Goal: Task Accomplishment & Management: Use online tool/utility

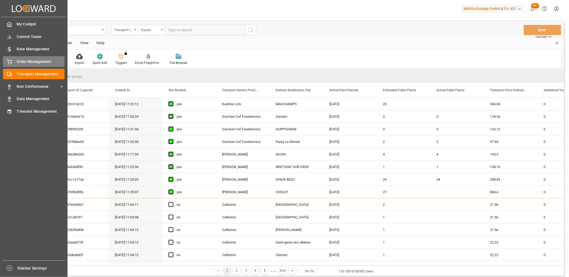
click at [11, 57] on div "Order Management Order Management" at bounding box center [34, 61] width 62 height 10
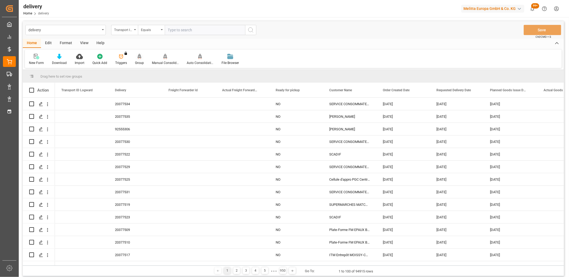
click at [138, 57] on icon at bounding box center [140, 56] width 4 height 5
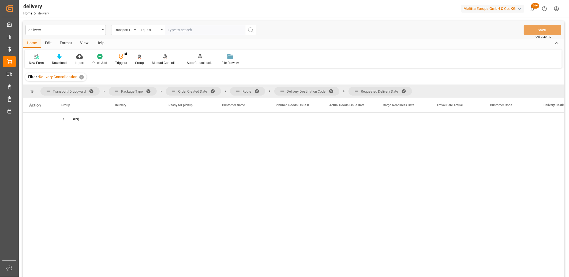
click at [407, 91] on span at bounding box center [405, 91] width 9 height 5
click at [332, 89] on span at bounding box center [332, 91] width 9 height 5
click at [257, 89] on span at bounding box center [258, 91] width 9 height 5
click at [213, 92] on span at bounding box center [214, 91] width 9 height 5
click at [63, 120] on span "Press SPACE to select this row." at bounding box center [63, 119] width 5 height 5
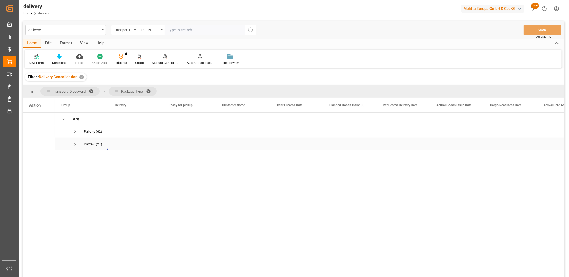
click at [75, 145] on span "Press SPACE to select this row." at bounding box center [75, 144] width 5 height 5
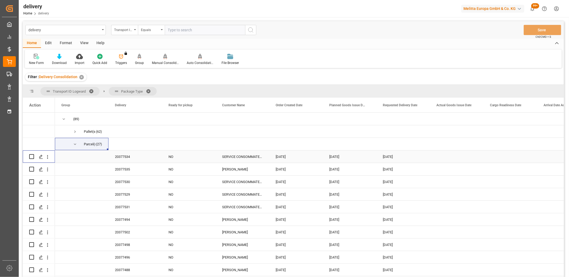
click at [32, 157] on input "Press Space to toggle row selection (unchecked)" at bounding box center [31, 156] width 5 height 5
checkbox input "true"
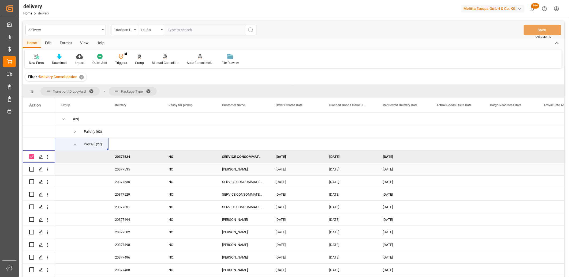
click at [32, 168] on input "Press Space to toggle row selection (unchecked)" at bounding box center [31, 169] width 5 height 5
checkbox input "true"
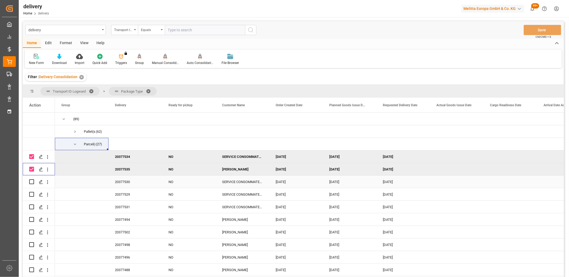
click at [30, 180] on input "Press Space to toggle row selection (unchecked)" at bounding box center [31, 181] width 5 height 5
checkbox input "true"
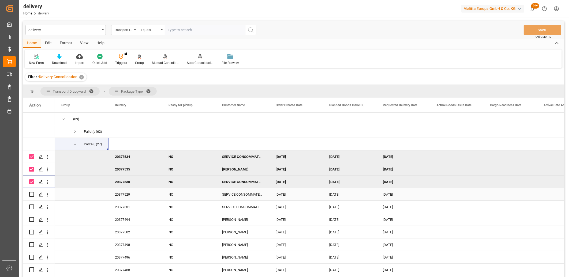
click at [31, 193] on input "Press Space to toggle row selection (unchecked)" at bounding box center [31, 194] width 5 height 5
checkbox input "true"
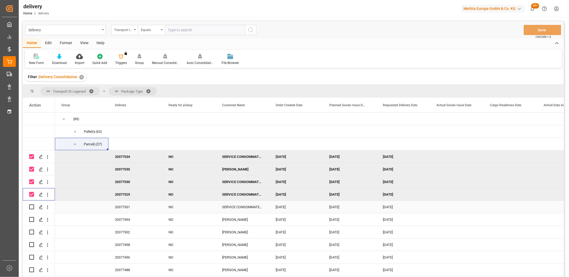
click at [32, 205] on input "Press Space to toggle row selection (unchecked)" at bounding box center [31, 207] width 5 height 5
checkbox input "true"
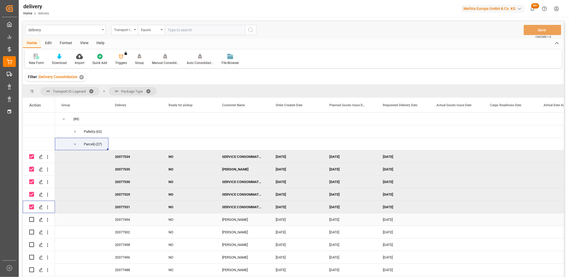
click at [31, 218] on input "Press Space to toggle row selection (unchecked)" at bounding box center [31, 219] width 5 height 5
checkbox input "true"
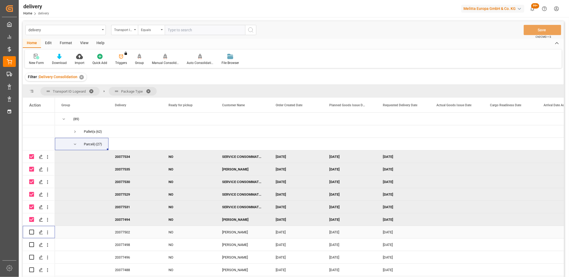
click at [31, 232] on input "Press Space to toggle row selection (unchecked)" at bounding box center [31, 232] width 5 height 5
checkbox input "true"
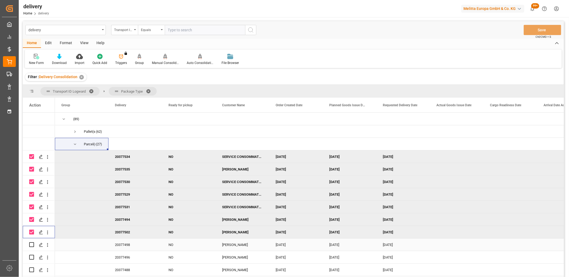
click at [31, 242] on input "Press Space to toggle row selection (unchecked)" at bounding box center [31, 244] width 5 height 5
checkbox input "true"
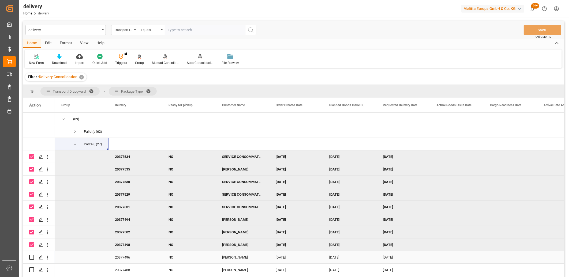
click at [31, 256] on input "Press Space to toggle row selection (unchecked)" at bounding box center [31, 257] width 5 height 5
checkbox input "true"
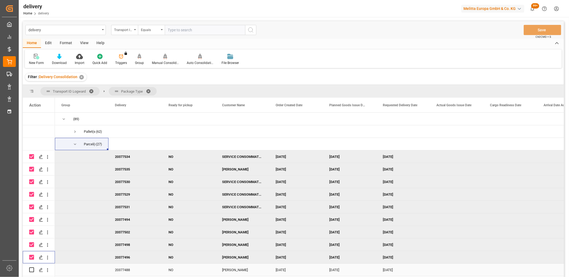
click at [30, 270] on input "Press Space to toggle row selection (unchecked)" at bounding box center [31, 269] width 5 height 5
checkbox input "true"
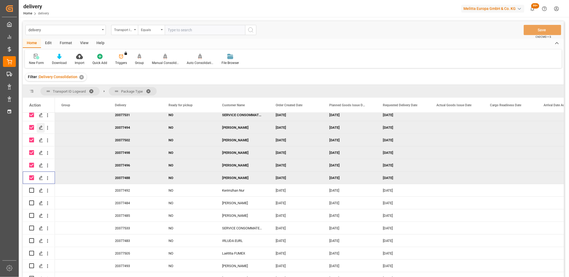
scroll to position [119, 0]
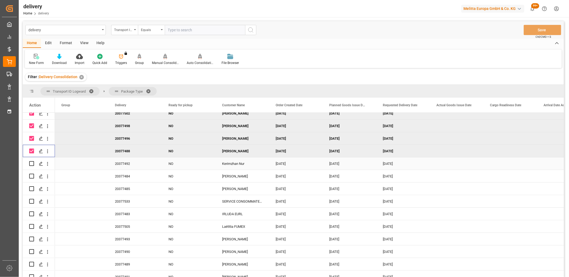
click at [31, 164] on input "Press Space to toggle row selection (unchecked)" at bounding box center [31, 163] width 5 height 5
checkbox input "true"
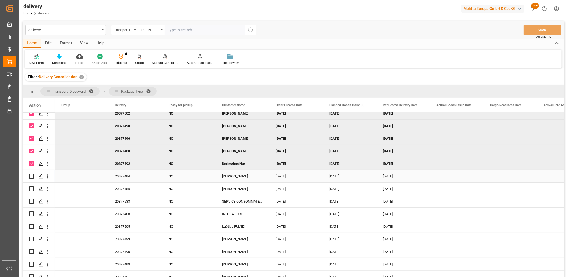
click at [31, 177] on input "Press Space to toggle row selection (unchecked)" at bounding box center [31, 176] width 5 height 5
checkbox input "true"
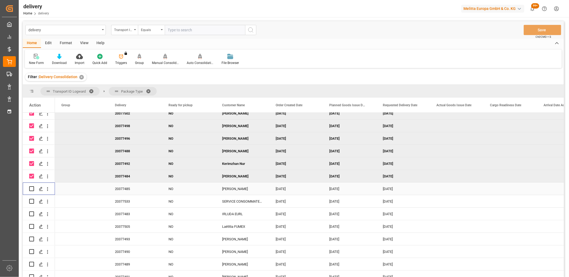
click at [31, 190] on input "Press Space to toggle row selection (unchecked)" at bounding box center [31, 188] width 5 height 5
checkbox input "true"
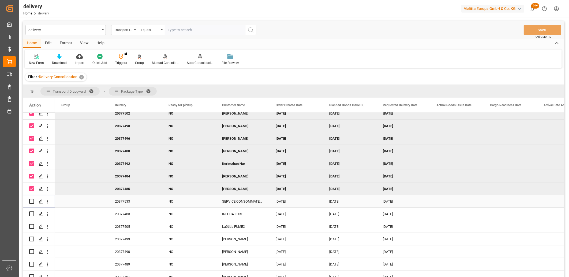
click at [31, 201] on input "Press Space to toggle row selection (unchecked)" at bounding box center [31, 201] width 5 height 5
checkbox input "true"
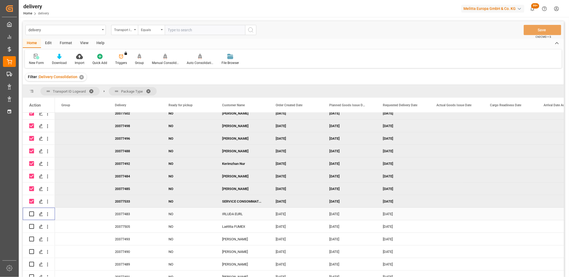
click at [30, 213] on input "Press Space to toggle row selection (unchecked)" at bounding box center [31, 213] width 5 height 5
checkbox input "true"
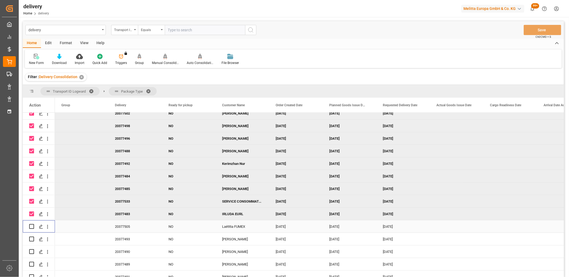
click at [33, 225] on input "Press Space to toggle row selection (unchecked)" at bounding box center [31, 226] width 5 height 5
checkbox input "true"
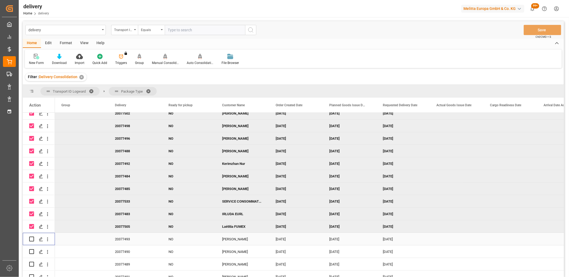
click at [31, 239] on input "Press Space to toggle row selection (unchecked)" at bounding box center [31, 239] width 5 height 5
checkbox input "true"
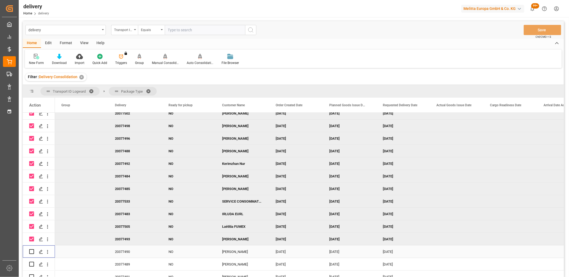
drag, startPoint x: 31, startPoint y: 249, endPoint x: 30, endPoint y: 253, distance: 3.8
click at [31, 250] on input "Press Space to toggle row selection (unchecked)" at bounding box center [31, 251] width 5 height 5
checkbox input "true"
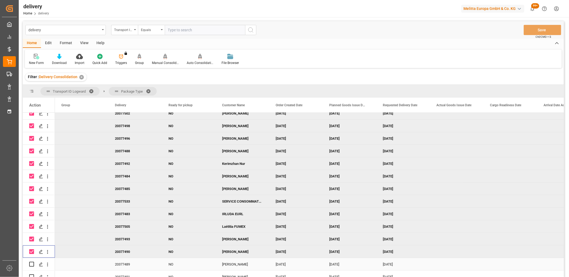
click at [30, 264] on input "Press Space to toggle row selection (unchecked)" at bounding box center [31, 264] width 5 height 5
checkbox input "true"
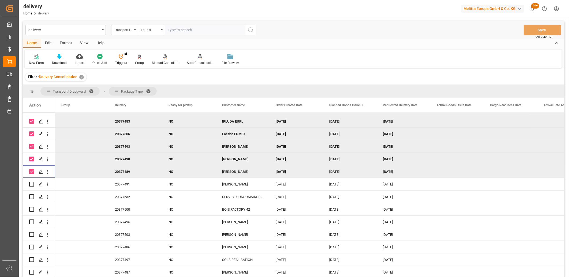
scroll to position [213, 0]
click at [31, 184] on input "Press Space to toggle row selection (unchecked)" at bounding box center [31, 184] width 5 height 5
checkbox input "true"
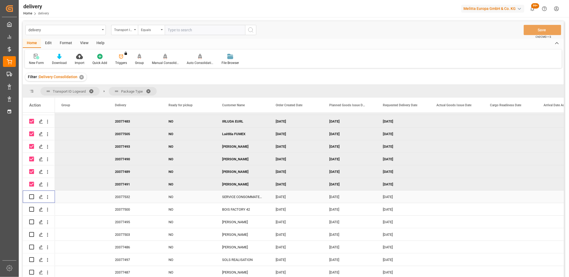
click at [31, 195] on input "Press Space to toggle row selection (unchecked)" at bounding box center [31, 196] width 5 height 5
checkbox input "true"
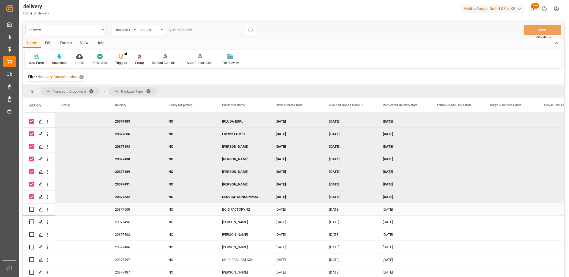
click at [31, 210] on input "Press Space to toggle row selection (unchecked)" at bounding box center [31, 209] width 5 height 5
checkbox input "true"
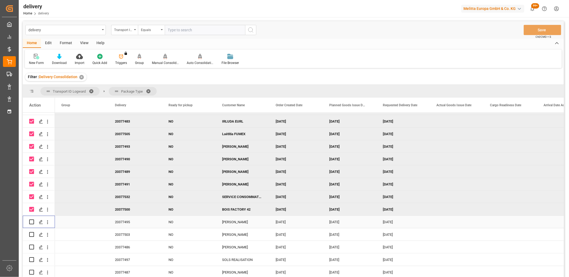
click at [31, 221] on input "Press Space to toggle row selection (unchecked)" at bounding box center [31, 222] width 5 height 5
checkbox input "true"
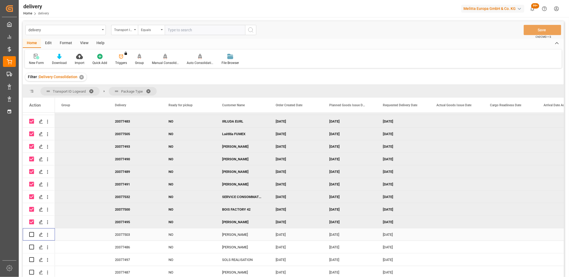
drag, startPoint x: 30, startPoint y: 233, endPoint x: 31, endPoint y: 239, distance: 6.2
click at [30, 233] on input "Press Space to toggle row selection (unchecked)" at bounding box center [31, 234] width 5 height 5
checkbox input "true"
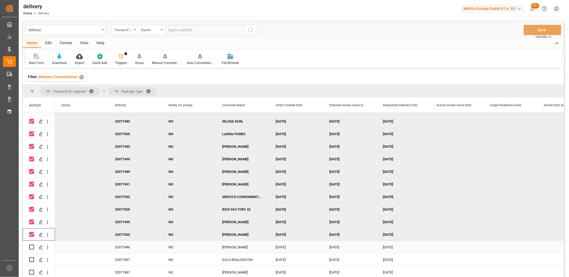
click at [30, 247] on input "Press Space to toggle row selection (unchecked)" at bounding box center [31, 247] width 5 height 5
checkbox input "true"
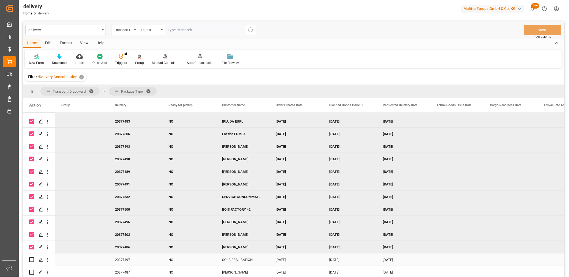
click at [31, 258] on input "Press Space to toggle row selection (unchecked)" at bounding box center [31, 259] width 5 height 5
checkbox input "true"
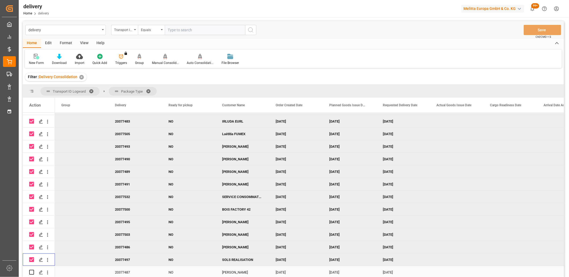
click at [31, 270] on input "Press Space to toggle row selection (unchecked)" at bounding box center [31, 272] width 5 height 5
checkbox input "true"
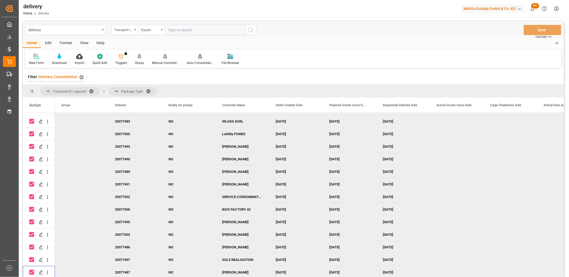
click at [195, 63] on div "Auto Consolidation" at bounding box center [200, 63] width 27 height 5
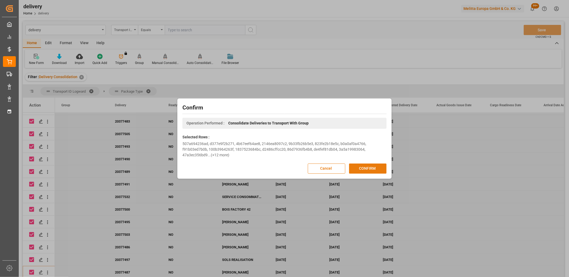
click at [360, 169] on button "CONFIRM" at bounding box center [367, 169] width 37 height 10
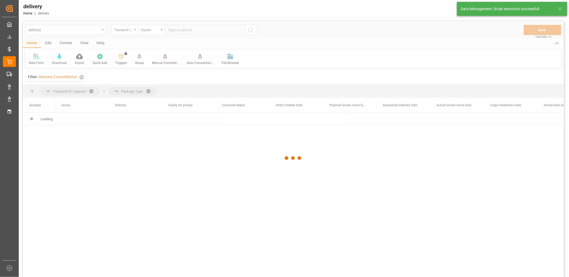
scroll to position [0, 0]
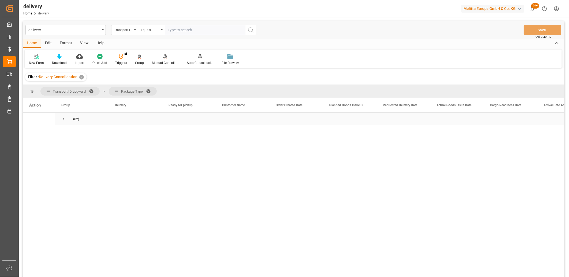
click at [62, 119] on span "Press SPACE to select this row." at bounding box center [63, 119] width 5 height 5
click at [74, 133] on span "Press SPACE to select this row." at bounding box center [75, 131] width 5 height 5
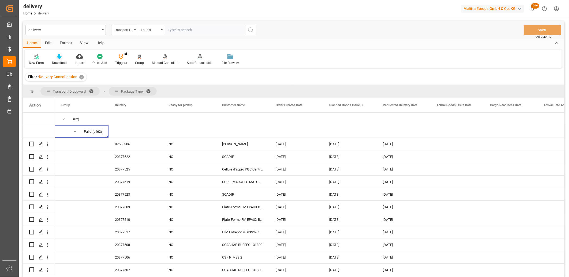
click at [59, 57] on icon at bounding box center [59, 56] width 5 height 5
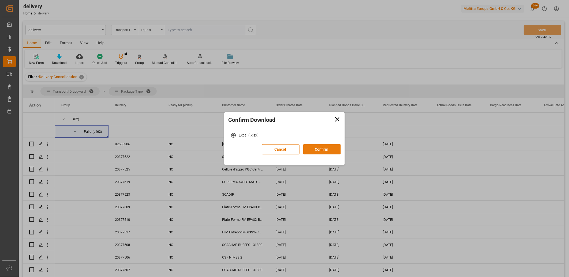
click at [334, 151] on button "Confirm" at bounding box center [321, 149] width 37 height 10
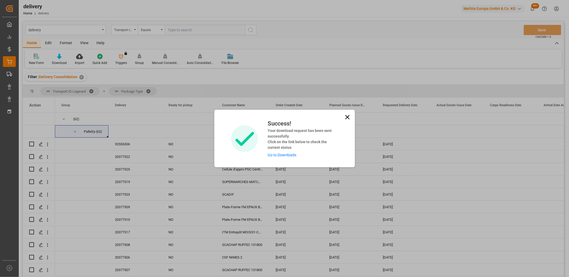
click at [276, 156] on link "Go to Downloads" at bounding box center [281, 155] width 29 height 4
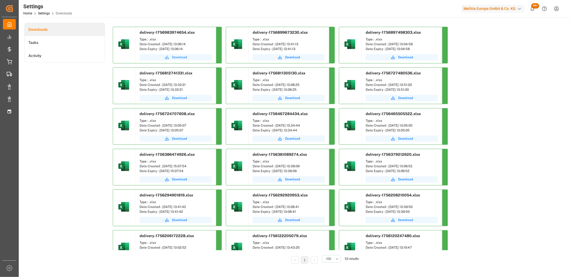
click at [179, 57] on span "Download" at bounding box center [179, 57] width 15 height 5
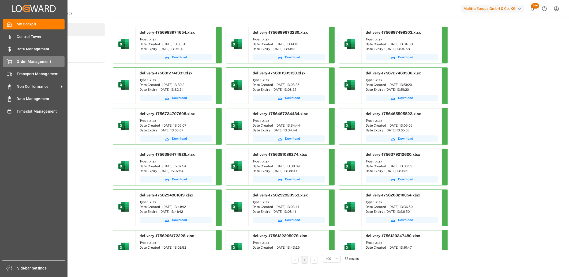
click at [9, 61] on icon at bounding box center [9, 61] width 5 height 5
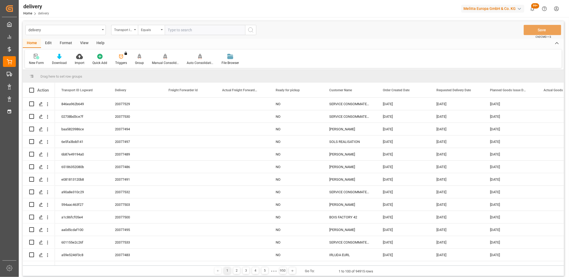
click at [134, 32] on div "Transport ID Logward" at bounding box center [124, 30] width 27 height 10
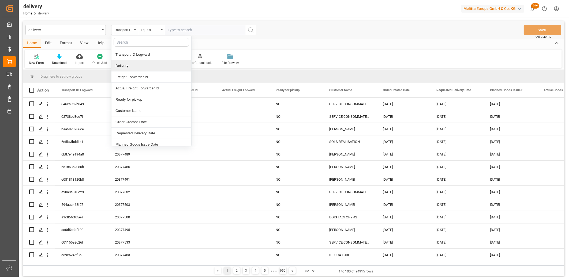
click at [133, 67] on div "Delivery" at bounding box center [151, 65] width 80 height 11
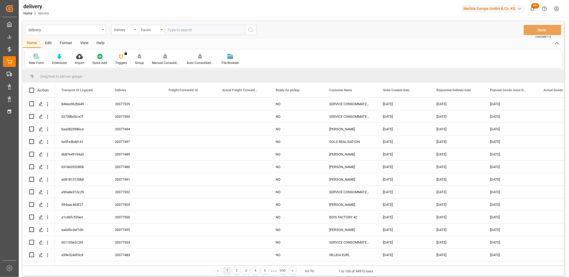
click at [153, 30] on div "Equals" at bounding box center [150, 29] width 18 height 6
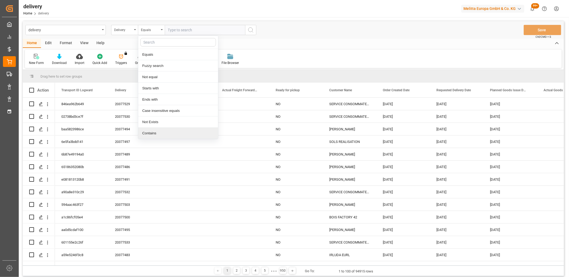
click at [149, 133] on div "Contains" at bounding box center [178, 133] width 80 height 11
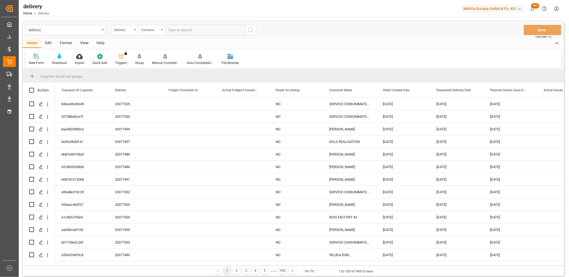
click at [182, 30] on input "text" at bounding box center [205, 30] width 80 height 10
paste input "20377501,20377509,20377510,20377520,20377512,20377511,20377518,20377519,2037751…"
type input "20377501,20377509,20377510,20377520,20377512,20377511,20377518,20377519,2037751…"
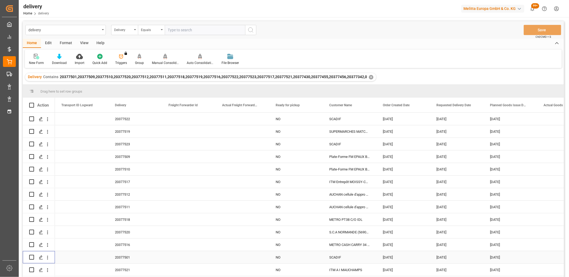
click at [31, 257] on input "Press Space to toggle row selection (unchecked)" at bounding box center [31, 257] width 5 height 5
checkbox input "true"
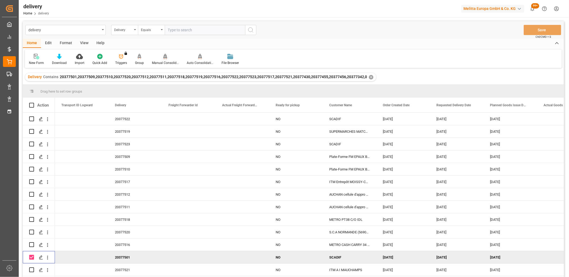
click at [163, 56] on icon at bounding box center [165, 56] width 4 height 5
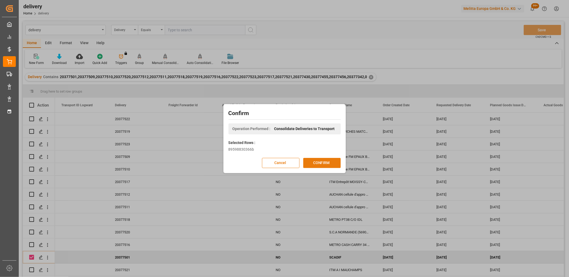
click at [317, 160] on button "CONFIRM" at bounding box center [321, 163] width 37 height 10
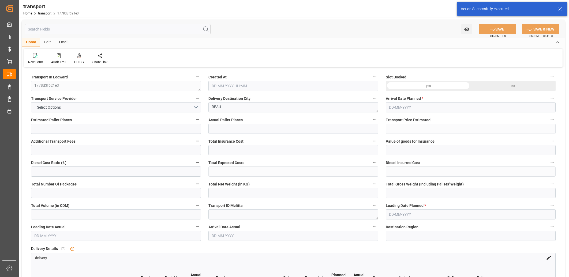
type input "1"
type input "126.8"
type input "0"
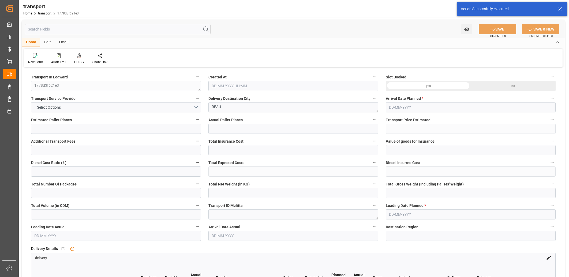
type input "122.5142"
type input "-4.2858"
type input "0"
type input "95"
type input "214.2"
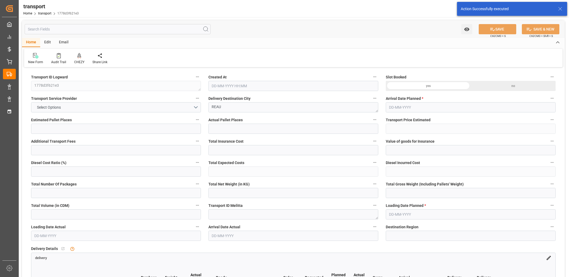
type input "468.6"
type input "77"
type input "0"
type input "18"
type input "5"
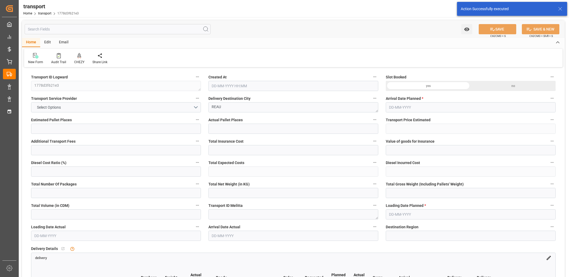
type input "101"
type input "99.2"
type input "0"
type input "4710.8598"
type input "0"
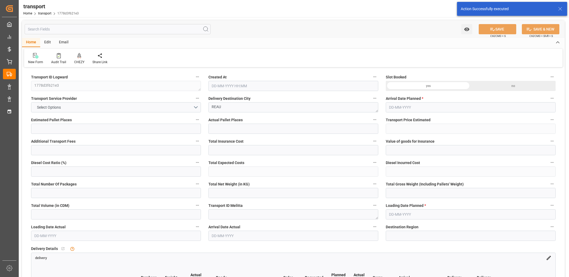
type input "0"
type input "21"
type input "35"
type input "04-09-2025 11:22"
type input "[DATE]"
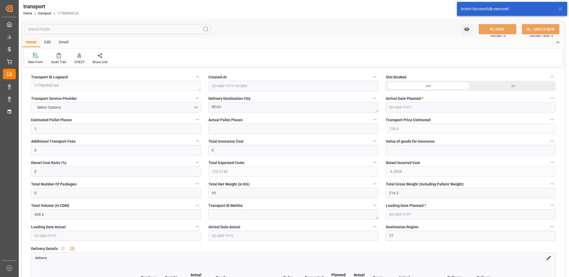
type input "[DATE]"
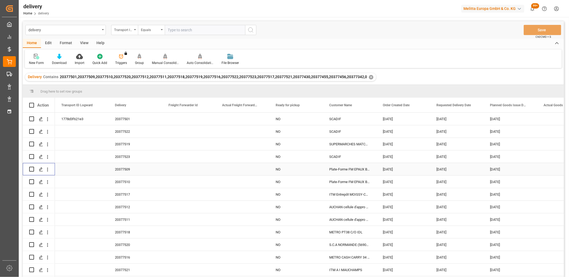
click at [30, 169] on input "Press Space to toggle row selection (unchecked)" at bounding box center [31, 169] width 5 height 5
checkbox input "true"
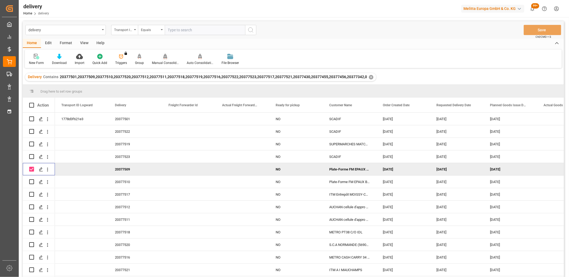
click at [164, 58] on icon at bounding box center [165, 56] width 4 height 5
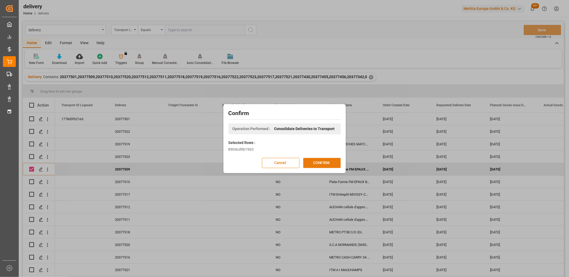
click at [312, 163] on button "CONFIRM" at bounding box center [321, 163] width 37 height 10
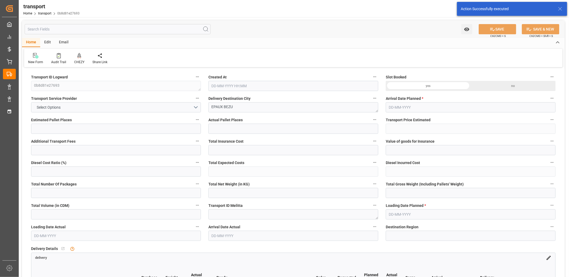
type input "20"
type input "238.96"
type input "0"
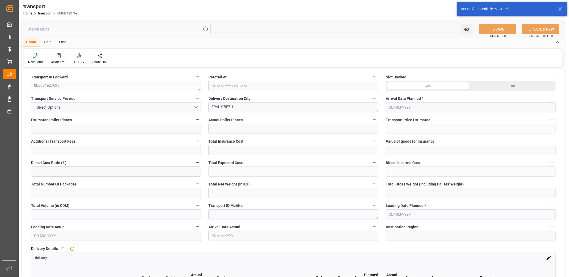
type input "230.8832"
type input "-8.0768"
type input "0"
type input "7943.856"
type input "9407.328"
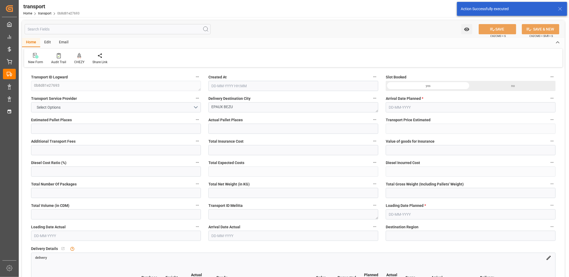
type input "22646.52"
type input "2"
type input "13"
type input "945"
type input "22"
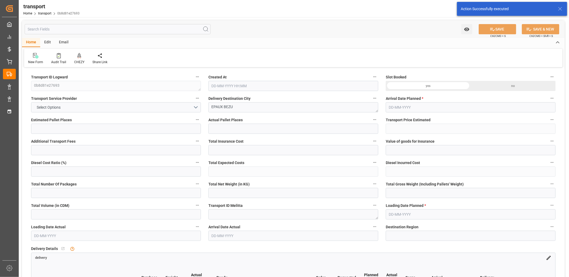
type input "101"
type input "8462.112"
type input "0"
type input "4710.8598"
type input "0"
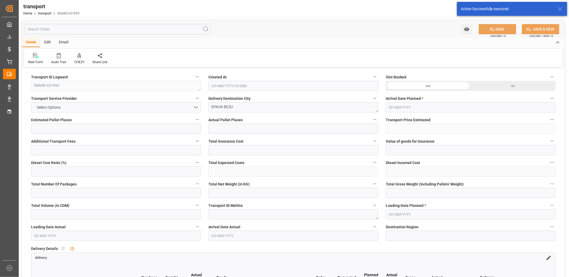
type input "0"
type input "21"
type input "35"
type input "04-09-2025 11:23"
type input "[DATE]"
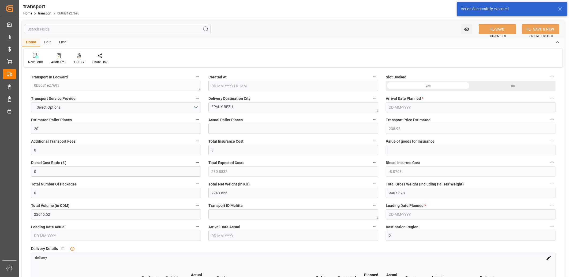
type input "[DATE]"
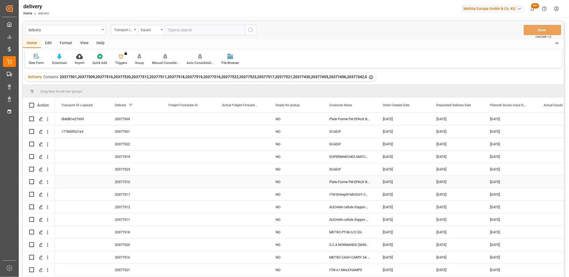
click at [33, 181] on input "Press Space to toggle row selection (unchecked)" at bounding box center [31, 181] width 5 height 5
checkbox input "true"
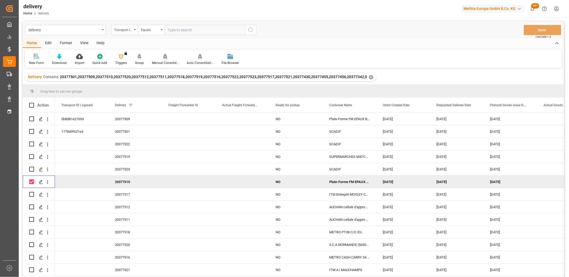
click at [164, 57] on icon at bounding box center [165, 56] width 4 height 5
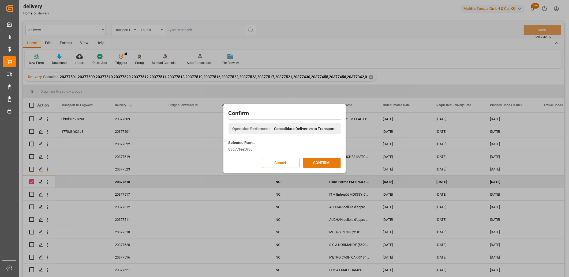
click at [312, 162] on button "CONFIRM" at bounding box center [321, 163] width 37 height 10
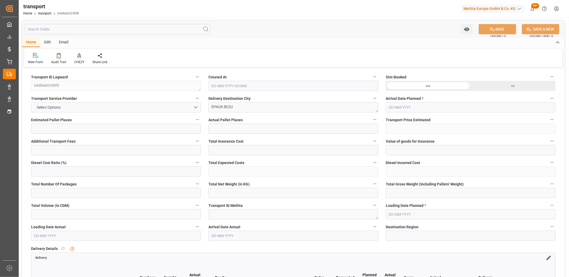
type input "22"
type input "246.5"
type input "0"
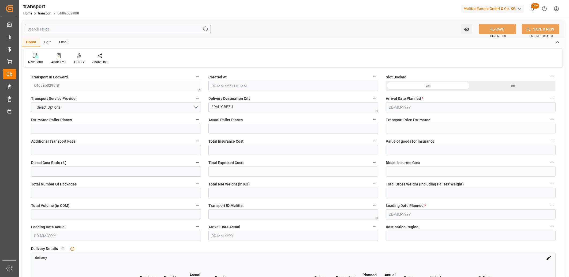
type input "238.1683"
type input "-8.3317"
type input "0"
type input "6349.274"
type input "8208.122"
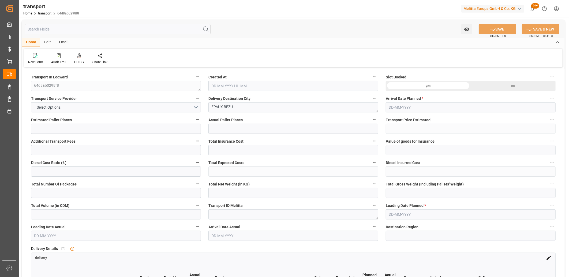
type input "23323.868"
type input "2"
type input "20"
type input "278"
type input "25"
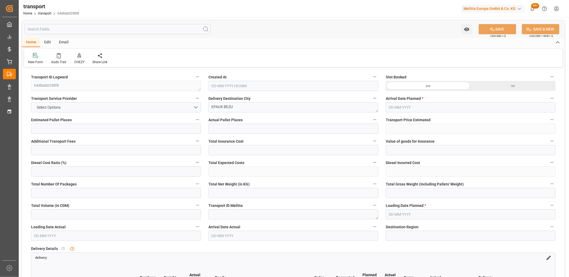
type input "101"
type input "7148.08"
type input "0"
type input "4710.8598"
type input "0"
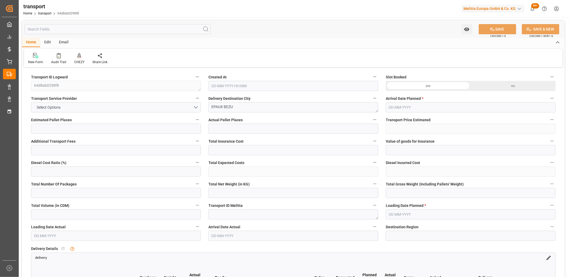
type input "0"
type input "21"
type input "35"
type input "04-09-2025 11:23"
type input "[DATE]"
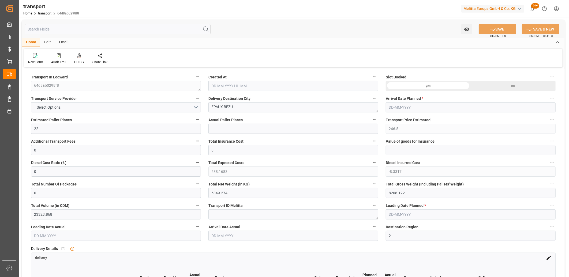
type input "[DATE]"
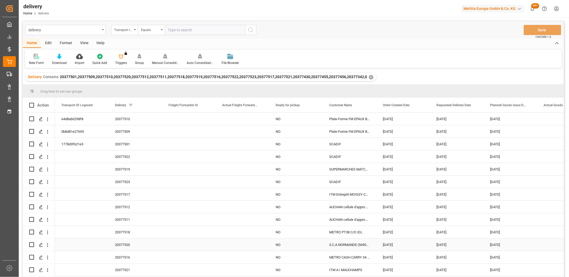
click at [30, 244] on input "Press Space to toggle row selection (unchecked)" at bounding box center [31, 244] width 5 height 5
checkbox input "true"
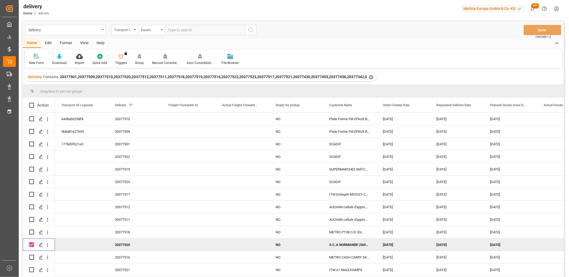
click at [161, 57] on div at bounding box center [165, 57] width 27 height 6
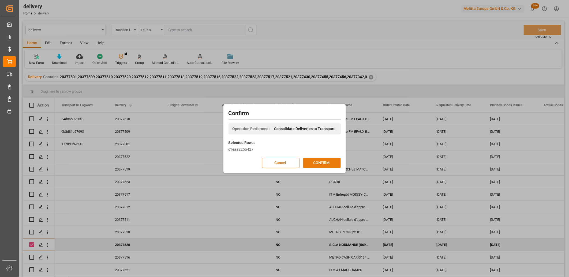
click at [328, 162] on button "CONFIRM" at bounding box center [321, 163] width 37 height 10
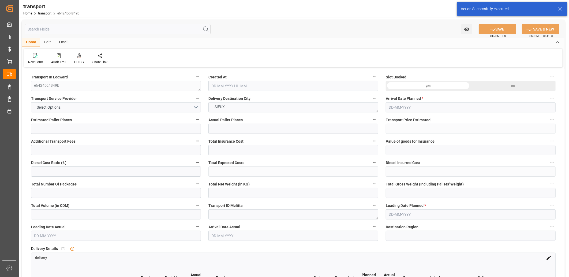
type input "8"
type input "291.7"
type input "0"
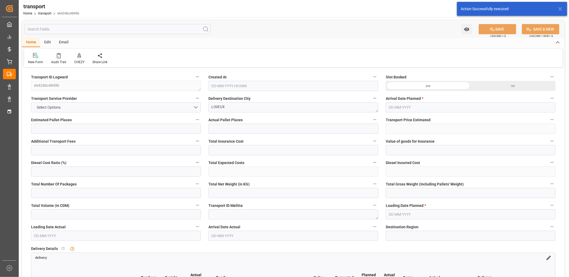
type input "281.8405"
type input "-9.8595"
type input "0"
type input "1143.76"
type input "2127.48"
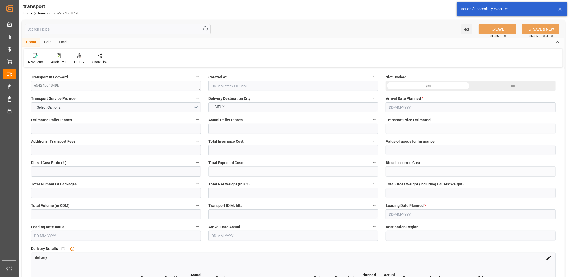
type input "4879.544"
type input "14"
type input "0"
type input "420"
type input "32"
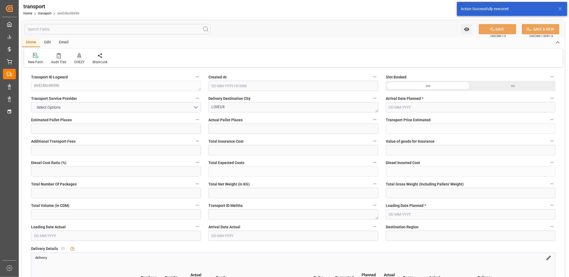
type input "101"
type input "1391.48"
type input "0"
type input "4710.8598"
type input "0"
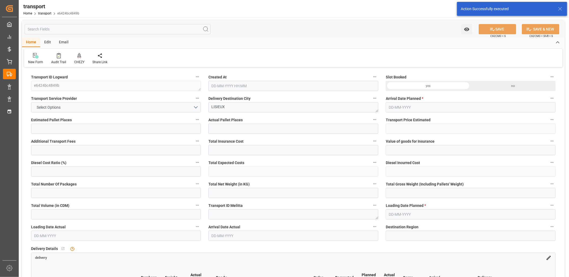
type input "0"
type input "21"
type input "35"
type input "04-09-2025 11:23"
type input "[DATE]"
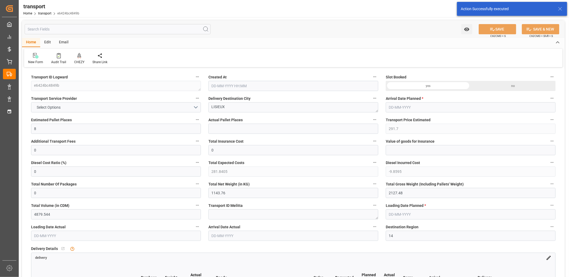
type input "[DATE]"
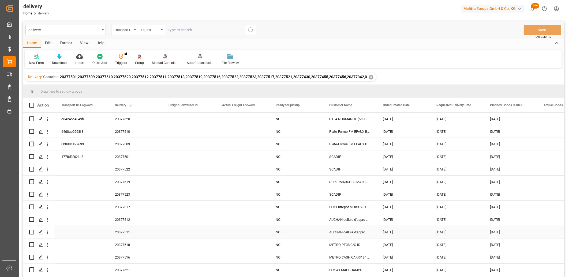
click at [31, 231] on input "Press Space to toggle row selection (unchecked)" at bounding box center [31, 232] width 5 height 5
checkbox input "true"
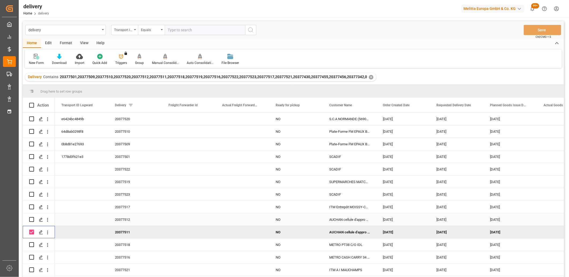
click at [29, 220] on input "Press Space to toggle row selection (unchecked)" at bounding box center [31, 219] width 5 height 5
checkbox input "true"
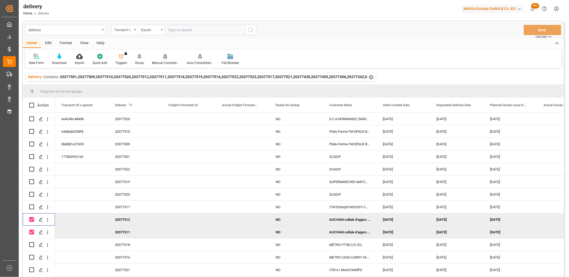
click at [162, 59] on div "Manual Consolidation" at bounding box center [165, 60] width 35 height 12
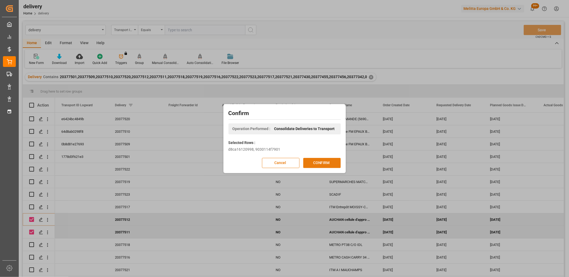
click at [311, 164] on button "CONFIRM" at bounding box center [321, 163] width 37 height 10
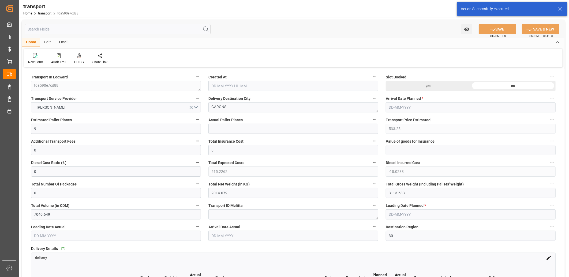
type input "04-09-2025 11:23"
type input "[DATE]"
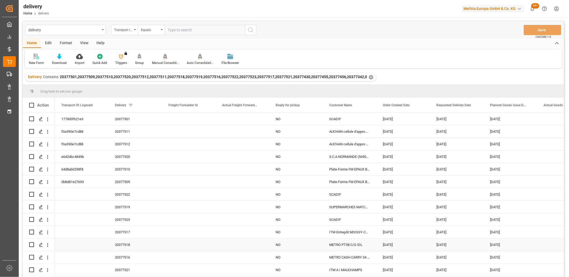
click at [32, 245] on input "Press Space to toggle row selection (unchecked)" at bounding box center [31, 244] width 5 height 5
checkbox input "true"
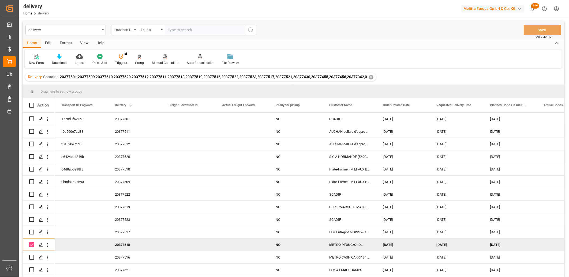
click at [164, 56] on icon at bounding box center [165, 56] width 4 height 5
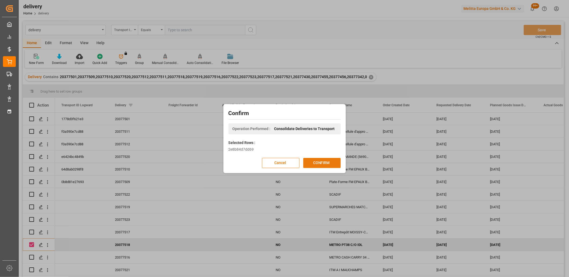
click at [313, 164] on button "CONFIRM" at bounding box center [321, 163] width 37 height 10
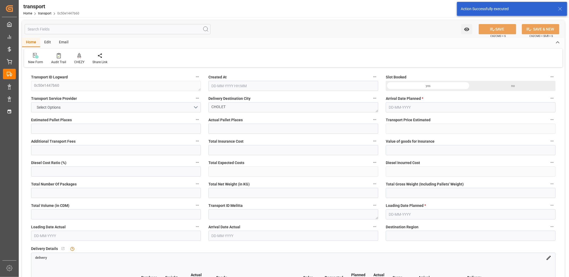
type input "1"
type input "213.74"
type input "0"
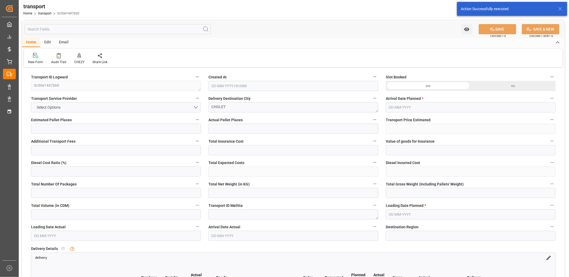
type input "206.5156"
type input "-7.2244"
type input "0"
type input "340.224"
type input "424.148"
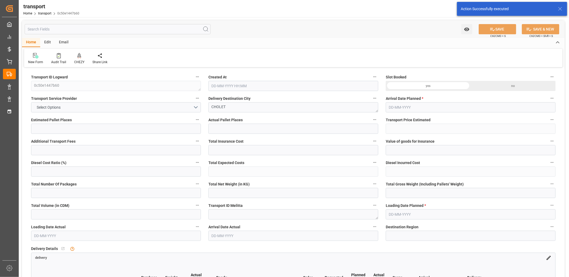
type input "1083.24"
type input "49"
type input "0"
type input "64"
type input "1"
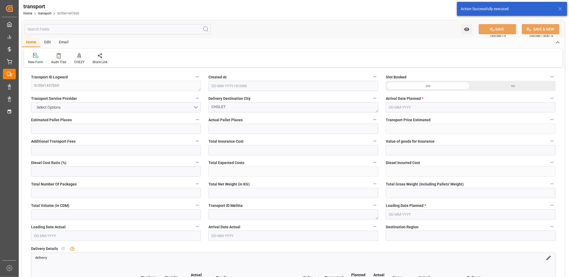
type input "101"
type input "401.148"
type input "0"
type input "4710.8598"
type input "0"
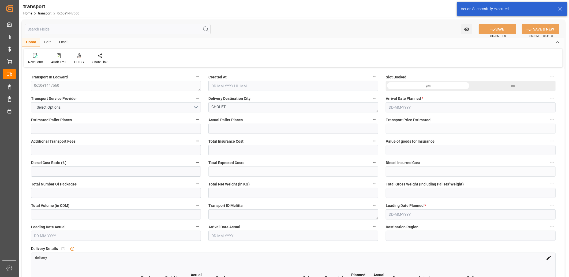
type input "0"
type input "21"
type input "35"
type input "04-09-2025 11:24"
type input "10-09-2025"
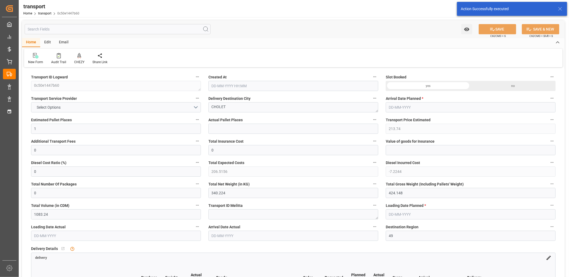
type input "09-09-2025"
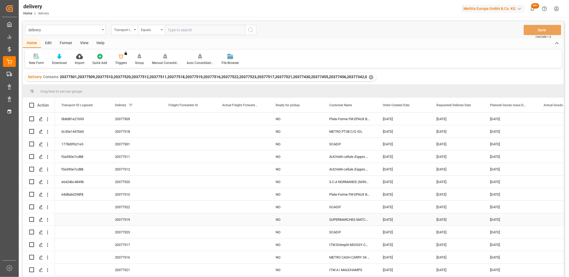
click at [31, 218] on input "Press Space to toggle row selection (unchecked)" at bounding box center [31, 219] width 5 height 5
checkbox input "true"
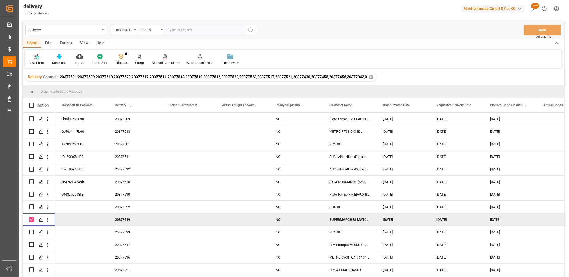
click at [163, 56] on icon at bounding box center [165, 56] width 4 height 5
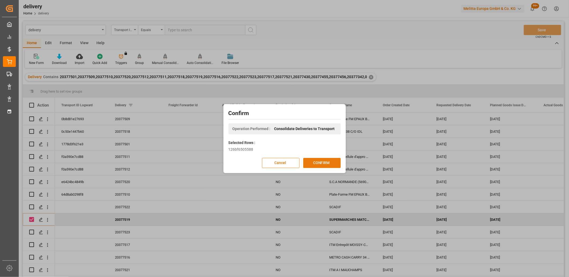
click at [312, 161] on button "CONFIRM" at bounding box center [321, 163] width 37 height 10
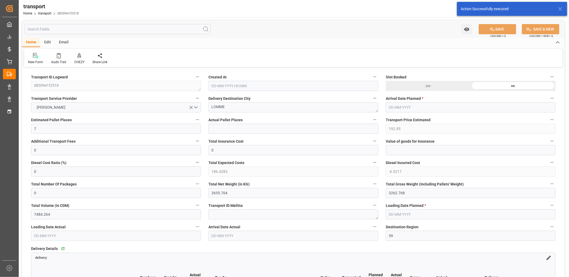
type input "04-09-2025 11:24"
type input "[DATE]"
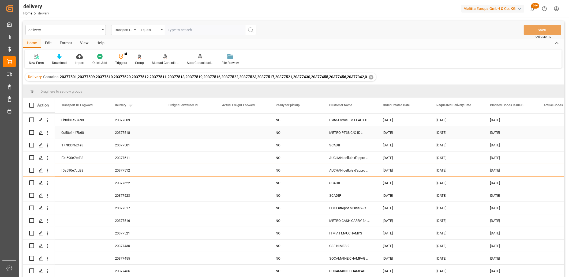
scroll to position [49, 0]
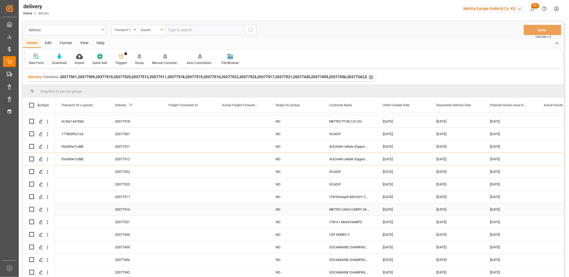
click at [31, 208] on input "Press Space to toggle row selection (unchecked)" at bounding box center [31, 209] width 5 height 5
checkbox input "true"
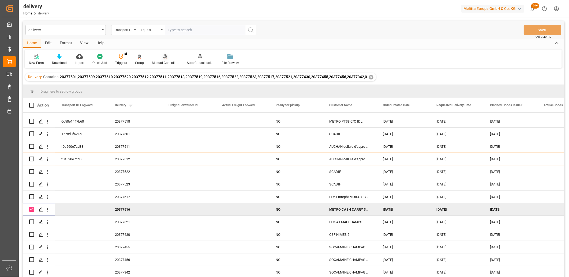
click at [165, 57] on icon at bounding box center [165, 56] width 4 height 5
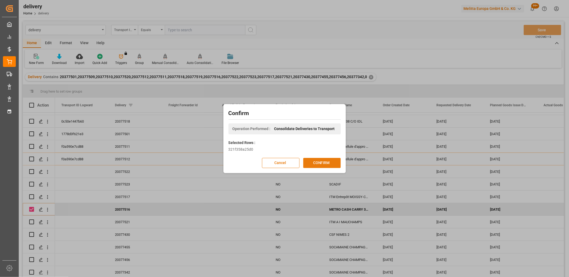
click at [305, 161] on button "CONFIRM" at bounding box center [321, 163] width 37 height 10
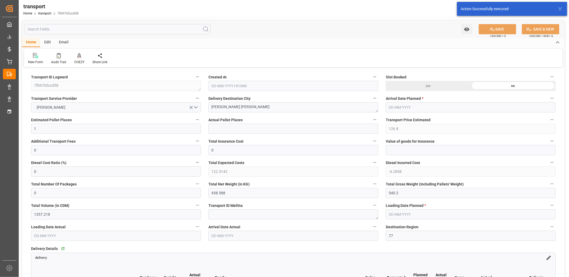
type input "04-09-2025 11:25"
type input "[DATE]"
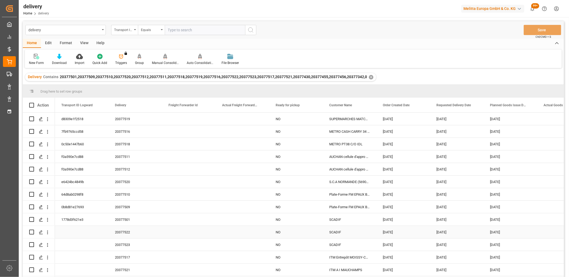
click at [32, 231] on input "Press Space to toggle row selection (unchecked)" at bounding box center [31, 232] width 5 height 5
checkbox input "true"
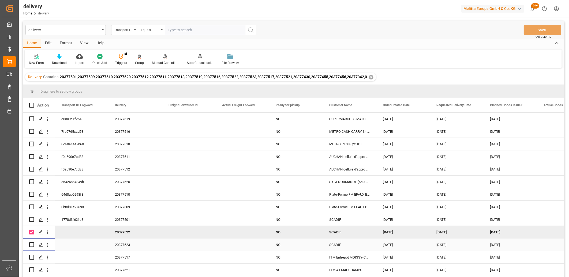
click at [33, 244] on input "Press Space to toggle row selection (unchecked)" at bounding box center [31, 244] width 5 height 5
checkbox input "true"
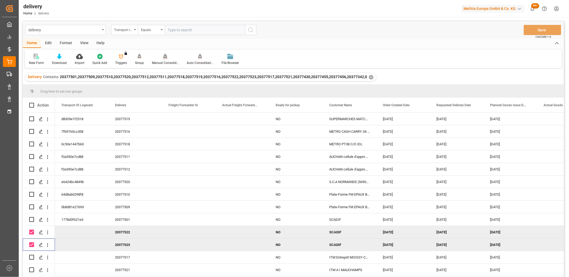
click at [163, 57] on icon at bounding box center [165, 56] width 4 height 5
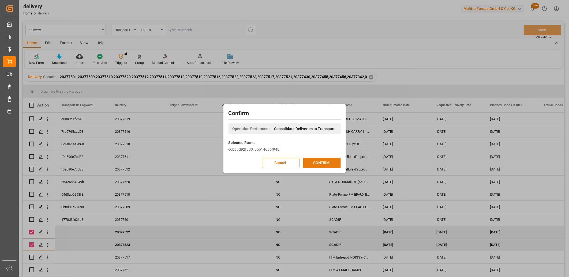
click at [330, 162] on button "CONFIRM" at bounding box center [321, 163] width 37 height 10
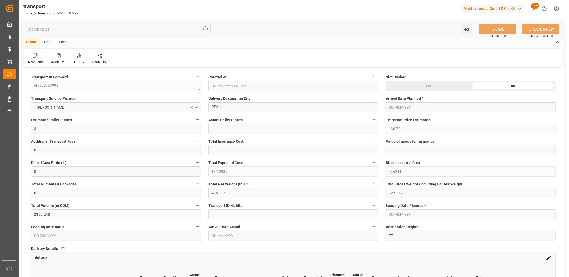
type input "04-09-2025 11:25"
type input "[DATE]"
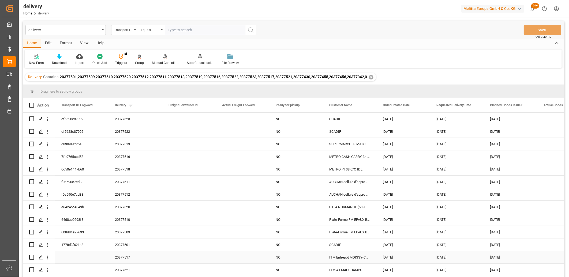
click at [33, 256] on input "Press Space to toggle row selection (unchecked)" at bounding box center [31, 257] width 5 height 5
checkbox input "true"
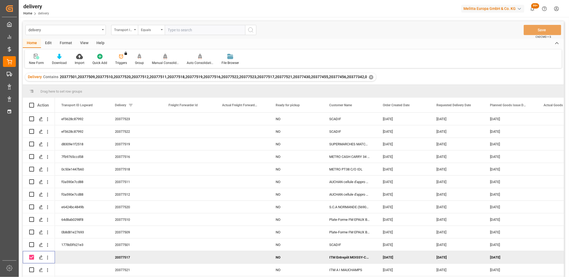
click at [163, 56] on icon at bounding box center [165, 56] width 4 height 5
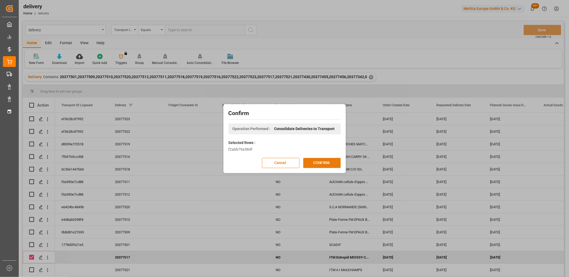
click at [316, 159] on button "CONFIRM" at bounding box center [321, 163] width 37 height 10
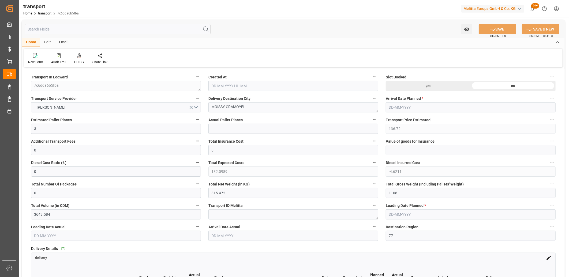
type input "04-09-2025 11:25"
type input "[DATE]"
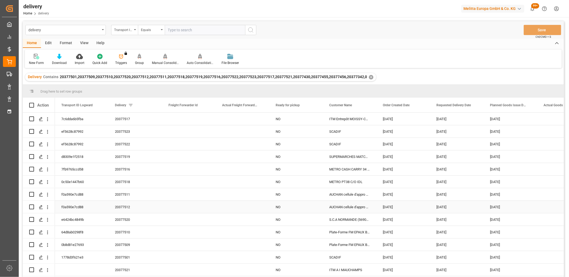
scroll to position [30, 0]
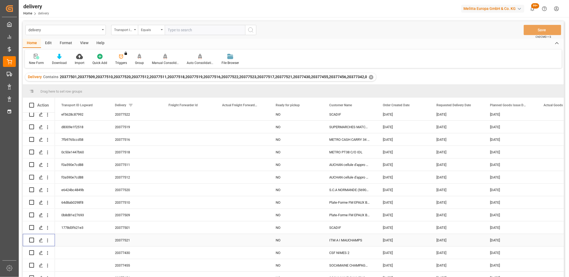
click at [33, 241] on input "Press Space to toggle row selection (unchecked)" at bounding box center [31, 240] width 5 height 5
checkbox input "true"
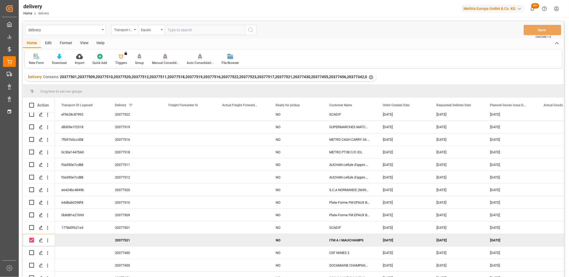
click at [162, 56] on div at bounding box center [165, 57] width 27 height 6
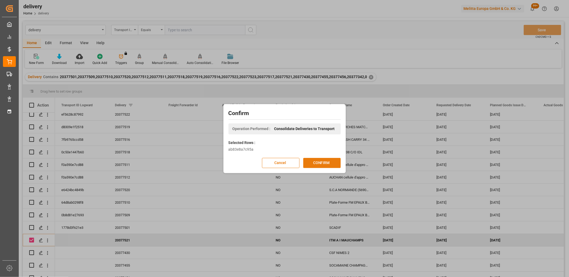
click at [316, 163] on button "CONFIRM" at bounding box center [321, 163] width 37 height 10
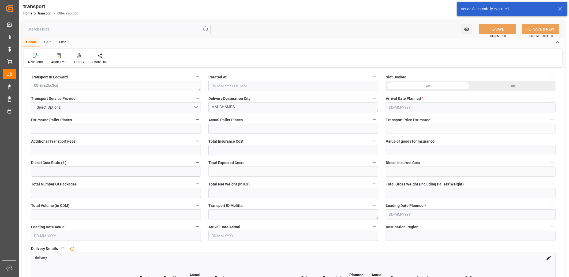
type input "16"
type input "313.34"
type input "0"
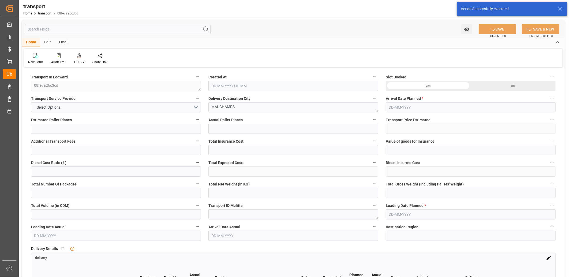
type input "302.7491"
type input "-10.5909"
type input "0"
type input "2790.21"
type input "4274.99"
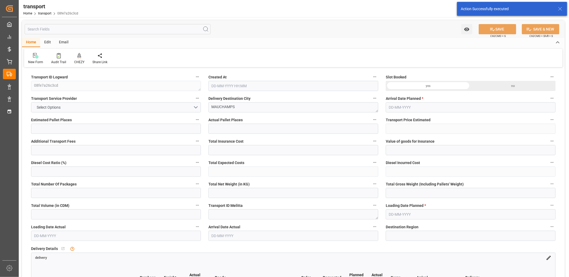
type input "19085.292"
type input "91"
type input "18"
type input "991"
type input "30"
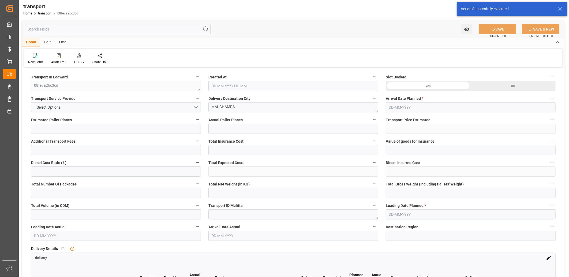
type input "101"
type input "3426.806"
type input "0"
type input "4710.8598"
type input "0"
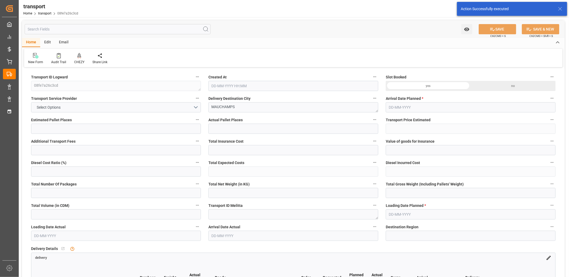
type input "0"
type input "21"
type input "35"
type input "[DATE] 11:26"
type input "10-09-2025"
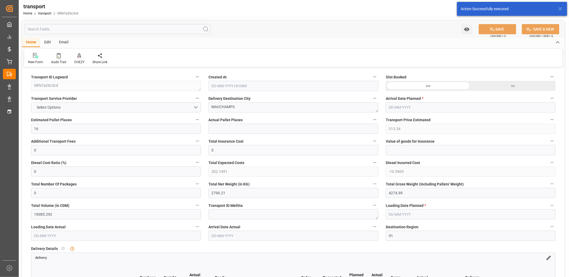
type input "09-09-2025"
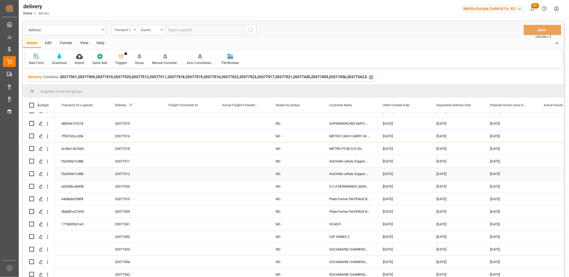
scroll to position [49, 0]
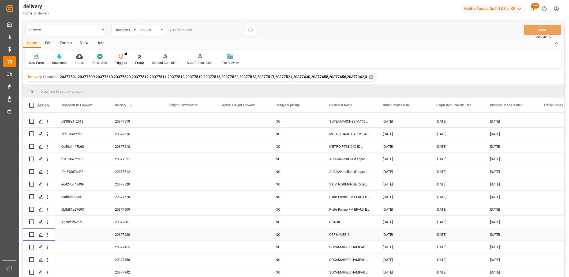
click at [33, 232] on input "Press Space to toggle row selection (unchecked)" at bounding box center [31, 234] width 5 height 5
checkbox input "true"
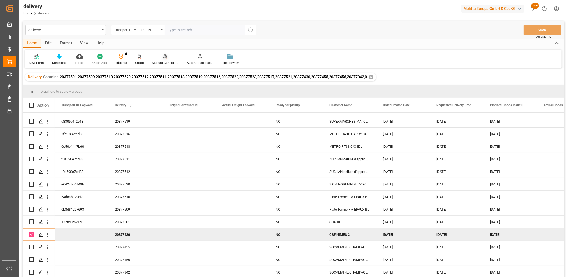
click at [163, 59] on div "Manual Consolidation" at bounding box center [165, 60] width 35 height 12
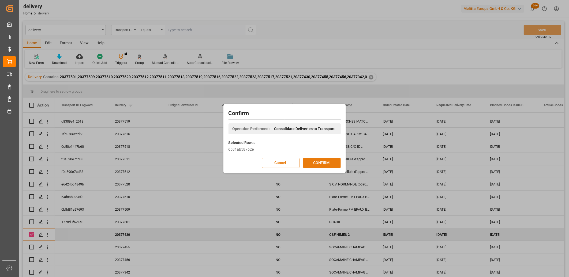
click at [315, 163] on button "CONFIRM" at bounding box center [321, 163] width 37 height 10
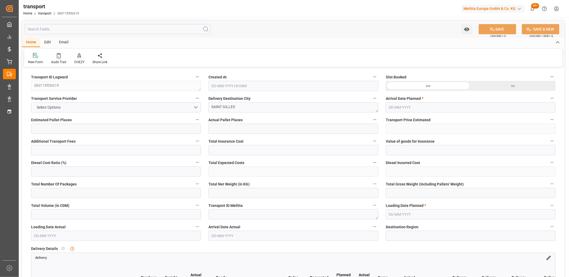
type input "16"
type input "872.95"
type input "0"
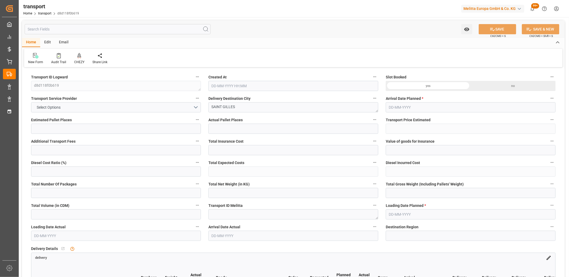
type input "843.4443"
type input "-29.5057"
type input "0"
type input "3412.962"
type input "5641.194"
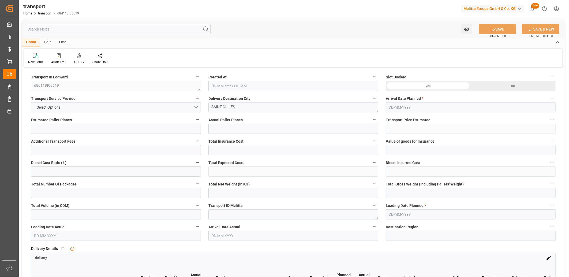
type input "19999.44"
type input "30"
type input "21"
type input "662"
type input "31"
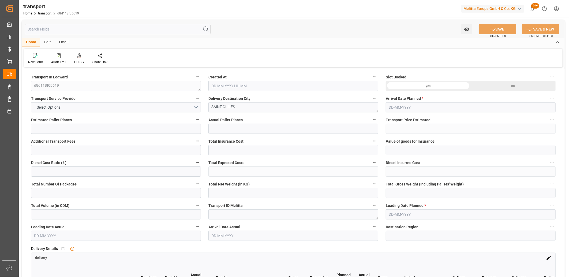
type input "101"
type input "4673.73"
type input "0"
type input "4710.8598"
type input "0"
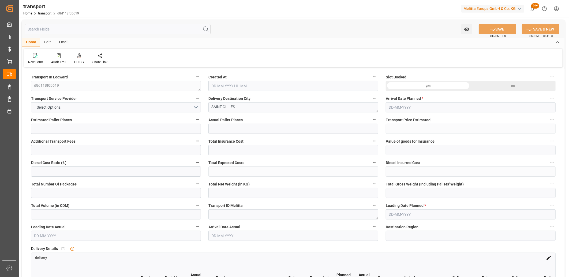
type input "0"
type input "21"
type input "35"
type input "04-09-2025 11:26"
type input "[DATE]"
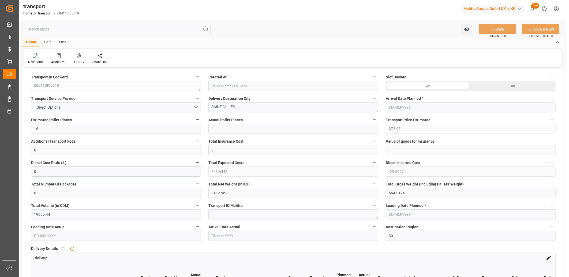
type input "[DATE]"
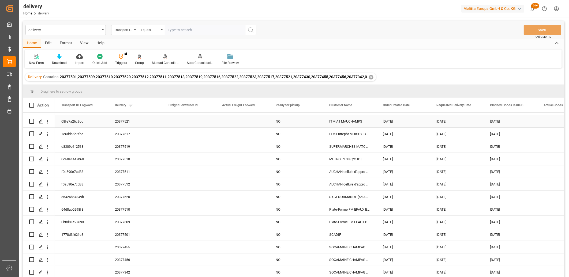
scroll to position [49, 0]
click at [32, 246] on input "Press Space to toggle row selection (unchecked)" at bounding box center [31, 247] width 5 height 5
checkbox input "true"
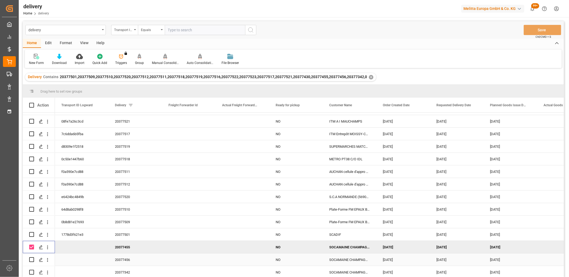
click at [33, 257] on input "Press Space to toggle row selection (unchecked)" at bounding box center [31, 259] width 5 height 5
checkbox input "true"
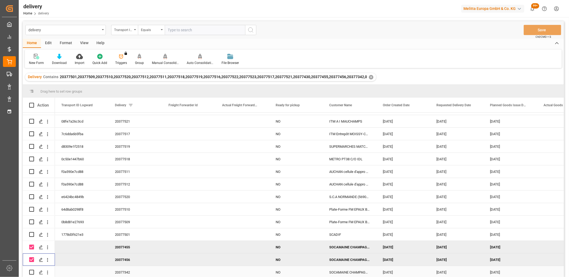
click at [33, 270] on input "Press Space to toggle row selection (unchecked)" at bounding box center [31, 272] width 5 height 5
checkbox input "true"
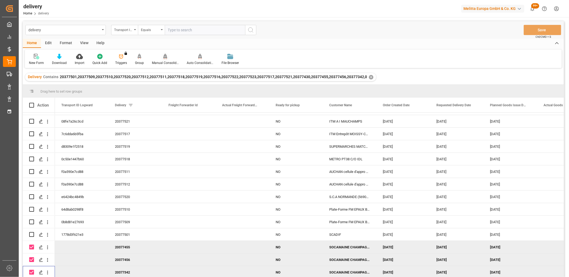
click at [163, 57] on icon at bounding box center [165, 56] width 4 height 5
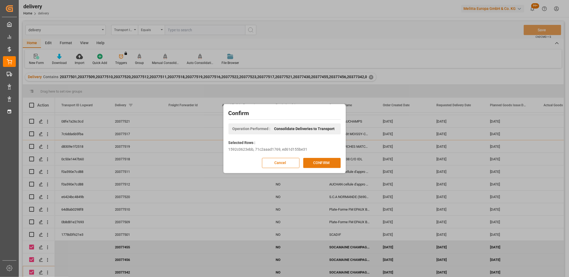
click at [312, 161] on button "CONFIRM" at bounding box center [321, 163] width 37 height 10
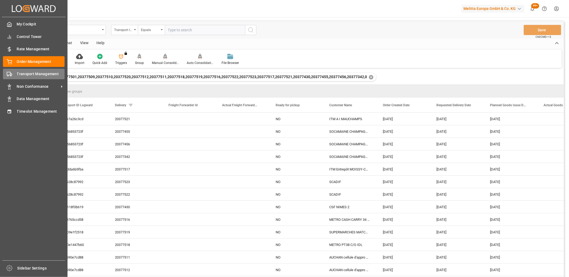
click at [9, 74] on icon at bounding box center [9, 73] width 5 height 5
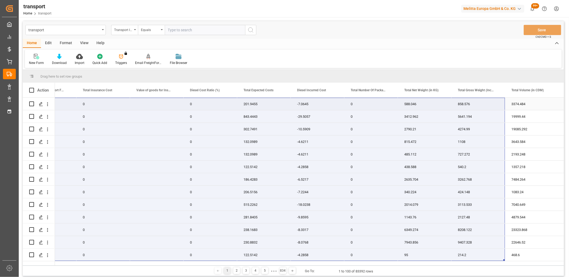
drag, startPoint x: 70, startPoint y: 255, endPoint x: 495, endPoint y: 103, distance: 451.1
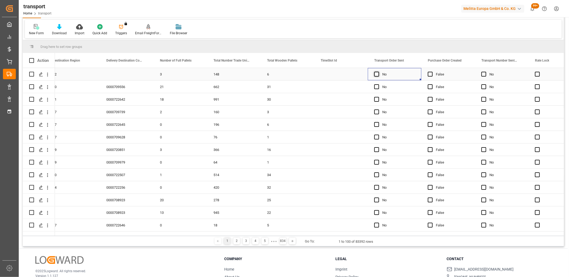
click at [375, 75] on span "Press SPACE to select this row." at bounding box center [376, 74] width 5 height 5
click at [378, 72] on input "Press SPACE to select this row." at bounding box center [378, 72] width 0 height 0
click at [376, 86] on span "Press SPACE to select this row." at bounding box center [376, 86] width 5 height 5
click at [378, 84] on input "Press SPACE to select this row." at bounding box center [378, 84] width 0 height 0
click at [375, 97] on span "Press SPACE to select this row." at bounding box center [376, 99] width 5 height 5
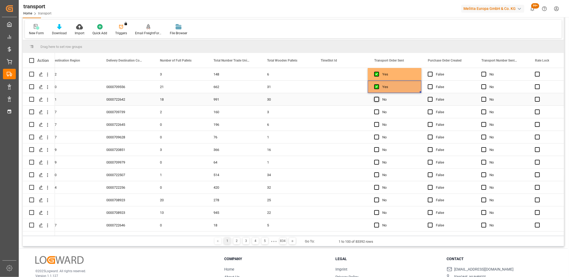
click at [378, 97] on input "Press SPACE to select this row." at bounding box center [378, 97] width 0 height 0
click at [376, 111] on span "Press SPACE to select this row." at bounding box center [376, 111] width 5 height 5
click at [378, 109] on input "Press SPACE to select this row." at bounding box center [378, 109] width 0 height 0
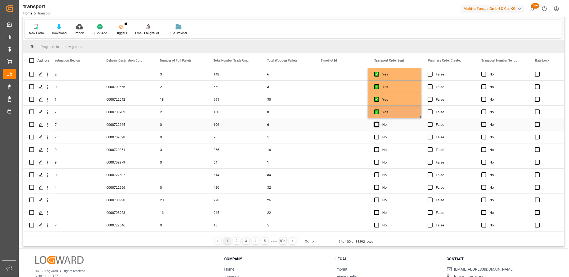
click at [375, 123] on span "Press SPACE to select this row." at bounding box center [376, 124] width 5 height 5
click at [378, 122] on input "Press SPACE to select this row." at bounding box center [378, 122] width 0 height 0
click at [376, 137] on span "Press SPACE to select this row." at bounding box center [376, 137] width 5 height 5
click at [378, 135] on input "Press SPACE to select this row." at bounding box center [378, 135] width 0 height 0
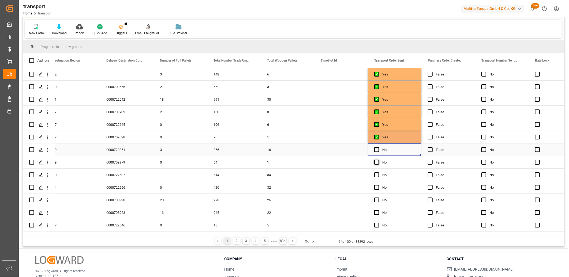
drag, startPoint x: 375, startPoint y: 148, endPoint x: 375, endPoint y: 162, distance: 14.2
click at [375, 149] on span "Press SPACE to select this row." at bounding box center [376, 149] width 5 height 5
click at [378, 147] on input "Press SPACE to select this row." at bounding box center [378, 147] width 0 height 0
click at [374, 162] on span "Press SPACE to select this row." at bounding box center [376, 162] width 5 height 5
click at [378, 160] on input "Press SPACE to select this row." at bounding box center [378, 160] width 0 height 0
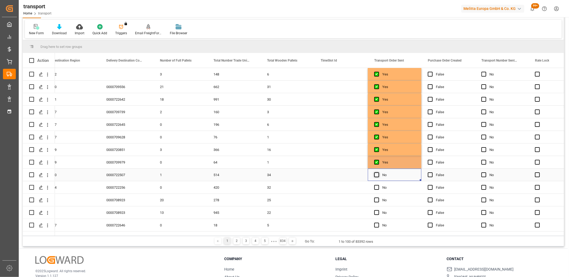
drag, startPoint x: 375, startPoint y: 175, endPoint x: 377, endPoint y: 185, distance: 9.6
click at [375, 176] on span "Press SPACE to select this row." at bounding box center [376, 174] width 5 height 5
click at [378, 172] on input "Press SPACE to select this row." at bounding box center [378, 172] width 0 height 0
click at [376, 189] on span "Press SPACE to select this row." at bounding box center [376, 187] width 5 height 5
click at [378, 185] on input "Press SPACE to select this row." at bounding box center [378, 185] width 0 height 0
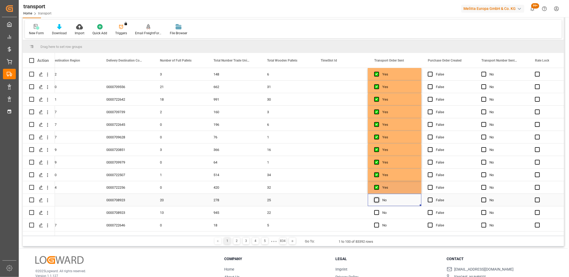
click at [375, 199] on span "Press SPACE to select this row." at bounding box center [376, 200] width 5 height 5
click at [378, 198] on input "Press SPACE to select this row." at bounding box center [378, 198] width 0 height 0
click at [374, 212] on span "Press SPACE to select this row." at bounding box center [376, 212] width 5 height 5
click at [378, 210] on input "Press SPACE to select this row." at bounding box center [378, 210] width 0 height 0
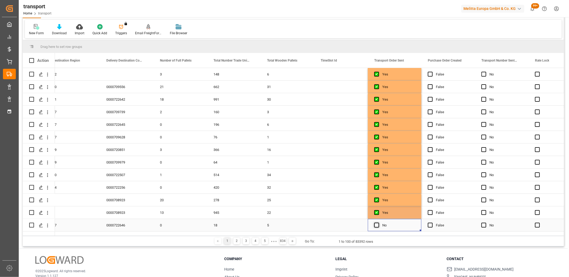
click at [375, 226] on span "Press SPACE to select this row." at bounding box center [376, 225] width 5 height 5
click at [378, 223] on input "Press SPACE to select this row." at bounding box center [378, 223] width 0 height 0
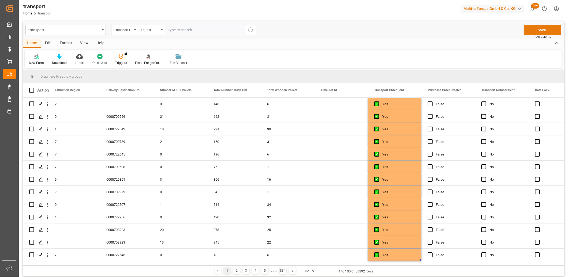
click at [541, 33] on button "Save" at bounding box center [541, 30] width 37 height 10
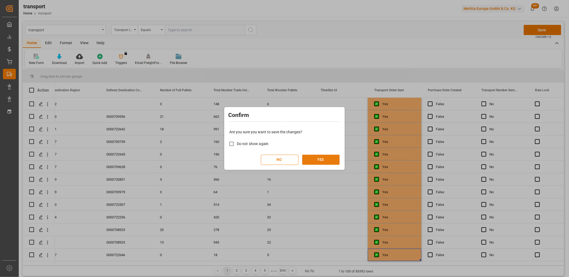
click at [317, 159] on button "YES" at bounding box center [320, 160] width 37 height 10
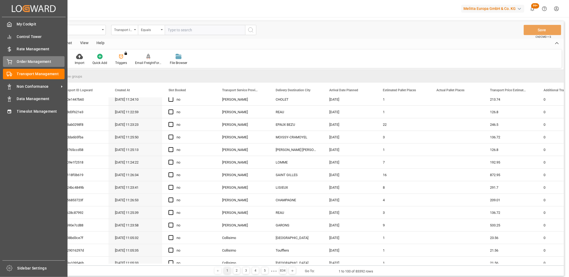
click at [9, 63] on icon at bounding box center [9, 61] width 5 height 5
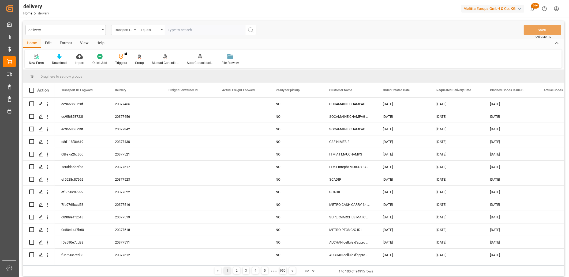
click at [130, 30] on div "Transport ID Logward" at bounding box center [123, 29] width 18 height 6
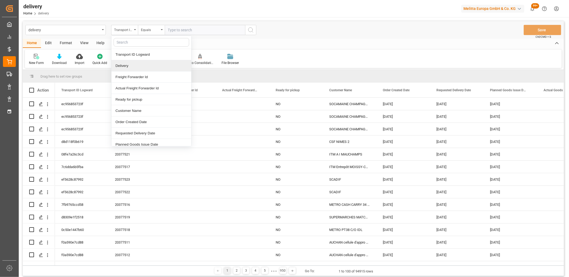
click at [124, 65] on div "Delivery" at bounding box center [151, 65] width 80 height 11
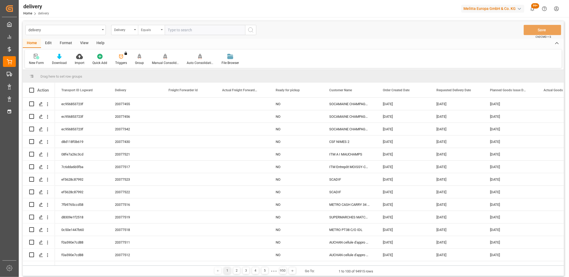
click at [146, 31] on div "Equals" at bounding box center [150, 29] width 18 height 6
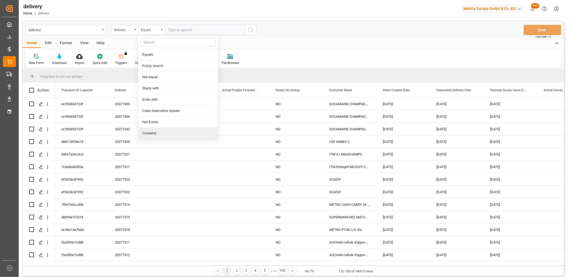
click at [149, 131] on div "Contains" at bounding box center [178, 133] width 80 height 11
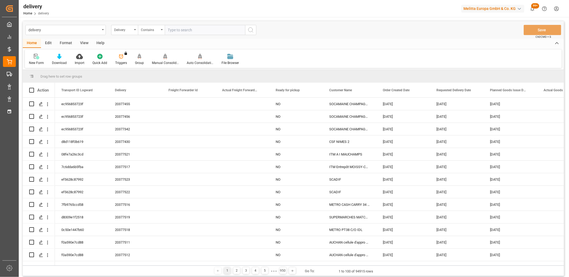
click at [176, 30] on input "text" at bounding box center [205, 30] width 80 height 10
paste input "20377508,20377507,92555306,20377504,20377514,20377513,20377515,20377526,2037752…"
type input "20377508,20377507,92555306,20377504,20377514,20377513,20377515,20377526,2037752…"
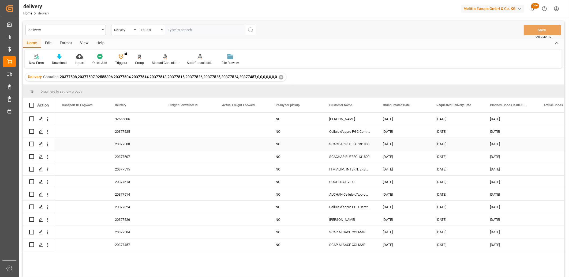
click at [31, 142] on input "Press Space to toggle row selection (unchecked)" at bounding box center [31, 144] width 5 height 5
checkbox input "true"
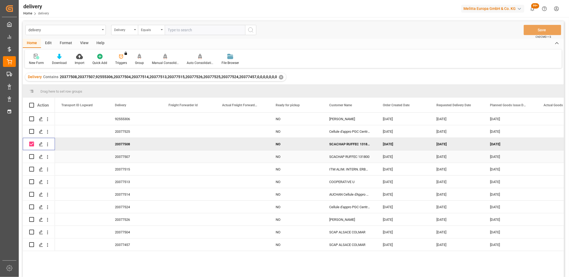
click at [31, 157] on input "Press Space to toggle row selection (unchecked)" at bounding box center [31, 156] width 5 height 5
checkbox input "true"
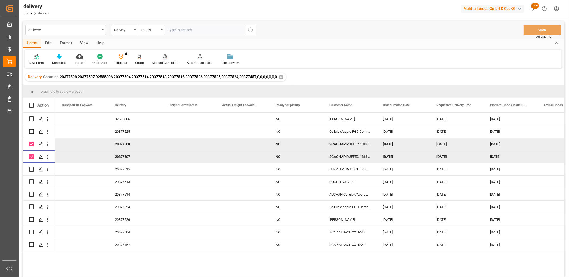
click at [164, 58] on icon at bounding box center [165, 56] width 4 height 5
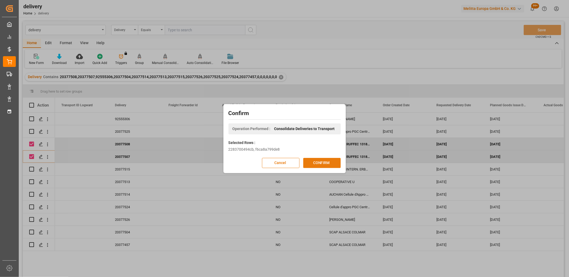
click at [326, 164] on button "CONFIRM" at bounding box center [321, 163] width 37 height 10
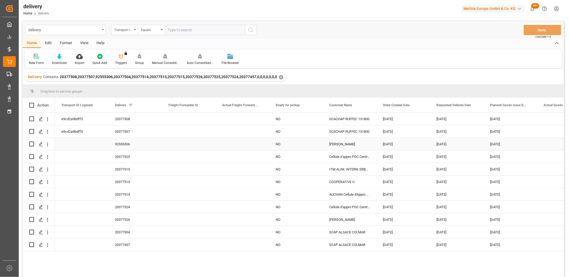
click at [32, 144] on input "Press Space to toggle row selection (unchecked)" at bounding box center [31, 144] width 5 height 5
checkbox input "true"
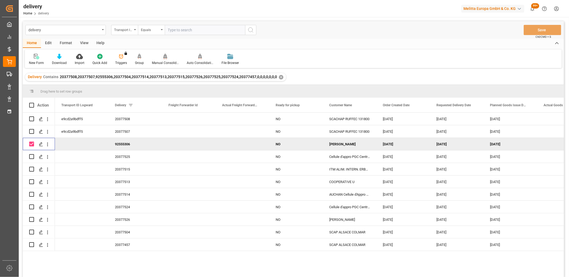
click at [164, 56] on icon at bounding box center [165, 56] width 4 height 5
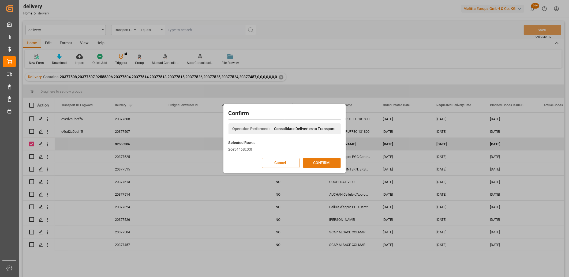
click at [314, 162] on button "CONFIRM" at bounding box center [321, 163] width 37 height 10
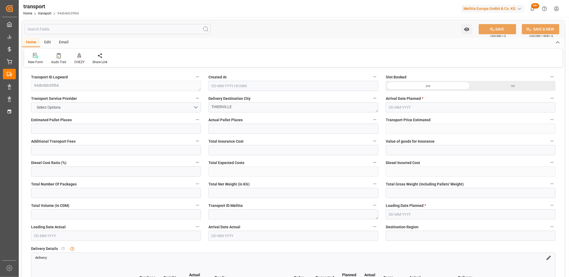
type input "2"
type input "182.75"
type input "0"
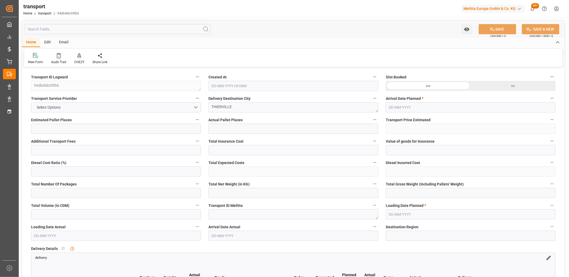
type input "176.5731"
type input "-6.1769"
type input "0"
type input "255.744"
type input "417"
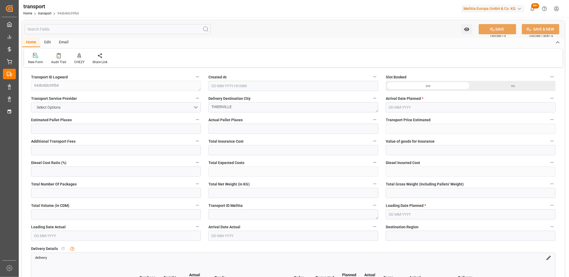
type input "1728"
type input "55"
type input "3"
type input "0"
type input "3"
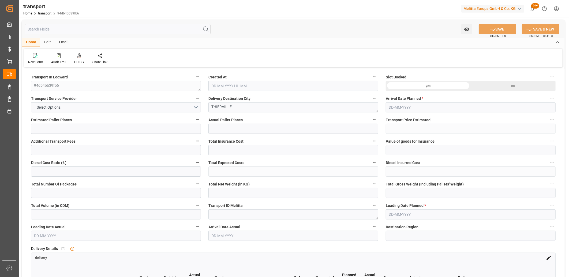
type input "101"
type input "328.32"
type input "0"
type input "4710.8598"
type input "0"
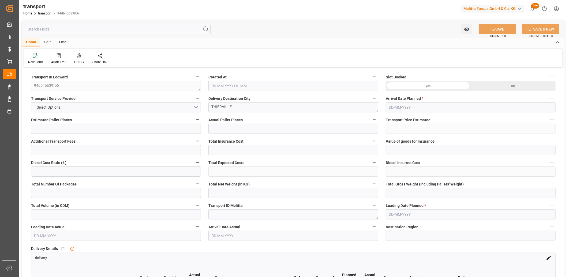
type input "0"
type input "21"
type input "35"
type input "[DATE] 11:30"
type input "[DATE]"
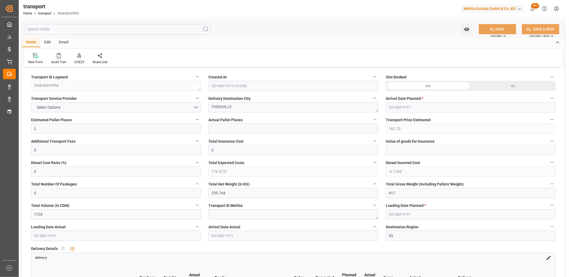
type input "[DATE]"
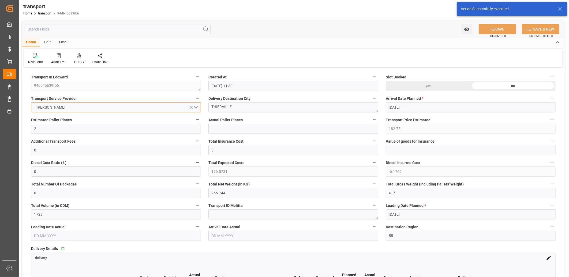
click at [103, 107] on button "DELISLE" at bounding box center [116, 107] width 170 height 10
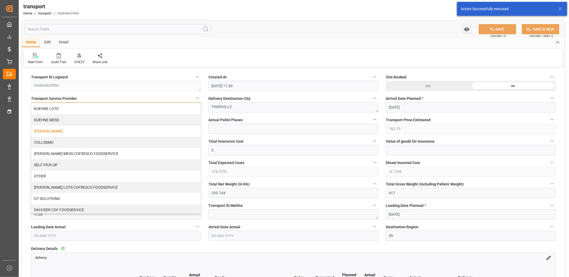
click at [103, 107] on div "KUEHNE LOTS" at bounding box center [115, 108] width 169 height 11
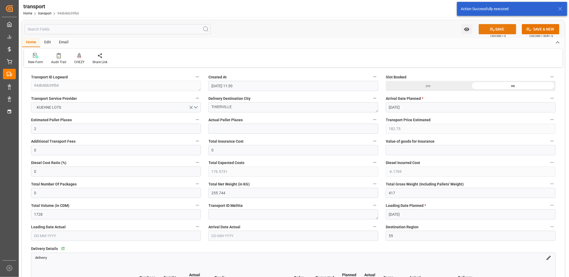
click at [494, 30] on icon at bounding box center [492, 30] width 6 height 6
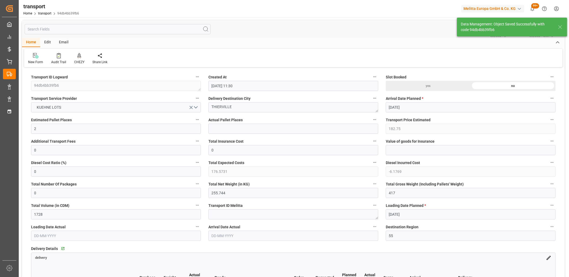
type input "120.35"
type input "0"
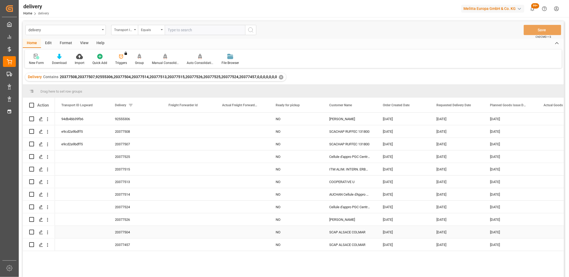
click at [30, 232] on input "Press Space to toggle row selection (unchecked)" at bounding box center [31, 232] width 5 height 5
checkbox input "true"
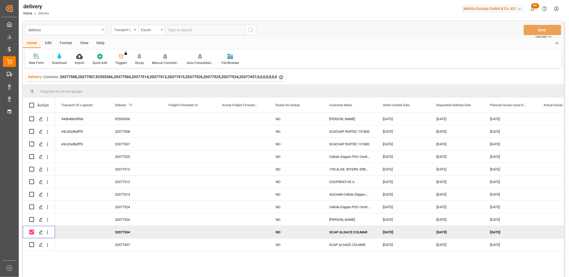
click at [164, 58] on icon at bounding box center [165, 56] width 4 height 5
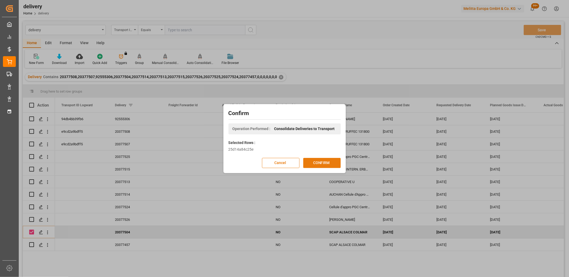
click at [316, 162] on button "CONFIRM" at bounding box center [321, 163] width 37 height 10
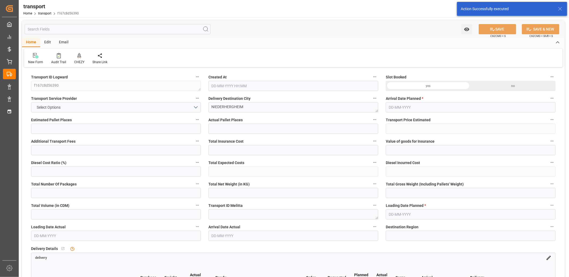
type input "1"
type input "142.33"
type input "0"
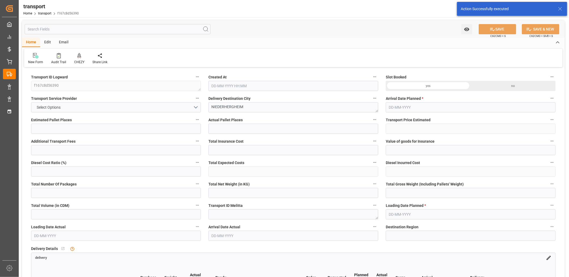
type input "142.33"
type input "0"
type input "194.88"
type input "314.992"
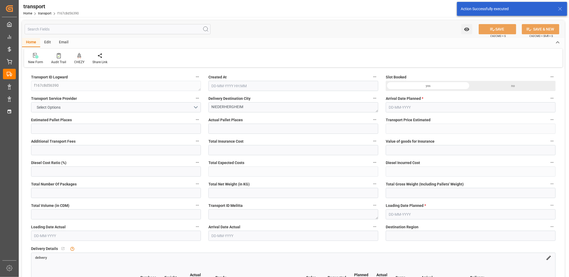
type input "1209.6"
type input "68"
type input "0"
type input "108"
type input "2"
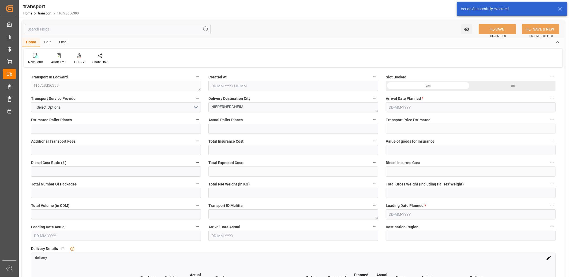
type input "101"
type input "268.992"
type input "0"
type input "4710.8598"
type input "0"
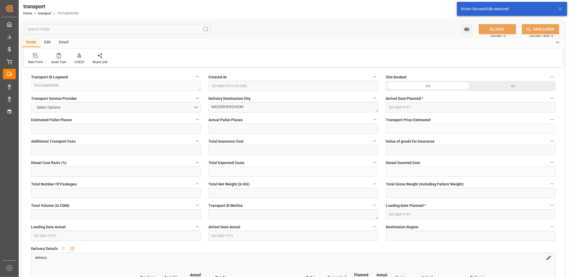
type input "0"
type input "21"
type input "35"
type input "04-09-2025 11:30"
type input "09-09-2025"
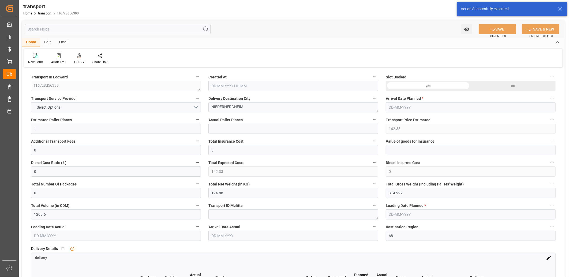
type input "[DATE]"
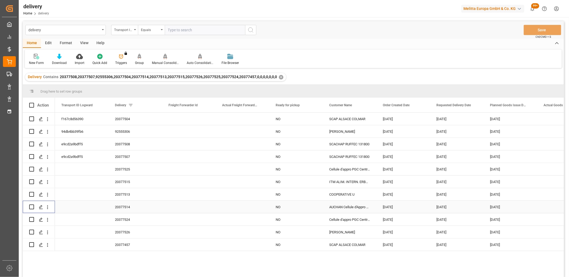
click at [33, 207] on input "Press Space to toggle row selection (unchecked)" at bounding box center [31, 207] width 5 height 5
checkbox input "true"
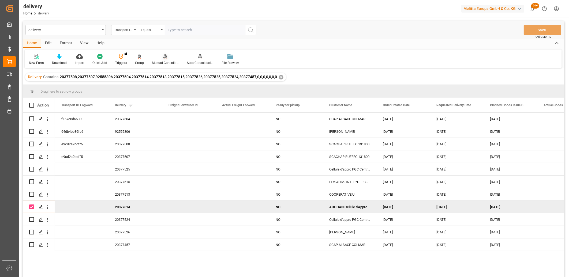
click at [166, 55] on div at bounding box center [165, 57] width 27 height 6
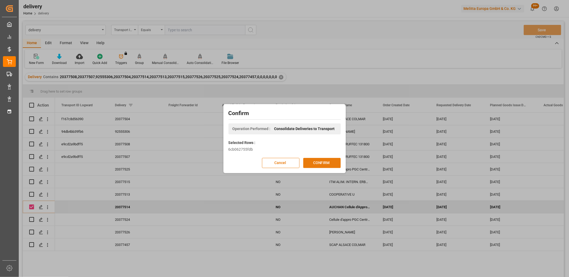
click at [313, 162] on button "CONFIRM" at bounding box center [321, 163] width 37 height 10
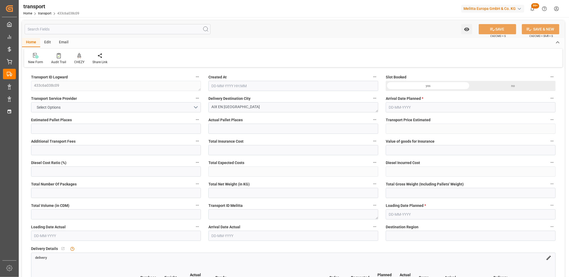
type input "2"
type input "149.5"
type input "0"
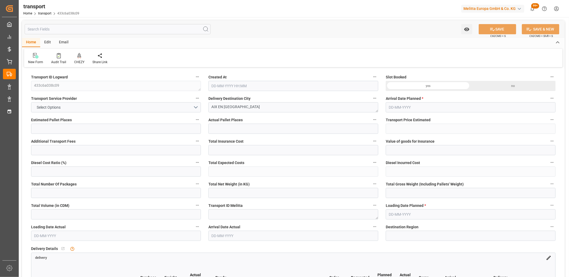
type input "144.4469"
type input "-5.0531"
type input "0"
type input "63.306"
type input "259.734"
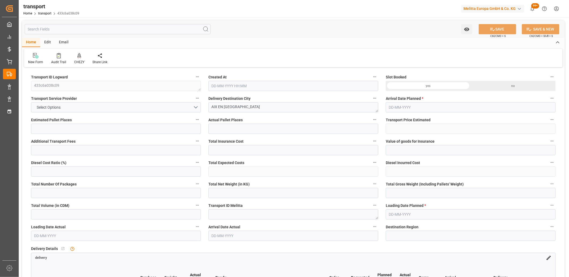
type input "357.596"
type input "13"
type input "0"
type input "40"
type input "8"
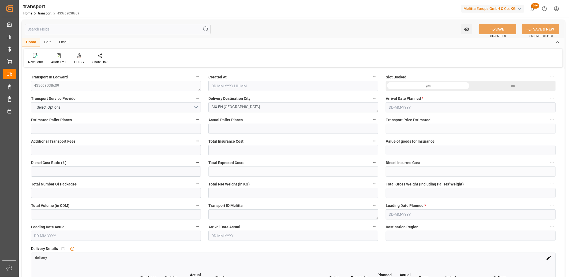
type input "101"
type input "75.734"
type input "0"
type input "4710.8598"
type input "0"
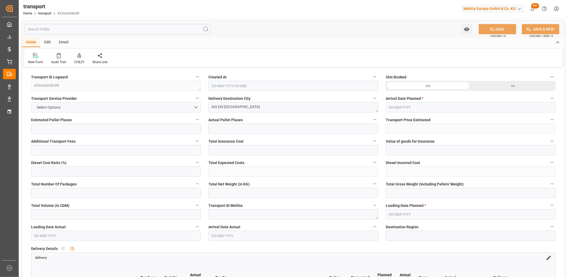
type input "0"
type input "21"
type input "35"
type input "04-09-2025 11:31"
type input "[DATE]"
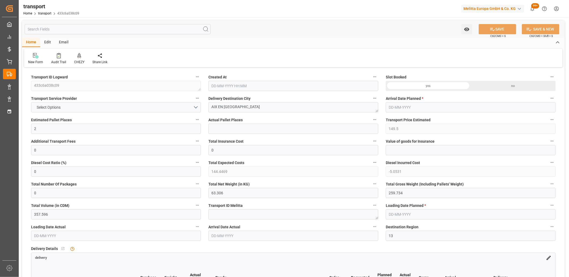
type input "[DATE]"
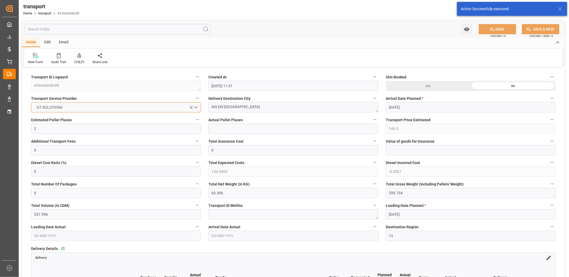
click at [105, 108] on button "GT SOLUTIONS" at bounding box center [116, 107] width 170 height 10
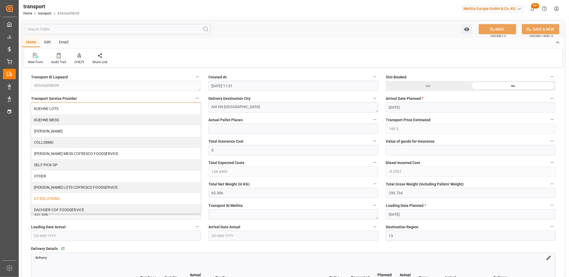
click at [105, 108] on div "KUEHNE LOTS" at bounding box center [115, 108] width 169 height 11
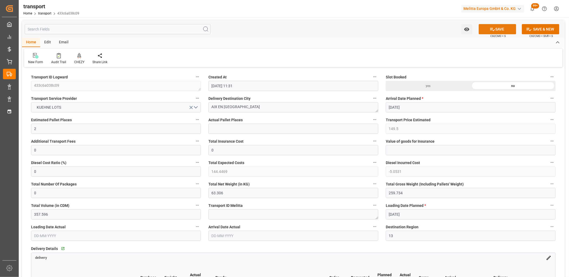
click at [493, 28] on icon at bounding box center [492, 30] width 6 height 6
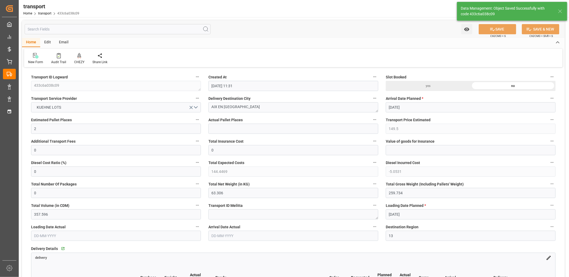
type input "266.83"
type input "0"
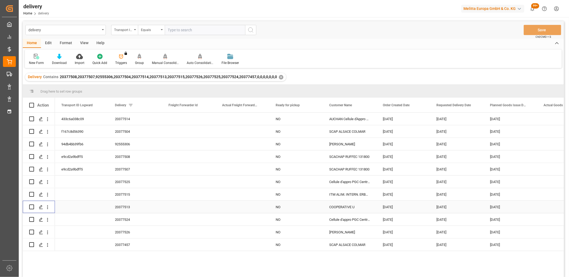
click at [32, 207] on input "Press Space to toggle row selection (unchecked)" at bounding box center [31, 207] width 5 height 5
checkbox input "true"
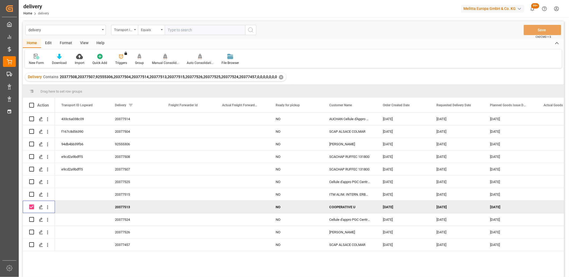
click at [164, 58] on icon at bounding box center [165, 56] width 4 height 5
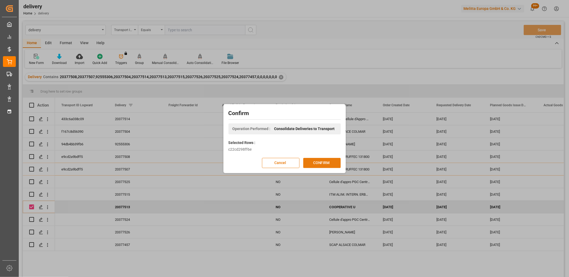
click at [311, 161] on button "CONFIRM" at bounding box center [321, 163] width 37 height 10
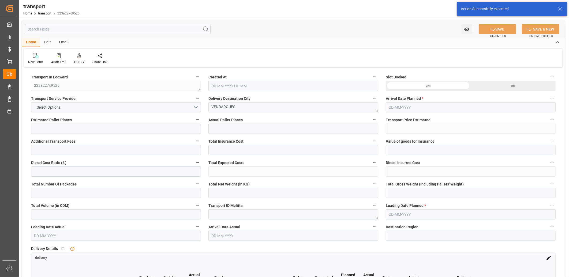
type input "4"
type input "278.04"
type input "0"
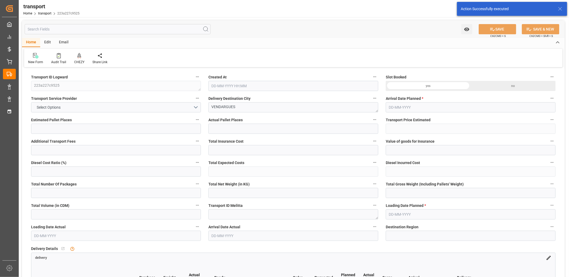
type input "268.6422"
type input "-9.3978"
type input "0"
type input "1349.94"
type input "1668"
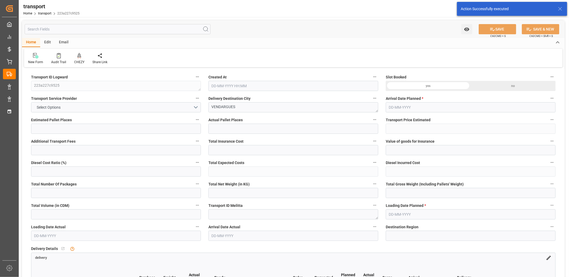
type input "4565.772"
type input "34"
type input "2"
type input "200"
type input "4"
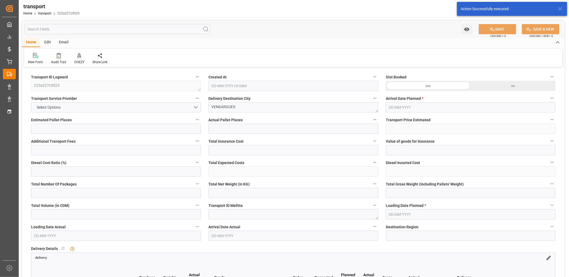
type input "101"
type input "1491.684"
type input "0"
type input "4710.8598"
type input "0"
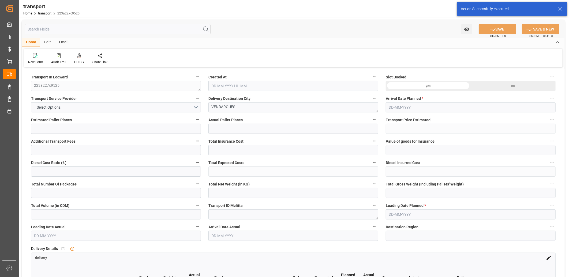
type input "0"
type input "21"
type input "35"
type input "04-09-2025 11:31"
type input "[DATE]"
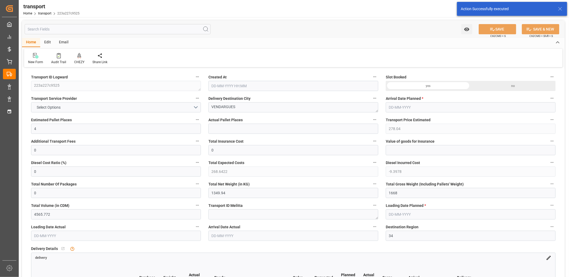
type input "[DATE]"
click at [112, 108] on button "GT SOLUTIONS" at bounding box center [116, 107] width 170 height 10
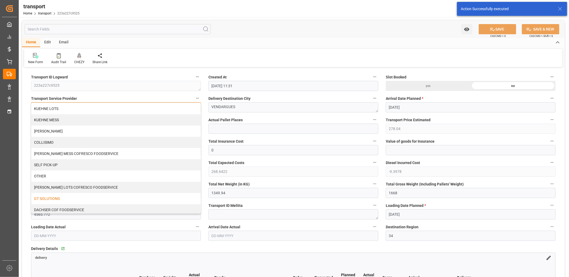
click at [112, 108] on div "KUEHNE LOTS" at bounding box center [115, 108] width 169 height 11
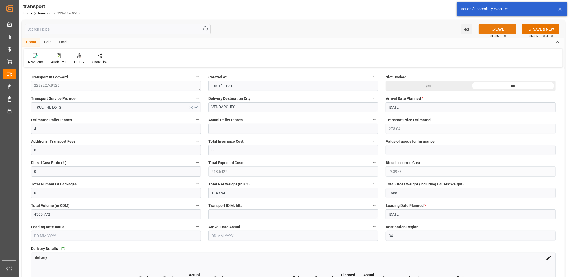
click at [488, 32] on button "SAVE" at bounding box center [496, 29] width 37 height 10
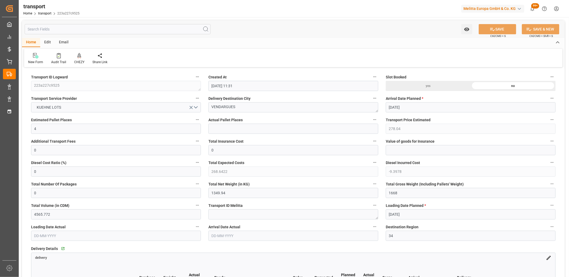
type input "322.33"
type input "0"
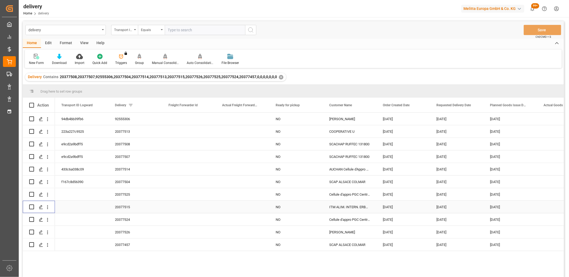
click at [32, 206] on input "Press Space to toggle row selection (unchecked)" at bounding box center [31, 207] width 5 height 5
checkbox input "true"
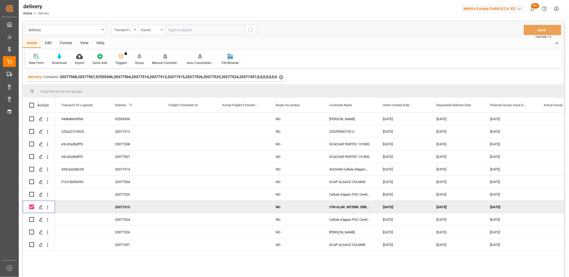
click at [166, 57] on div at bounding box center [165, 57] width 27 height 6
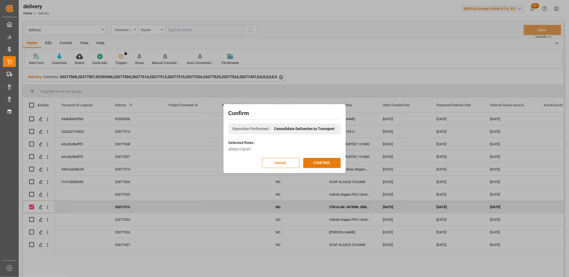
click at [324, 164] on button "CONFIRM" at bounding box center [321, 163] width 37 height 10
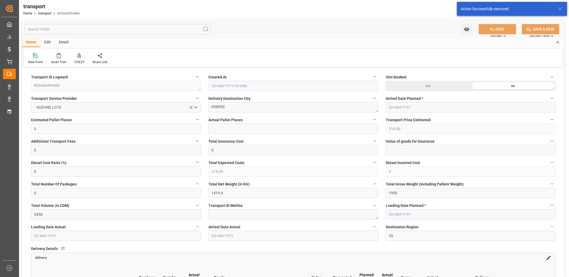
type input "[DATE] 11:31"
type input "[DATE]"
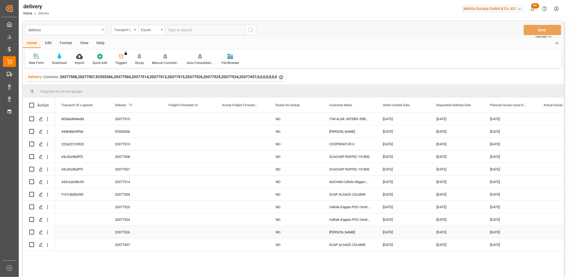
click at [32, 232] on input "Press Space to toggle row selection (unchecked)" at bounding box center [31, 232] width 5 height 5
checkbox input "true"
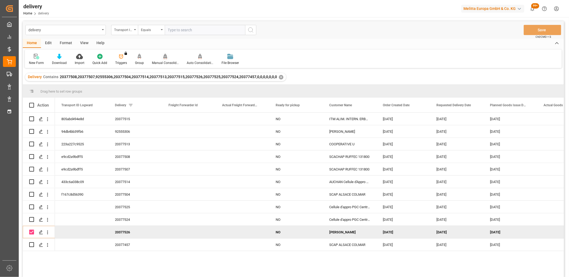
click at [164, 58] on icon at bounding box center [165, 56] width 4 height 5
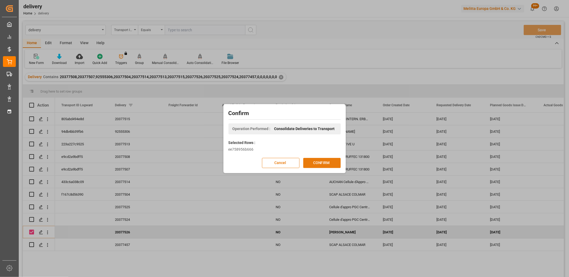
click at [312, 162] on button "CONFIRM" at bounding box center [321, 163] width 37 height 10
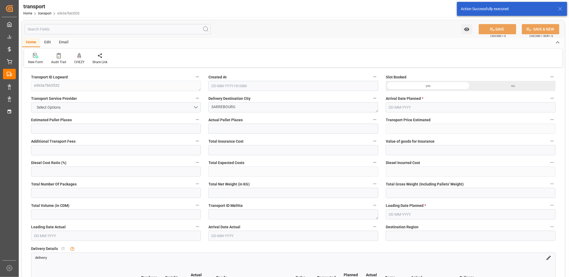
type input "4"
type input "169.65"
type input "0"
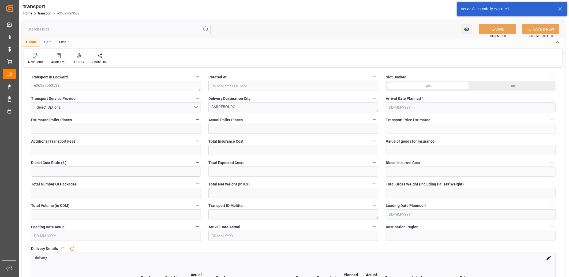
type input "169.65"
type input "0"
type input "650.576"
type input "1088"
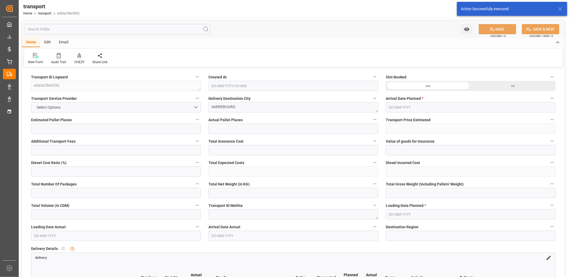
type input "4630.4"
type input "57"
type input "3"
type input "128"
type input "4"
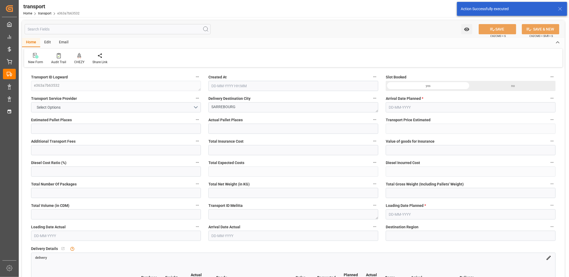
type input "101"
type input "925.456"
type input "0"
type input "4710.8598"
type input "0"
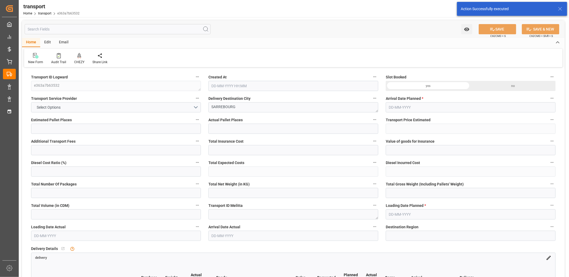
type input "0"
type input "21"
type input "35"
type input "04-09-2025 11:31"
type input "[DATE]"
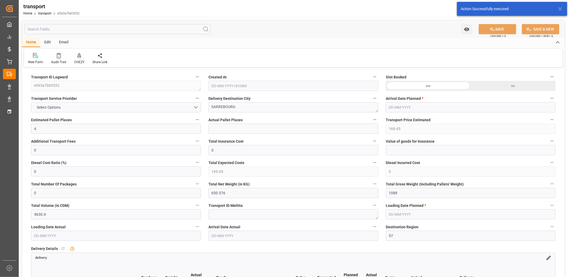
type input "[DATE]"
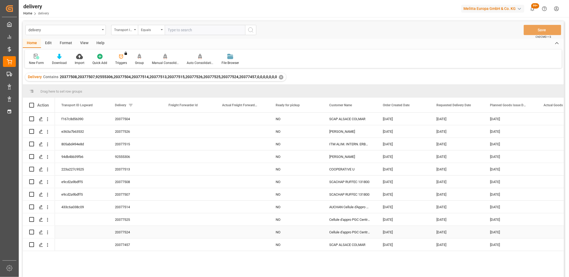
click at [32, 230] on input "Press Space to toggle row selection (unchecked)" at bounding box center [31, 232] width 5 height 5
checkbox input "true"
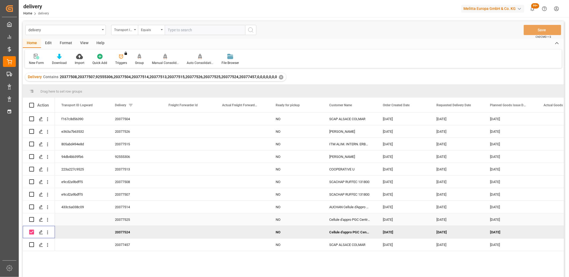
click at [31, 220] on input "Press Space to toggle row selection (unchecked)" at bounding box center [31, 219] width 5 height 5
checkbox input "true"
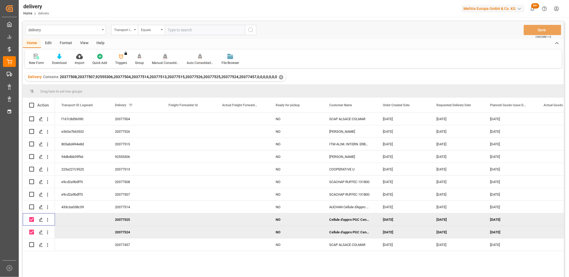
click at [166, 57] on div at bounding box center [165, 57] width 27 height 6
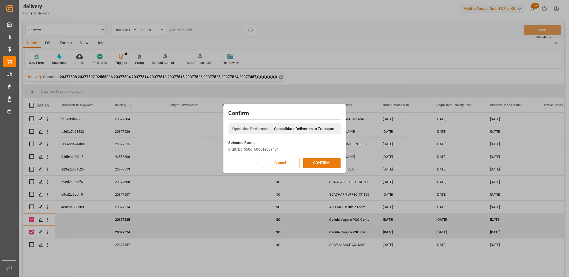
click at [311, 158] on button "CONFIRM" at bounding box center [321, 163] width 37 height 10
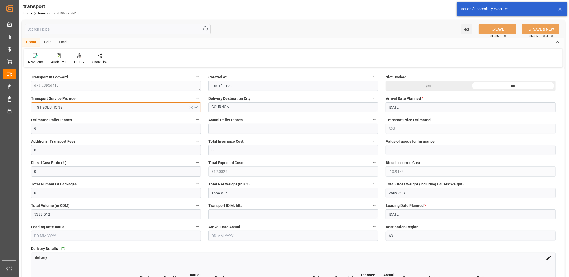
click at [98, 106] on button "GT SOLUTIONS" at bounding box center [116, 107] width 170 height 10
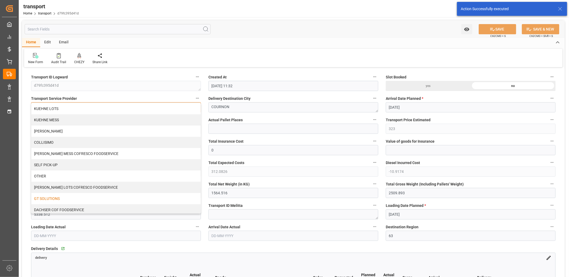
click at [98, 106] on div "KUEHNE LOTS" at bounding box center [115, 108] width 169 height 11
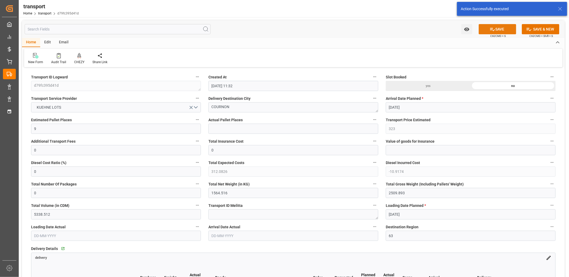
click at [487, 31] on button "SAVE" at bounding box center [496, 29] width 37 height 10
type input "389.85"
type input "0"
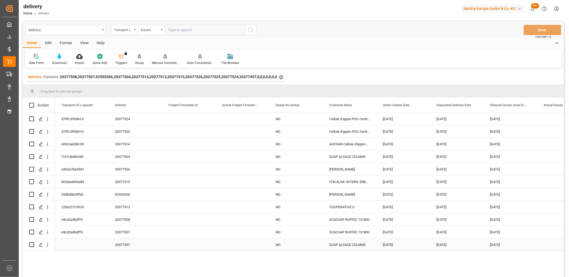
click at [30, 244] on input "Press Space to toggle row selection (unchecked)" at bounding box center [31, 244] width 5 height 5
checkbox input "true"
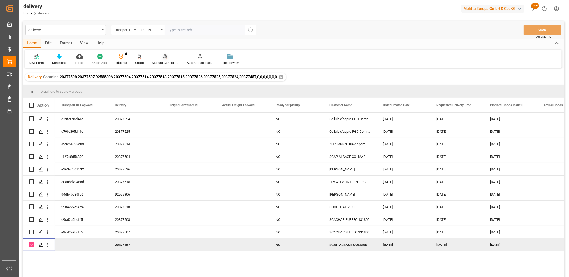
click at [164, 56] on icon at bounding box center [165, 56] width 4 height 5
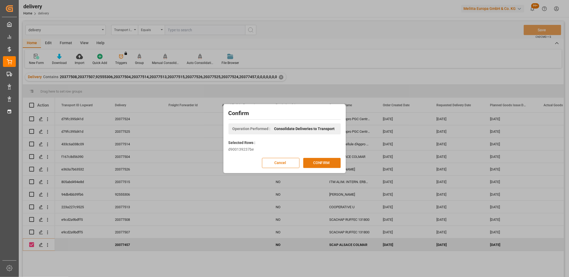
click at [327, 161] on button "CONFIRM" at bounding box center [321, 163] width 37 height 10
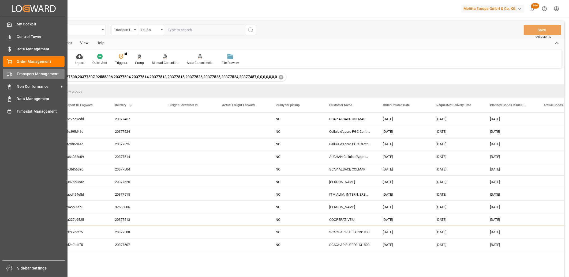
click at [9, 74] on icon at bounding box center [9, 73] width 5 height 5
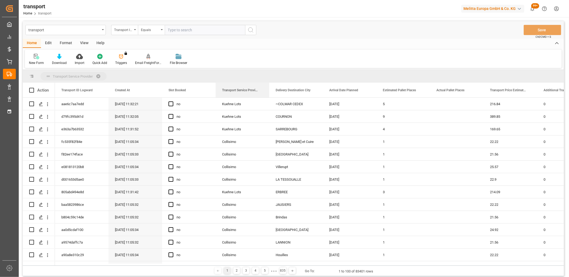
drag, startPoint x: 226, startPoint y: 92, endPoint x: 227, endPoint y: 81, distance: 11.6
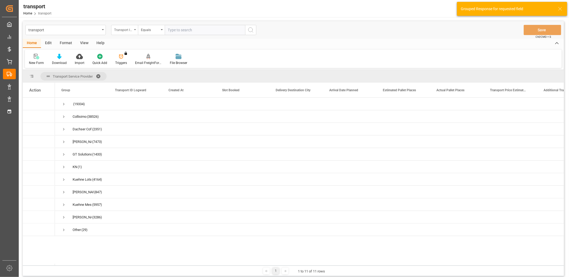
click at [124, 31] on div "Transport ID Logward" at bounding box center [123, 29] width 18 height 6
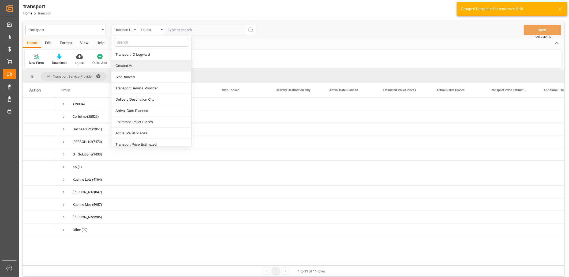
click at [115, 63] on div "Created At" at bounding box center [151, 65] width 80 height 11
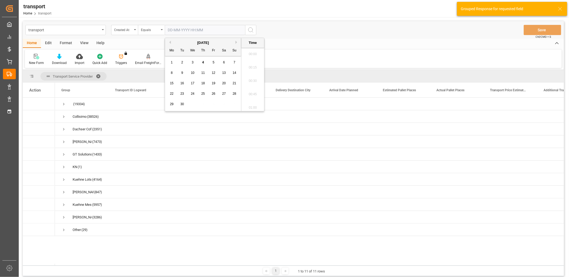
click at [172, 29] on input "text" at bounding box center [205, 30] width 80 height 10
click at [203, 61] on span "4" at bounding box center [203, 63] width 2 height 4
type input "04-09-2025 00:00"
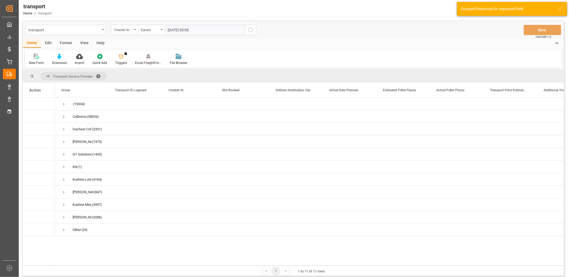
click at [248, 32] on icon "search button" at bounding box center [250, 30] width 6 height 6
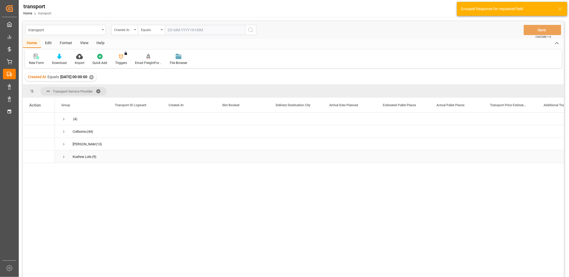
click at [63, 157] on span "Press SPACE to select this row." at bounding box center [63, 156] width 5 height 5
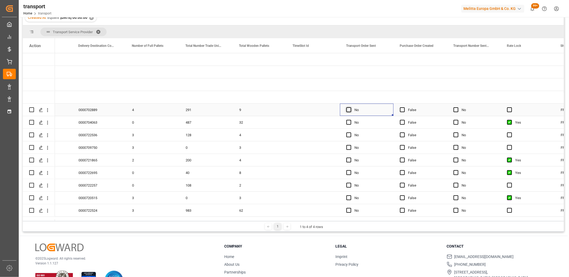
click at [348, 111] on span "Press SPACE to select this row." at bounding box center [348, 109] width 5 height 5
click at [350, 107] on input "Press SPACE to select this row." at bounding box center [350, 107] width 0 height 0
click at [347, 122] on span "Press SPACE to select this row." at bounding box center [348, 122] width 5 height 5
click at [350, 120] on input "Press SPACE to select this row." at bounding box center [350, 120] width 0 height 0
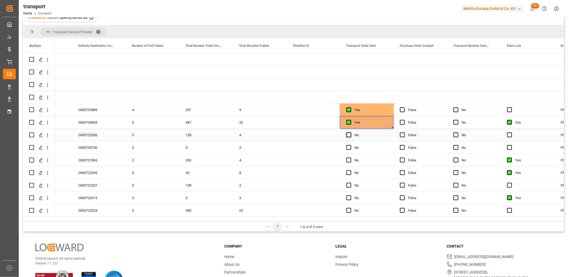
click at [347, 134] on span "Press SPACE to select this row." at bounding box center [348, 135] width 5 height 5
click at [350, 133] on input "Press SPACE to select this row." at bounding box center [350, 133] width 0 height 0
click at [349, 147] on span "Press SPACE to select this row." at bounding box center [348, 147] width 5 height 5
click at [350, 145] on input "Press SPACE to select this row." at bounding box center [350, 145] width 0 height 0
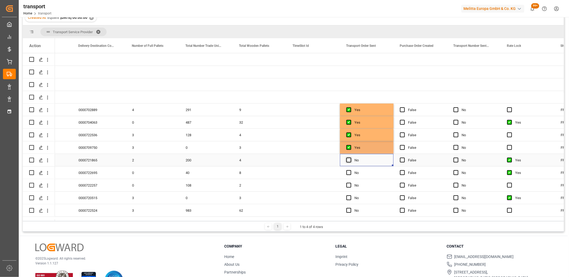
click at [349, 160] on span "Press SPACE to select this row." at bounding box center [348, 160] width 5 height 5
click at [350, 158] on input "Press SPACE to select this row." at bounding box center [350, 158] width 0 height 0
drag, startPoint x: 349, startPoint y: 171, endPoint x: 349, endPoint y: 179, distance: 7.5
click at [349, 172] on span "Press SPACE to select this row." at bounding box center [348, 172] width 5 height 5
click at [350, 170] on input "Press SPACE to select this row." at bounding box center [350, 170] width 0 height 0
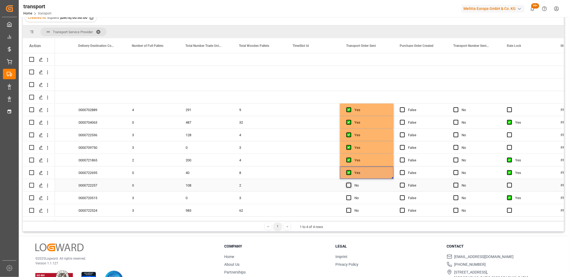
click at [348, 186] on span "Press SPACE to select this row." at bounding box center [348, 185] width 5 height 5
click at [350, 183] on input "Press SPACE to select this row." at bounding box center [350, 183] width 0 height 0
click at [348, 196] on span "Press SPACE to select this row." at bounding box center [348, 197] width 5 height 5
click at [350, 195] on input "Press SPACE to select this row." at bounding box center [350, 195] width 0 height 0
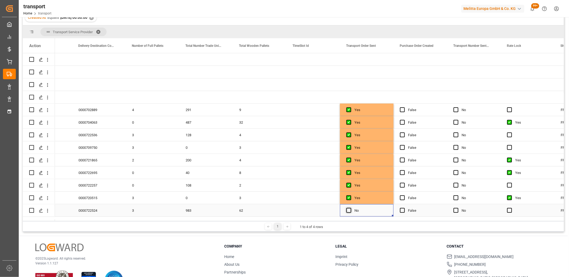
click at [348, 210] on span "Press SPACE to select this row." at bounding box center [348, 210] width 5 height 5
click at [350, 208] on input "Press SPACE to select this row." at bounding box center [350, 208] width 0 height 0
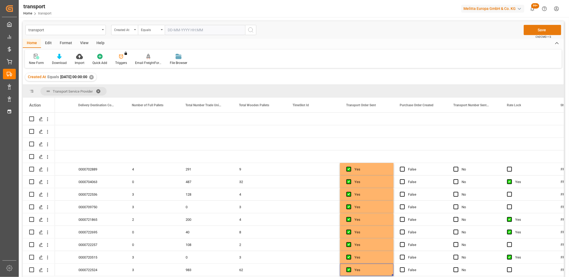
click at [530, 31] on button "Save" at bounding box center [541, 30] width 37 height 10
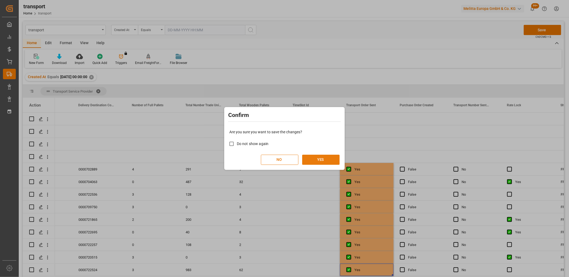
click at [329, 159] on button "YES" at bounding box center [320, 160] width 37 height 10
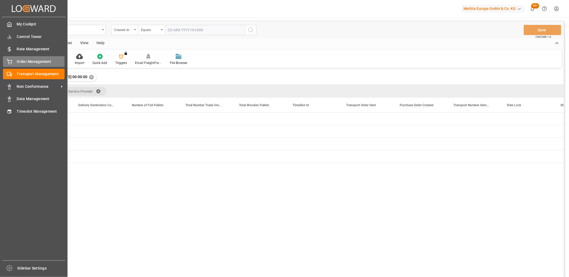
click at [11, 58] on div "Order Management Order Management" at bounding box center [34, 61] width 62 height 10
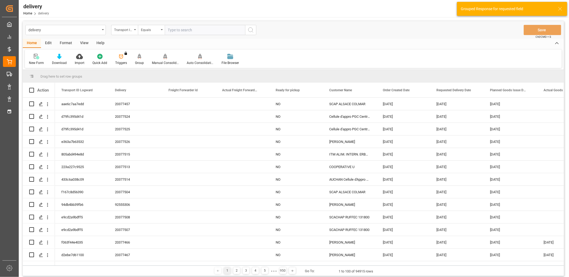
click at [129, 31] on div "Transport ID Logward" at bounding box center [123, 29] width 18 height 6
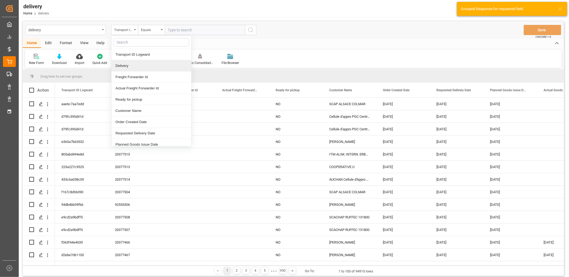
click at [127, 66] on div "Delivery" at bounding box center [151, 65] width 80 height 11
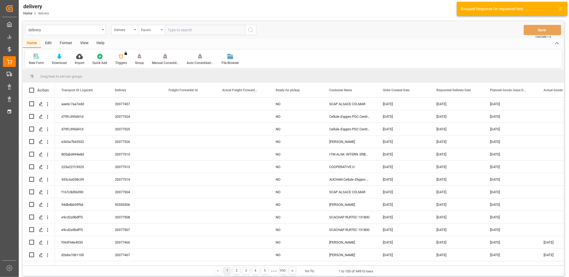
click at [162, 32] on div "Equals" at bounding box center [151, 30] width 27 height 10
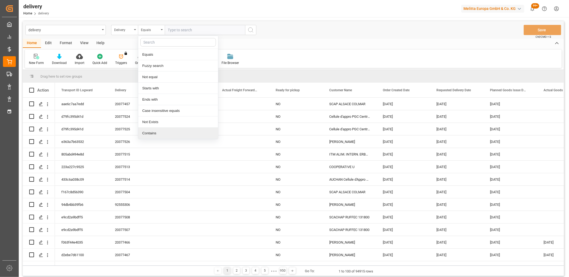
click at [146, 133] on div "Contains" at bounding box center [178, 133] width 80 height 11
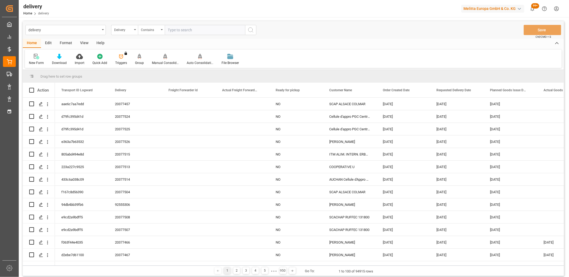
click at [177, 29] on input "text" at bounding box center [205, 30] width 80 height 10
type input "20377454,20377453"
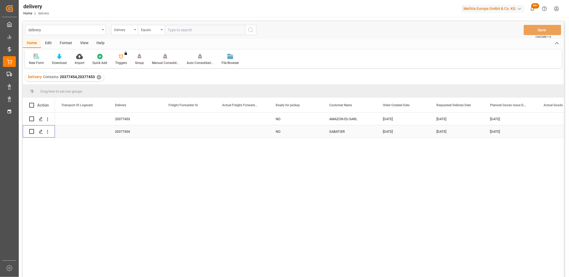
click at [31, 132] on input "Press Space to toggle row selection (unchecked)" at bounding box center [31, 131] width 5 height 5
checkbox input "true"
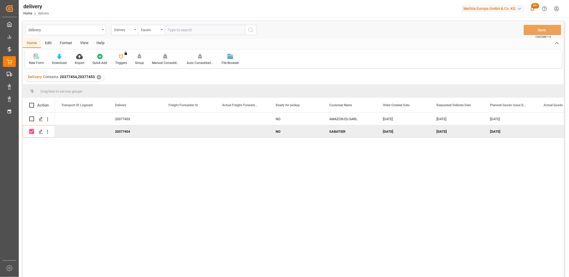
click at [163, 58] on icon at bounding box center [165, 56] width 4 height 5
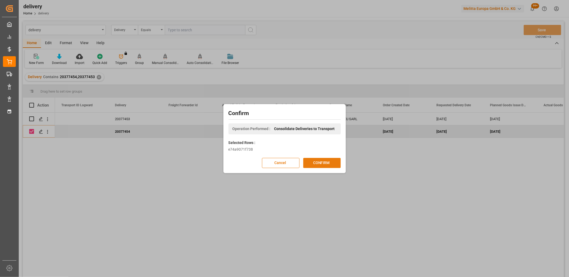
click at [314, 162] on button "CONFIRM" at bounding box center [321, 163] width 37 height 10
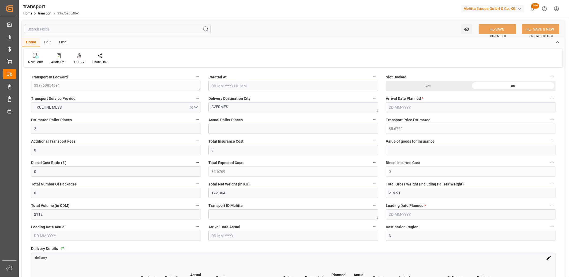
type input "[DATE] 11:34"
type input "[DATE]"
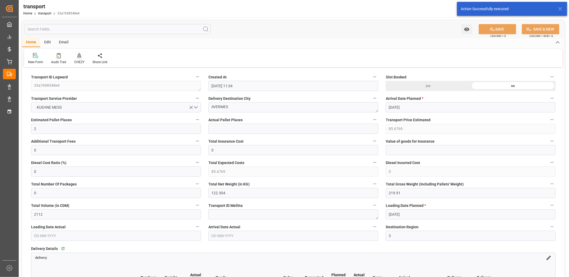
click at [79, 58] on icon at bounding box center [79, 55] width 4 height 5
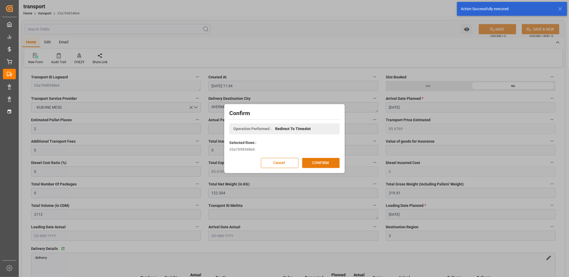
click at [305, 162] on button "CONFIRM" at bounding box center [320, 163] width 37 height 10
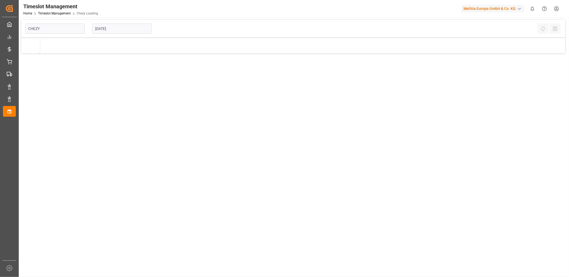
type input "Chezy Loading"
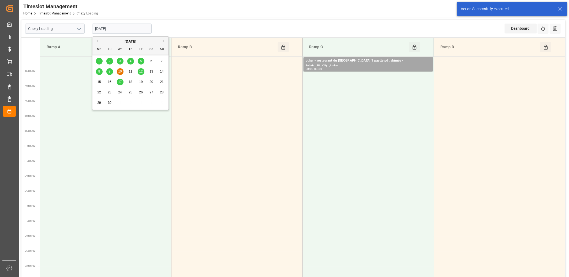
click at [133, 29] on input "[DATE]" at bounding box center [121, 29] width 59 height 10
click at [139, 63] on div "5" at bounding box center [141, 61] width 7 height 6
type input "[DATE]"
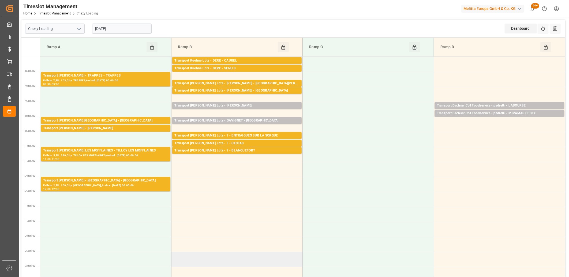
click at [200, 255] on td at bounding box center [236, 259] width 131 height 15
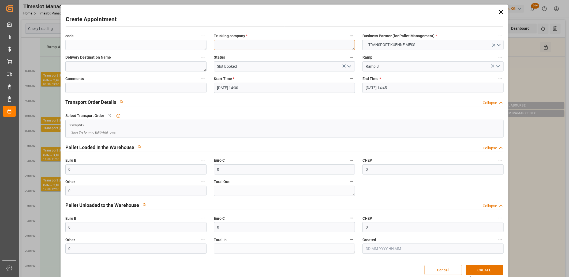
click at [232, 44] on textarea at bounding box center [284, 45] width 141 height 10
type textarea "m"
click at [471, 271] on button "CREATE" at bounding box center [484, 270] width 37 height 10
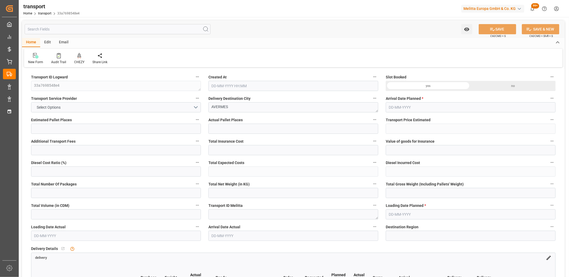
type input "2"
type input "85.6769"
type input "0"
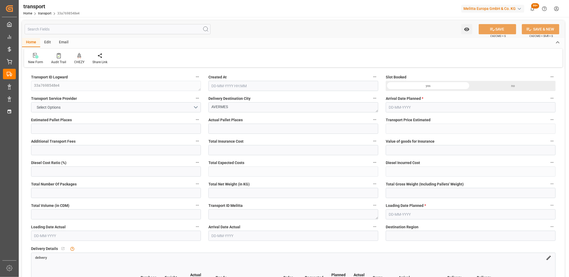
type input "85.6769"
type input "0"
type input "122.304"
type input "219.91"
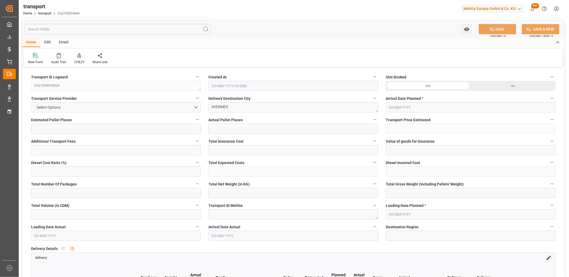
type input "2112"
type input "3"
type input "0"
type input "254"
type input "2"
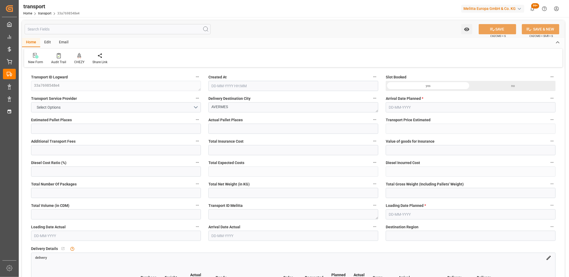
type input "101"
type input "173.91"
type input "0"
type input "4710.8598"
type input "0"
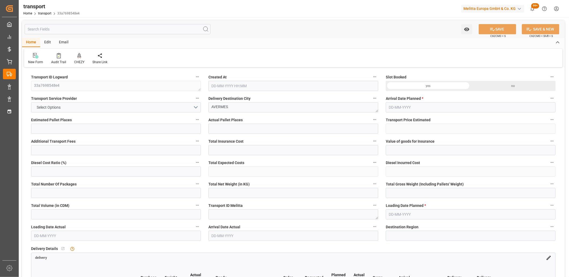
type input "0"
type input "21"
type input "35"
type input "[DATE] 11:34"
type input "[DATE]"
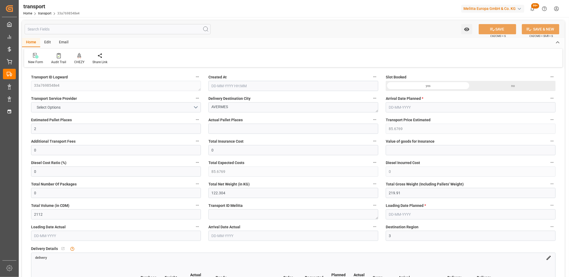
type input "[DATE]"
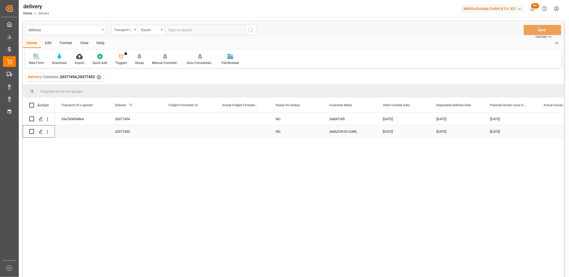
click at [33, 132] on input "Press Space to toggle row selection (unchecked)" at bounding box center [31, 131] width 5 height 5
checkbox input "true"
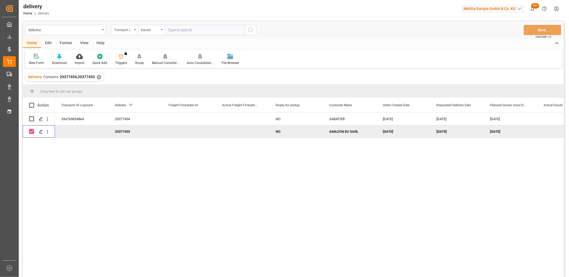
click at [164, 57] on icon at bounding box center [165, 56] width 4 height 5
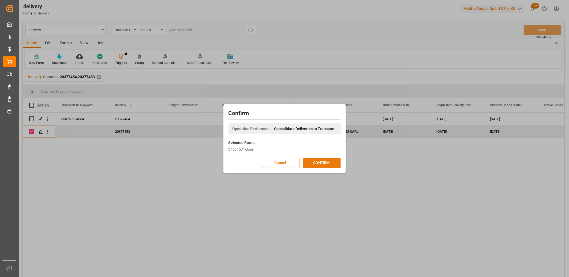
click at [307, 162] on button "CONFIRM" at bounding box center [321, 163] width 37 height 10
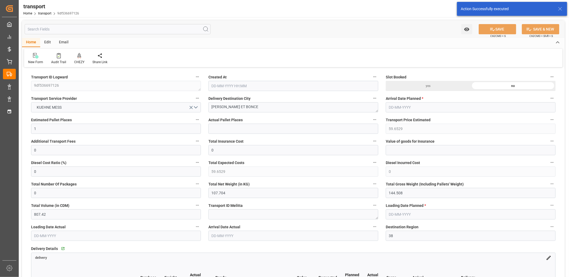
type input "[DATE] 11:34"
type input "[DATE]"
click at [77, 55] on icon at bounding box center [79, 55] width 4 height 5
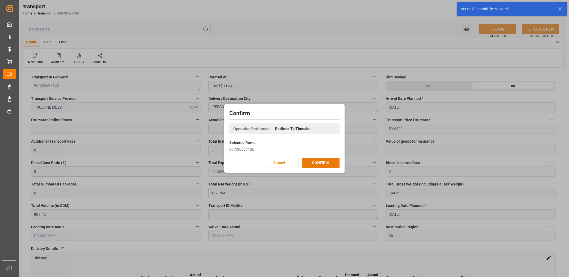
click at [309, 158] on button "CONFIRM" at bounding box center [320, 163] width 37 height 10
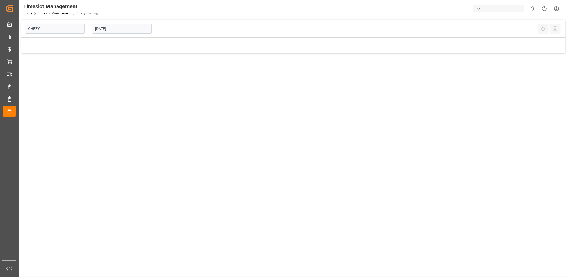
type input "Chezy Loading"
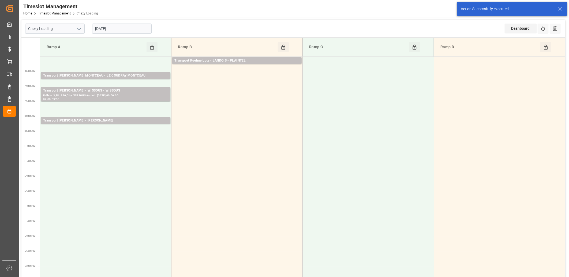
click at [124, 27] on input "[DATE]" at bounding box center [121, 29] width 59 height 10
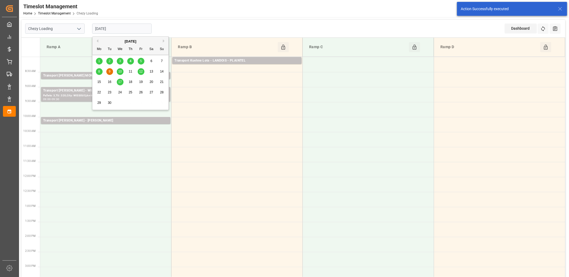
click at [130, 63] on span "4" at bounding box center [131, 61] width 2 height 4
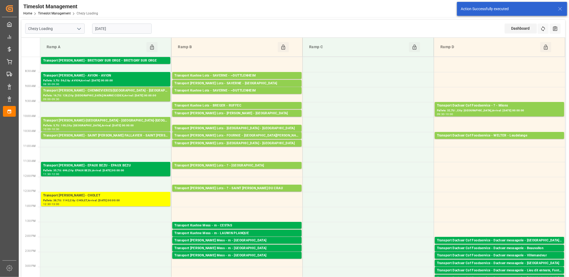
click at [124, 30] on input "[DATE]" at bounding box center [121, 29] width 59 height 10
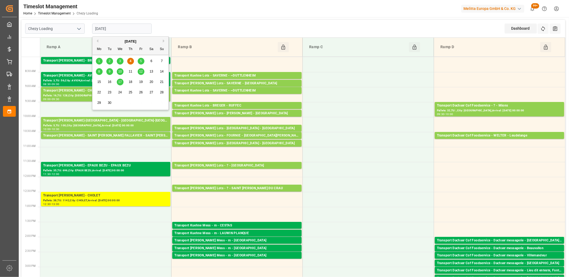
click at [140, 59] on span "5" at bounding box center [141, 61] width 2 height 4
type input "[DATE]"
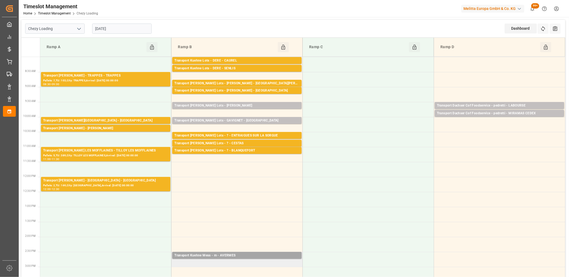
click at [197, 262] on td "Transport [PERSON_NAME] Mess - m - AVERMES Pallets: ,TU: 254,City: [GEOGRAPHIC_…" at bounding box center [236, 259] width 131 height 15
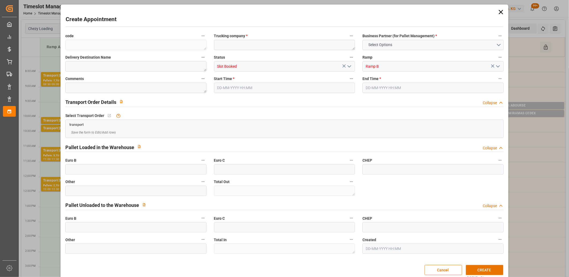
type input "0"
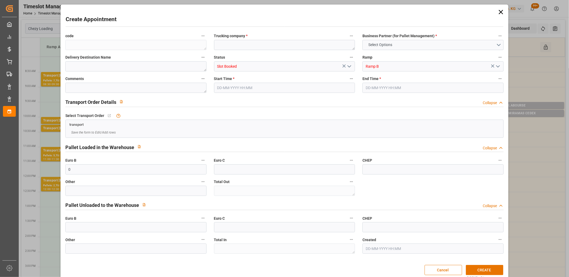
type input "0"
type input "[DATE] 14:45"
type input "[DATE] 15:00"
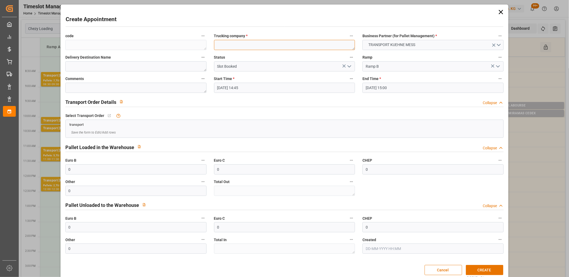
click at [229, 50] on textarea at bounding box center [284, 45] width 141 height 10
type textarea "m"
click at [477, 268] on button "CREATE" at bounding box center [484, 270] width 37 height 10
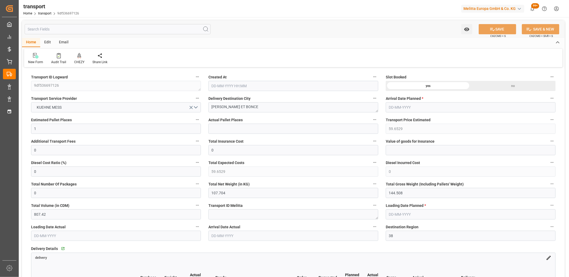
type input "[DATE] 11:34"
type input "[DATE]"
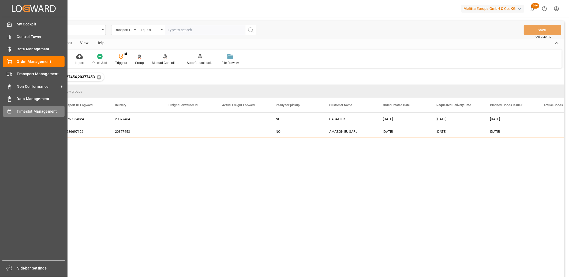
click at [12, 109] on icon at bounding box center [9, 111] width 5 height 5
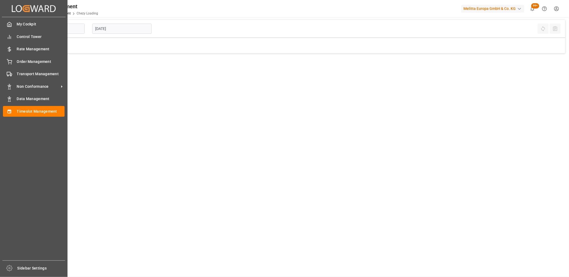
type input "Chezy Loading"
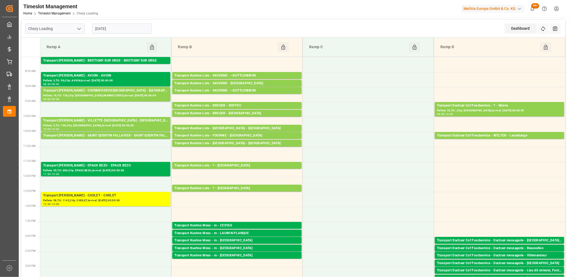
click at [120, 24] on input "[DATE]" at bounding box center [121, 29] width 59 height 10
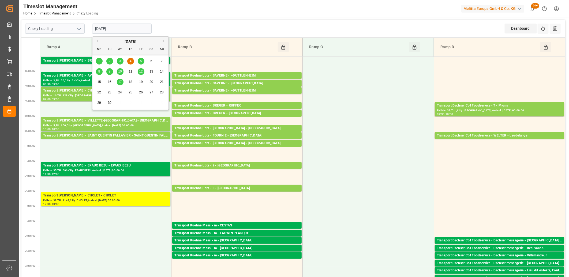
click at [140, 61] on span "5" at bounding box center [141, 61] width 2 height 4
type input "[DATE]"
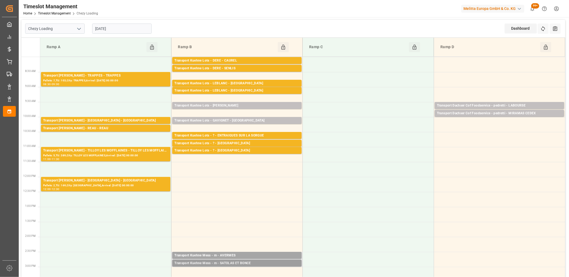
click at [226, 263] on div "Transport Kuehne Mess - m - SATOLAS ET BONCE" at bounding box center [236, 263] width 125 height 5
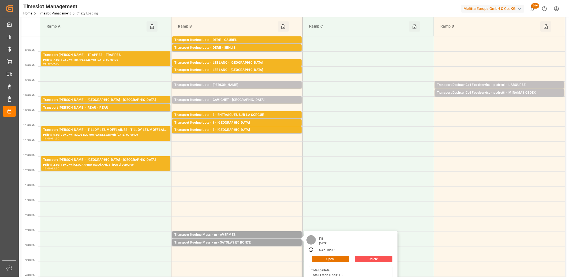
scroll to position [30, 0]
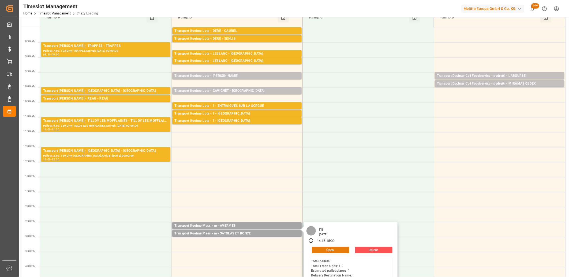
click at [324, 250] on button "Open" at bounding box center [330, 250] width 37 height 6
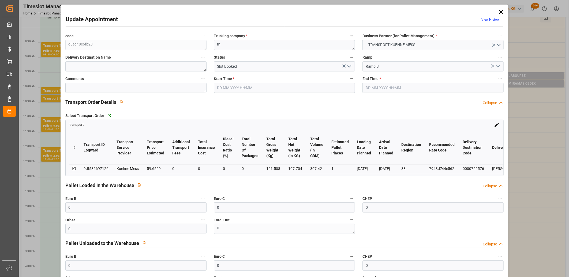
type input "05-09-2025 14:45"
type input "05-09-2025 15:00"
type input "04-09-2025 11:35"
type input "04-09-2025 11:34"
type input "[DATE]"
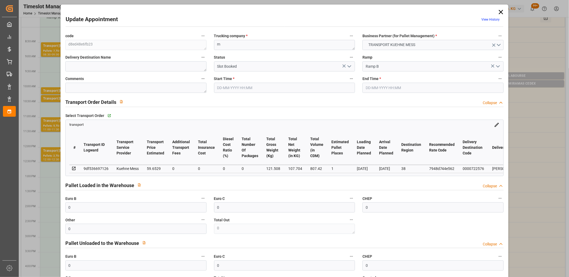
type input "[DATE]"
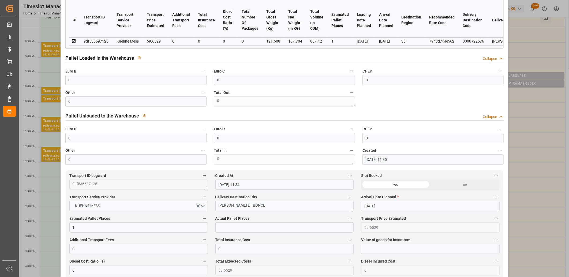
scroll to position [149, 0]
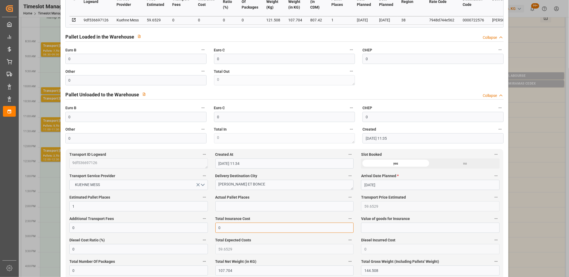
drag, startPoint x: 222, startPoint y: 225, endPoint x: 211, endPoint y: 226, distance: 11.5
click at [211, 226] on div "Total Insurance Cost 0" at bounding box center [284, 223] width 146 height 21
type input "31.2"
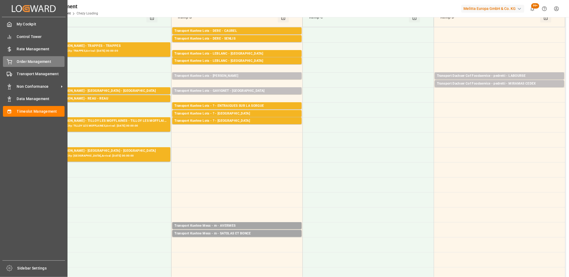
click at [12, 65] on div "Order Management Order Management" at bounding box center [34, 61] width 62 height 10
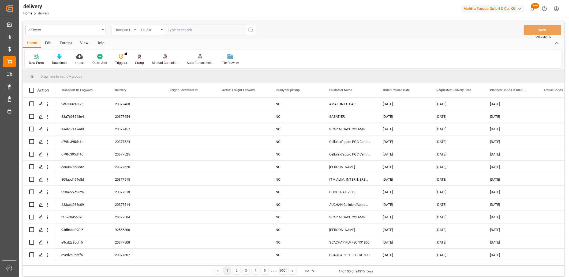
click at [127, 31] on div "Transport ID Logward" at bounding box center [123, 29] width 18 height 6
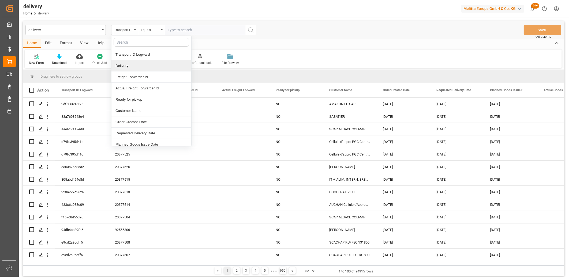
click at [126, 67] on div "Delivery" at bounding box center [151, 65] width 80 height 11
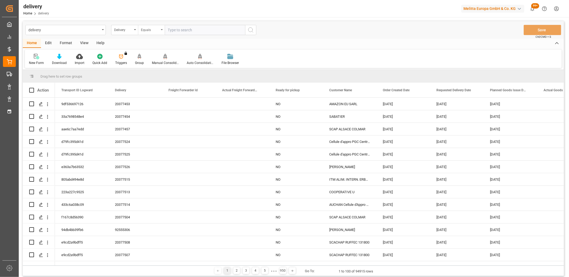
click at [154, 30] on div "Equals" at bounding box center [150, 29] width 18 height 6
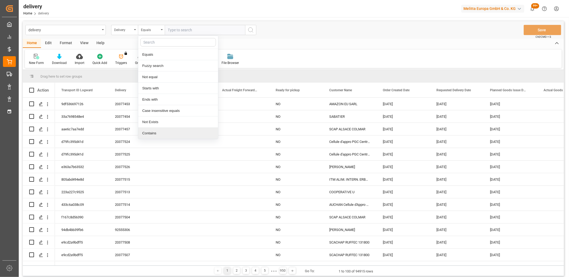
click at [153, 133] on div "Contains" at bounding box center [178, 133] width 80 height 11
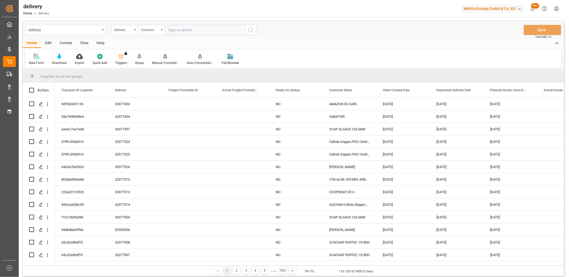
click at [178, 30] on input "text" at bounding box center [205, 30] width 80 height 10
paste input "80002874,80002875,80002878,80002824,80002827,80002879,80002876,80002774,8000276…"
type input "80002874,80002875,80002878,80002824,80002827,80002879,80002876,80002774,8000276…"
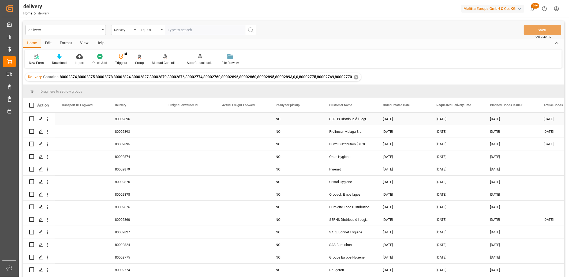
click at [393, 117] on div "[DATE]" at bounding box center [403, 119] width 54 height 12
click at [417, 156] on div "4" at bounding box center [418, 157] width 7 height 6
type input "[DATE]"
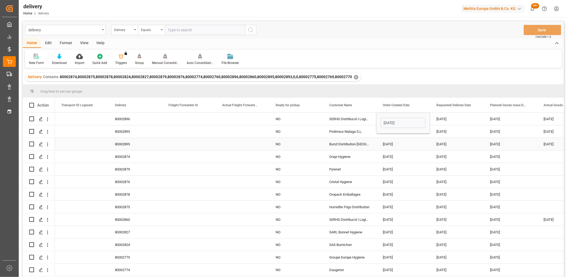
click at [405, 142] on div "[DATE]" at bounding box center [403, 144] width 54 height 12
click at [532, 30] on button "Save" at bounding box center [541, 30] width 37 height 10
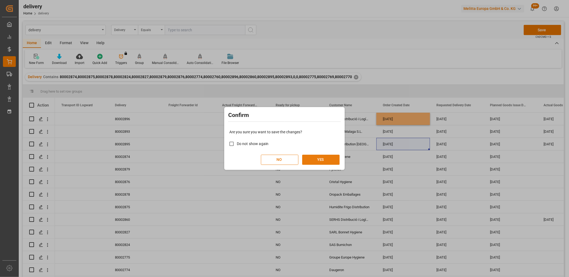
click at [323, 158] on button "YES" at bounding box center [320, 160] width 37 height 10
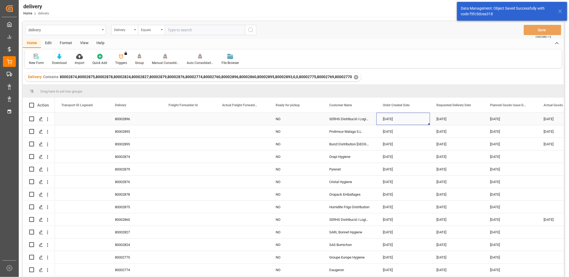
click at [394, 119] on div "[DATE]" at bounding box center [403, 119] width 54 height 12
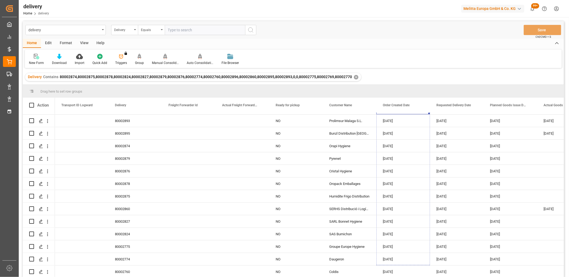
scroll to position [24, 0]
drag, startPoint x: 429, startPoint y: 124, endPoint x: 421, endPoint y: 289, distance: 165.6
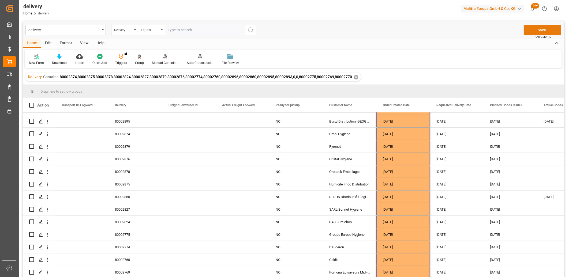
click at [538, 31] on button "Save" at bounding box center [541, 30] width 37 height 10
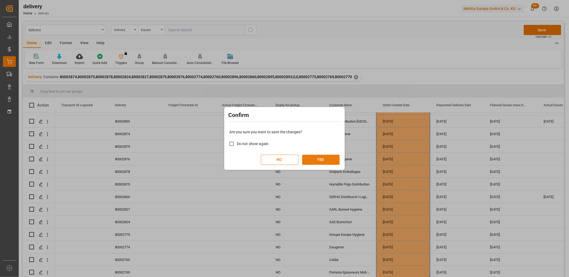
click at [334, 157] on button "YES" at bounding box center [320, 160] width 37 height 10
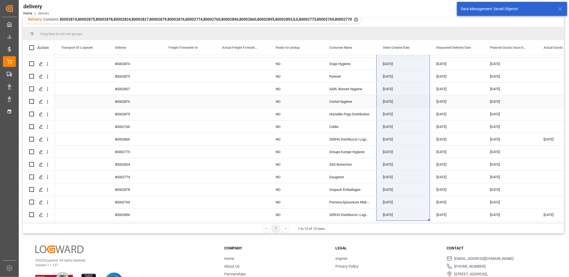
scroll to position [59, 0]
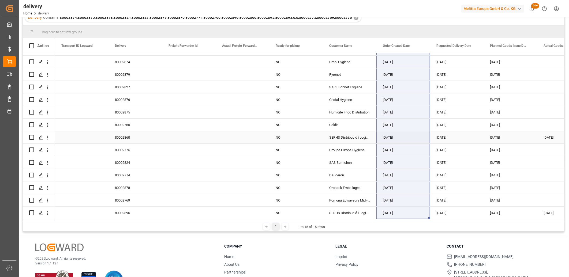
click at [31, 135] on input "Press Space to toggle row selection (unchecked)" at bounding box center [31, 137] width 5 height 5
checkbox input "true"
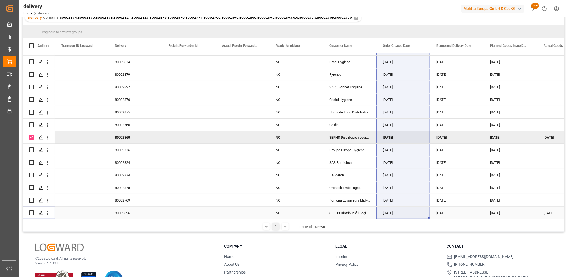
click at [30, 210] on input "Press Space to toggle row selection (unchecked)" at bounding box center [31, 212] width 5 height 5
checkbox input "true"
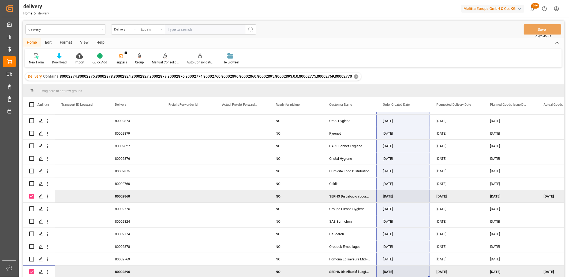
scroll to position [0, 0]
click at [163, 57] on icon at bounding box center [165, 56] width 4 height 5
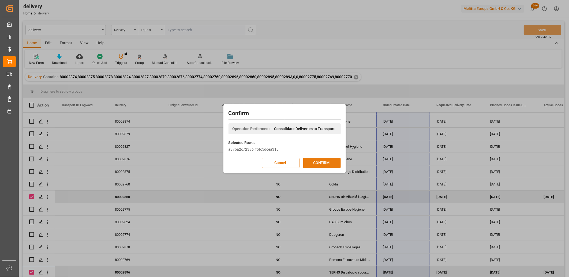
click at [307, 161] on button "CONFIRM" at bounding box center [321, 163] width 37 height 10
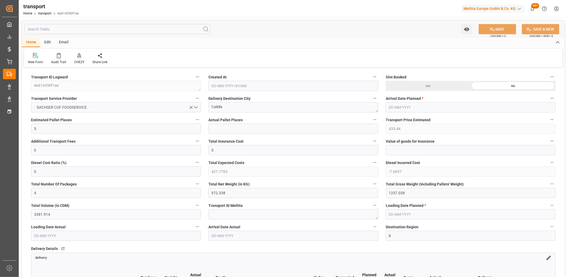
type input "[DATE] 11:40"
type input "[DATE]"
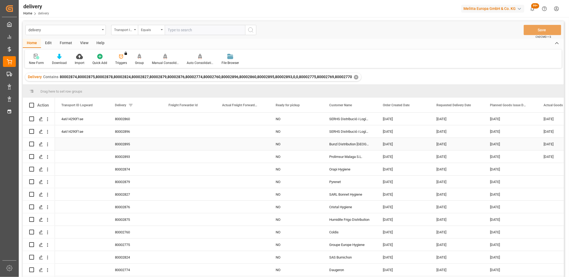
click at [33, 143] on input "Press Space to toggle row selection (unchecked)" at bounding box center [31, 144] width 5 height 5
checkbox input "true"
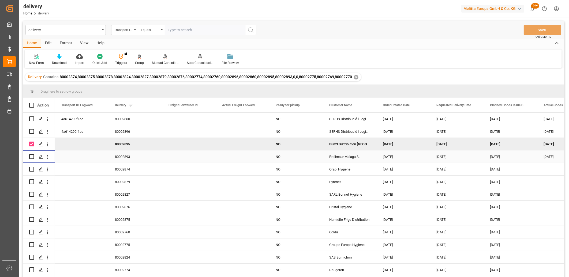
click at [30, 158] on input "Press Space to toggle row selection (unchecked)" at bounding box center [31, 156] width 5 height 5
checkbox input "true"
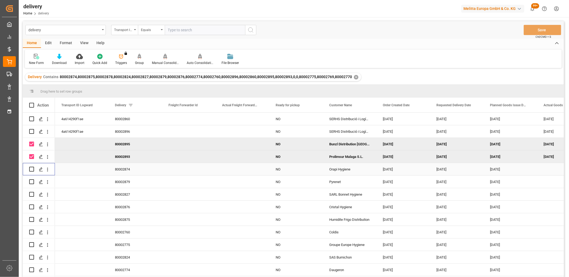
click at [30, 169] on input "Press Space to toggle row selection (unchecked)" at bounding box center [31, 169] width 5 height 5
checkbox input "true"
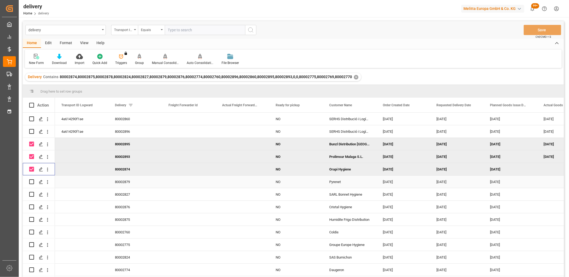
drag, startPoint x: 32, startPoint y: 182, endPoint x: 31, endPoint y: 189, distance: 7.0
click at [31, 183] on input "Press Space to toggle row selection (unchecked)" at bounding box center [31, 181] width 5 height 5
checkbox input "true"
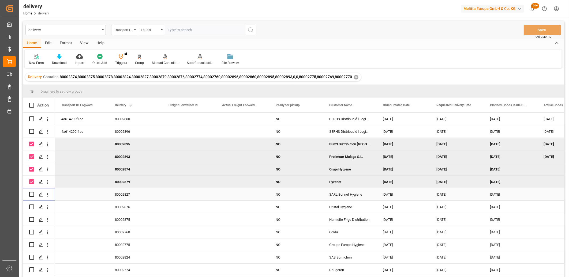
click at [31, 195] on input "Press Space to toggle row selection (unchecked)" at bounding box center [31, 194] width 5 height 5
checkbox input "true"
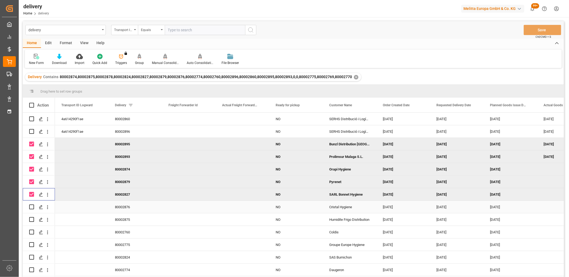
click at [31, 206] on input "Press Space to toggle row selection (unchecked)" at bounding box center [31, 207] width 5 height 5
checkbox input "true"
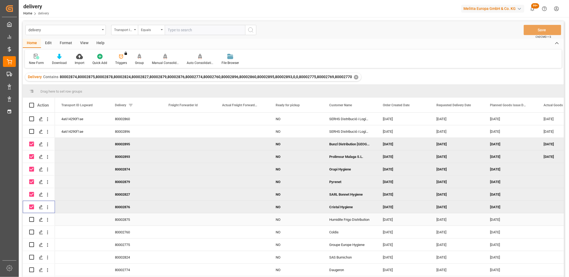
click at [31, 219] on input "Press Space to toggle row selection (unchecked)" at bounding box center [31, 219] width 5 height 5
checkbox input "true"
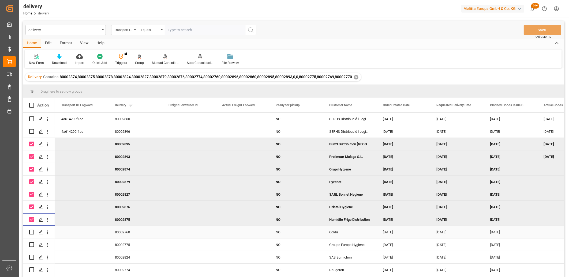
click at [31, 232] on input "Press Space to toggle row selection (unchecked)" at bounding box center [31, 232] width 5 height 5
checkbox input "true"
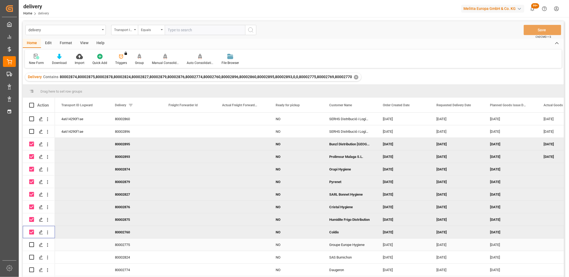
click at [32, 244] on input "Press Space to toggle row selection (unchecked)" at bounding box center [31, 244] width 5 height 5
checkbox input "true"
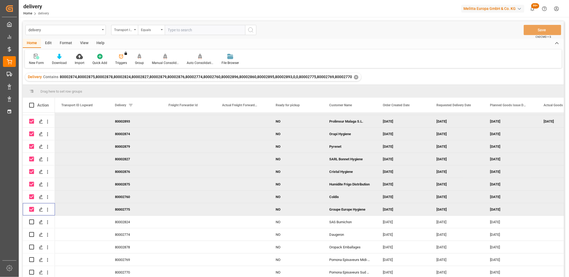
scroll to position [37, 0]
click at [31, 220] on input "Press Space to toggle row selection (unchecked)" at bounding box center [31, 222] width 5 height 5
checkbox input "true"
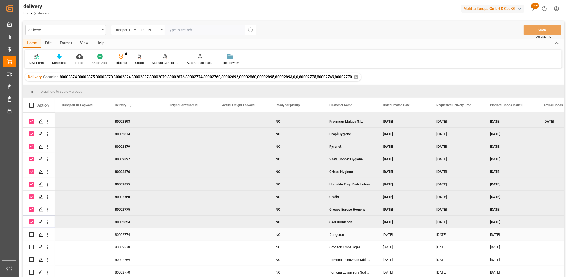
click at [31, 232] on input "Press Space to toggle row selection (unchecked)" at bounding box center [31, 234] width 5 height 5
checkbox input "true"
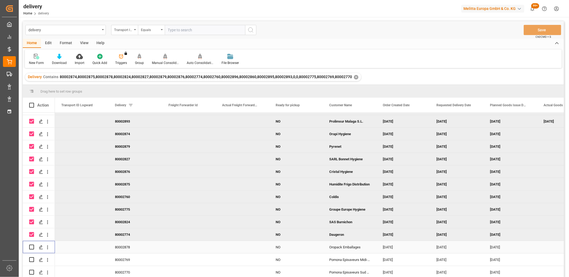
click at [31, 245] on input "Press Space to toggle row selection (unchecked)" at bounding box center [31, 247] width 5 height 5
checkbox input "true"
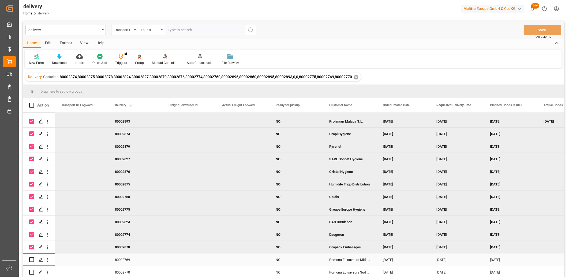
click at [31, 258] on input "Press Space to toggle row selection (unchecked)" at bounding box center [31, 259] width 5 height 5
checkbox input "true"
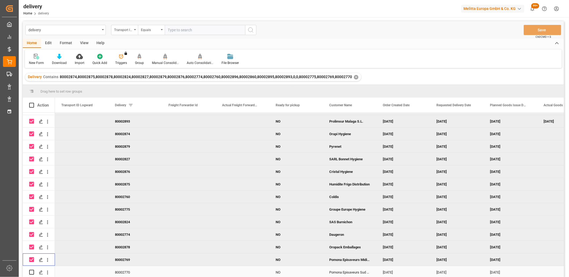
click at [30, 271] on input "Press Space to toggle row selection (unchecked)" at bounding box center [31, 272] width 5 height 5
checkbox input "true"
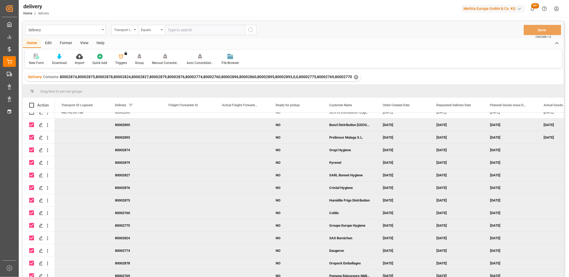
scroll to position [0, 0]
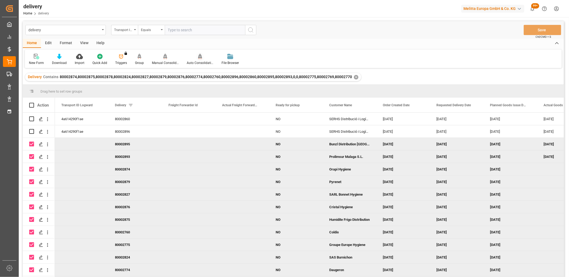
click at [198, 56] on icon at bounding box center [200, 56] width 4 height 5
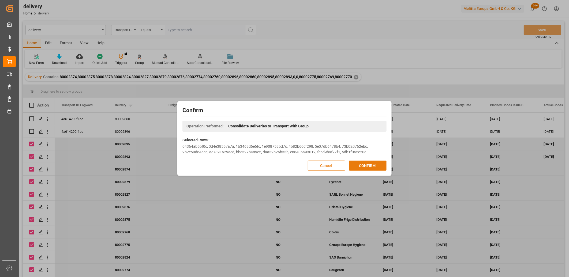
click at [371, 163] on button "CONFIRM" at bounding box center [367, 166] width 37 height 10
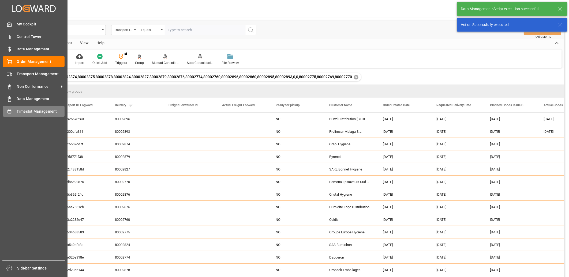
click at [11, 110] on icon at bounding box center [9, 111] width 5 height 5
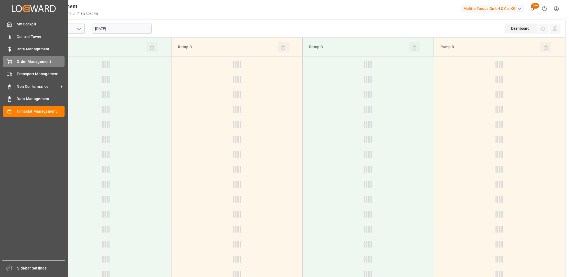
click at [11, 62] on icon at bounding box center [9, 61] width 5 height 5
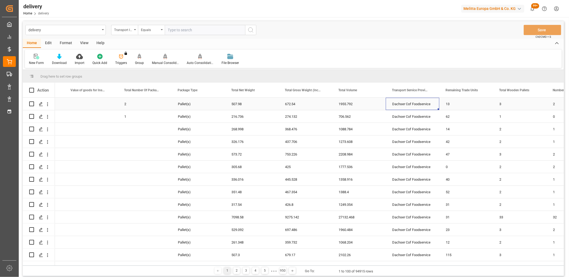
click at [402, 105] on div "Dachser Cof Foodservice" at bounding box center [412, 104] width 54 height 12
click at [429, 90] on span at bounding box center [430, 90] width 5 height 5
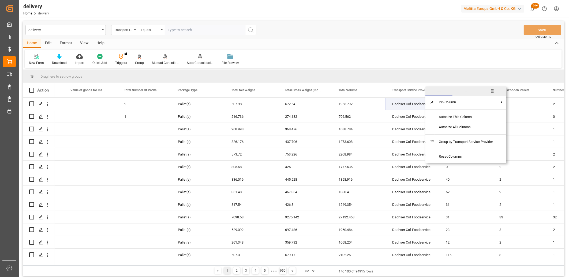
click at [466, 91] on span "filter" at bounding box center [465, 91] width 5 height 5
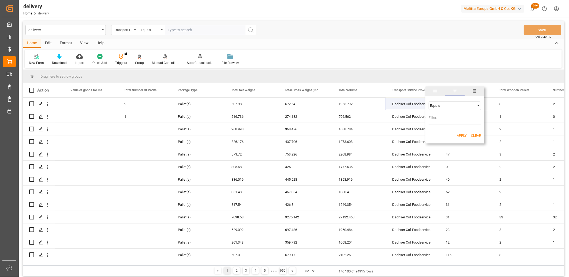
click at [447, 117] on input "Filter Value" at bounding box center [454, 119] width 52 height 11
type input "Dachser Cof Foodservice"
click at [459, 137] on button "Apply" at bounding box center [461, 135] width 10 height 5
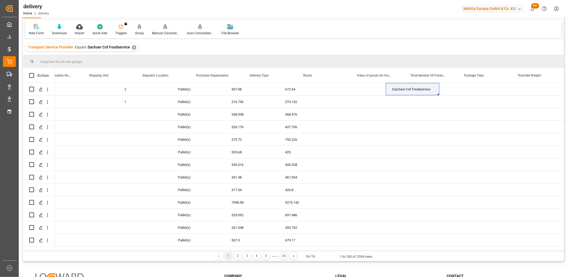
scroll to position [0, 787]
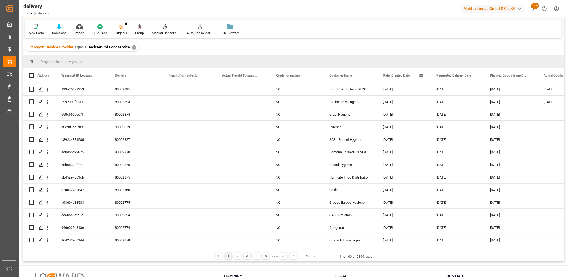
click at [421, 74] on span at bounding box center [420, 75] width 5 height 5
type input "[DATE]"
click at [451, 120] on button "Apply" at bounding box center [452, 120] width 10 height 5
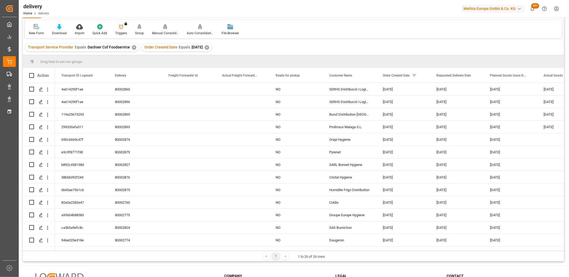
click at [59, 27] on icon at bounding box center [59, 26] width 5 height 5
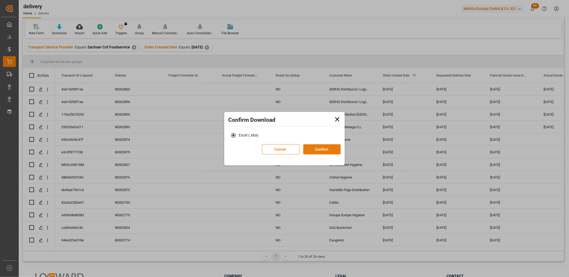
click at [322, 151] on button "Confirm" at bounding box center [321, 149] width 37 height 10
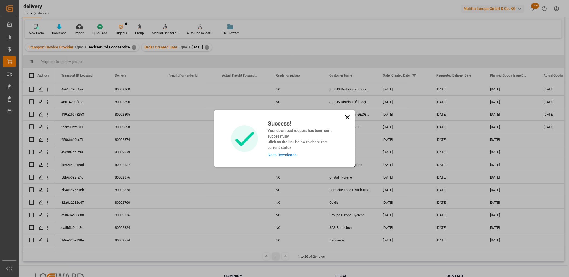
click at [285, 154] on link "Go to Downloads" at bounding box center [281, 155] width 29 height 4
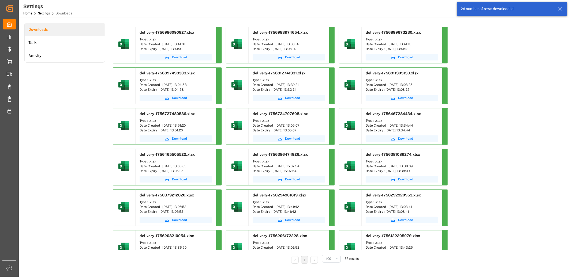
click at [177, 58] on span "Download" at bounding box center [179, 57] width 15 height 5
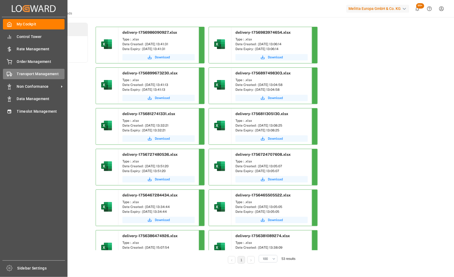
click at [14, 73] on div "Transport Management Transport Management" at bounding box center [34, 74] width 62 height 10
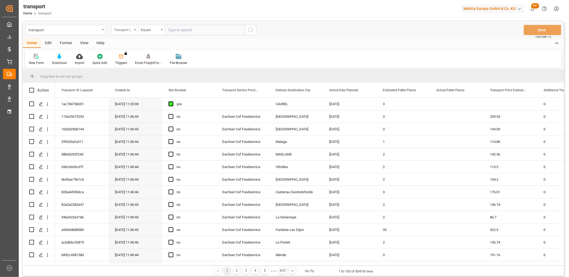
click at [128, 29] on div "Transport ID Logward" at bounding box center [123, 29] width 18 height 6
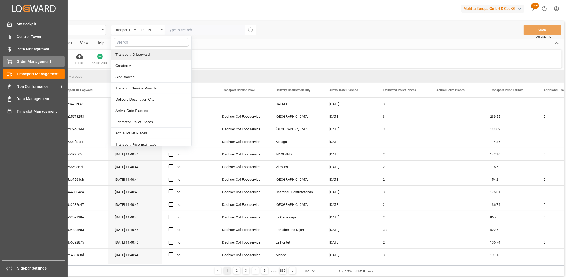
click at [13, 63] on div "Order Management Order Management" at bounding box center [34, 61] width 62 height 10
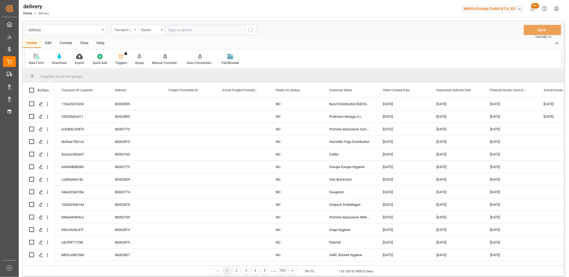
click at [133, 30] on div "Transport ID Logward" at bounding box center [124, 30] width 27 height 10
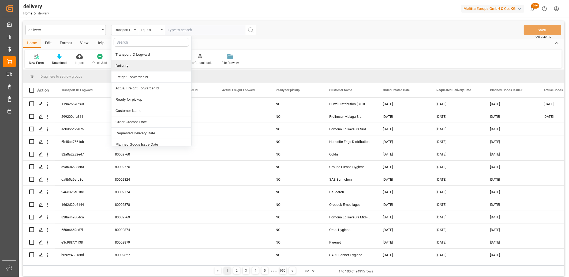
click at [130, 65] on div "Delivery" at bounding box center [151, 65] width 80 height 11
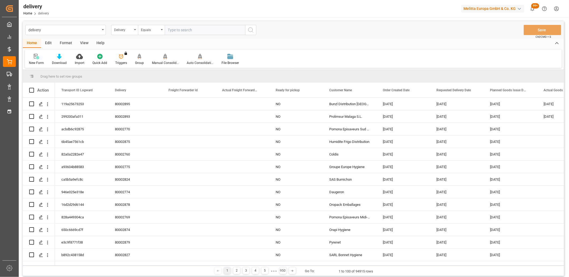
click at [169, 31] on input "text" at bounding box center [205, 30] width 80 height 10
type input "80002770"
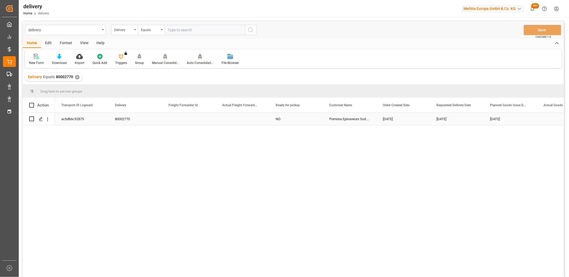
click at [66, 120] on div "acbdb6c92875" at bounding box center [82, 119] width 54 height 12
click at [421, 106] on span at bounding box center [420, 105] width 5 height 5
click at [387, 117] on div "30-08-2025" at bounding box center [403, 119] width 54 height 12
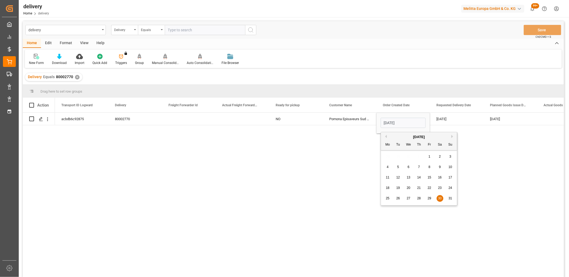
click at [387, 167] on span "4" at bounding box center [388, 167] width 2 height 4
click at [410, 121] on input "04-08-2025" at bounding box center [402, 123] width 45 height 10
click at [452, 138] on button "Next Month" at bounding box center [452, 136] width 3 height 3
click at [418, 157] on span "4" at bounding box center [419, 157] width 2 height 4
type input "[DATE]"
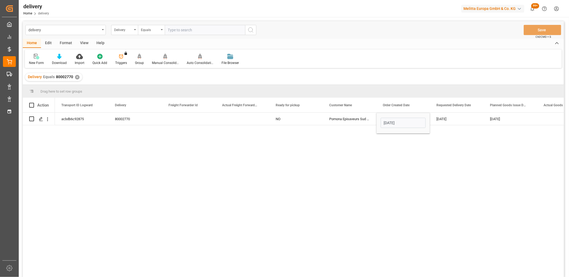
click at [418, 157] on div "acbdb6c92875 80002770 NO Pomona Episaveurs Sud Est 04-09-2025 11-09-2025 08-09-…" at bounding box center [309, 197] width 509 height 168
click at [434, 149] on div "acbdb6c92875 80002770 NO Pomona Episaveurs Sud Est 04-09-2025 11-09-2025 08-09-…" at bounding box center [309, 197] width 509 height 168
click at [449, 123] on div "11-09-2025" at bounding box center [457, 119] width 54 height 12
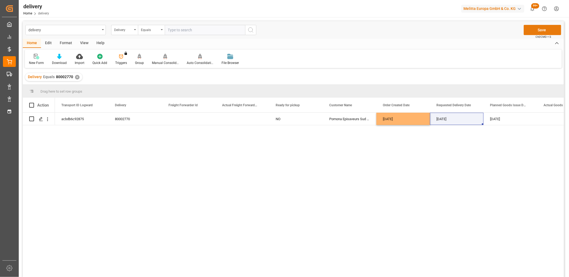
click at [526, 30] on button "Save" at bounding box center [541, 30] width 37 height 10
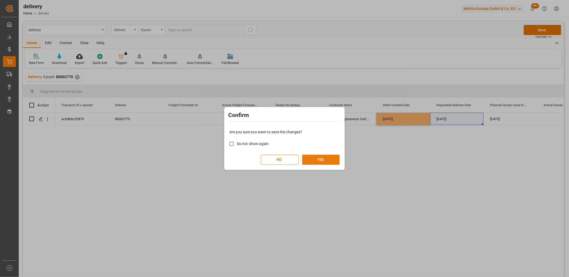
click at [331, 157] on button "YES" at bounding box center [320, 160] width 37 height 10
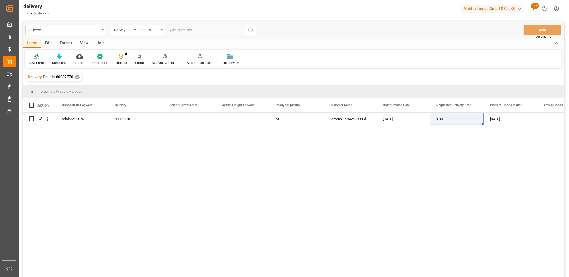
click at [295, 185] on div "acbdb6c92875 80002770 NO Pomona Episaveurs Sud Est 04-09-2025 11-09-2025 08-09-…" at bounding box center [309, 197] width 509 height 168
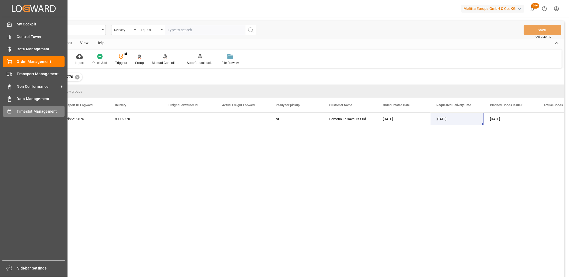
click at [11, 111] on icon at bounding box center [9, 111] width 5 height 5
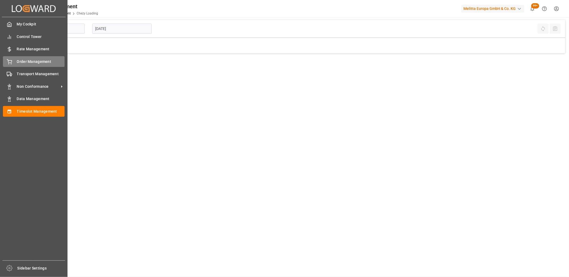
type input "Chezy Loading"
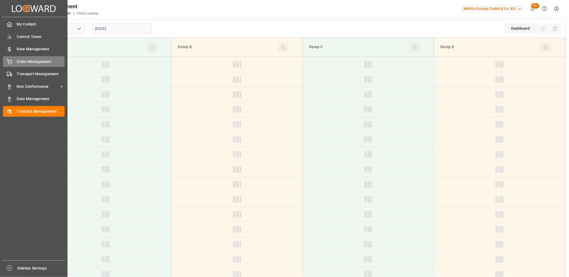
click at [12, 62] on div "Order Management Order Management" at bounding box center [34, 61] width 62 height 10
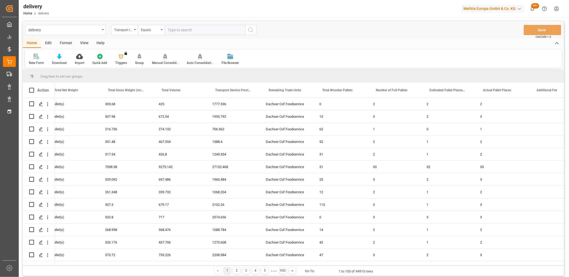
scroll to position [0, 1506]
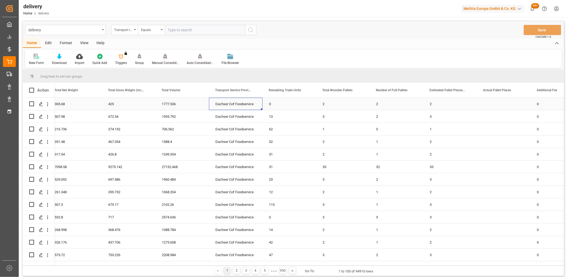
click at [229, 104] on div "Dachser Cof Foodservice" at bounding box center [236, 104] width 54 height 12
click at [252, 91] on span at bounding box center [253, 90] width 5 height 5
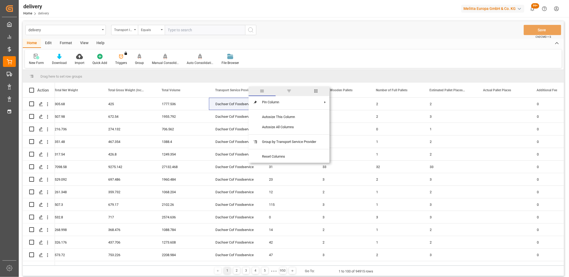
click at [289, 92] on span "filter" at bounding box center [288, 91] width 5 height 5
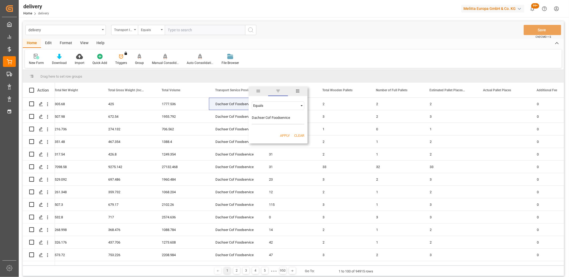
type input "Dachser Cof Foodservice"
click at [287, 134] on button "Apply" at bounding box center [285, 135] width 10 height 5
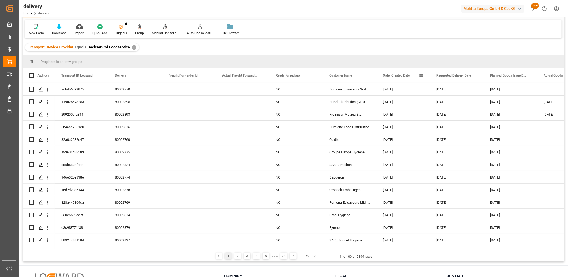
click at [421, 75] on span at bounding box center [420, 75] width 5 height 5
type input "2025-09-04"
click at [450, 120] on button "Apply" at bounding box center [452, 120] width 10 height 5
click at [58, 27] on icon at bounding box center [59, 26] width 5 height 5
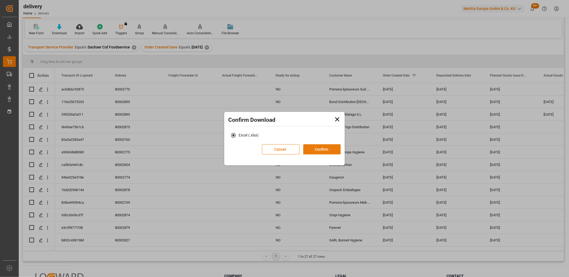
click at [308, 147] on button "Confirm" at bounding box center [321, 149] width 37 height 10
click at [326, 150] on button "Confirm" at bounding box center [321, 149] width 37 height 10
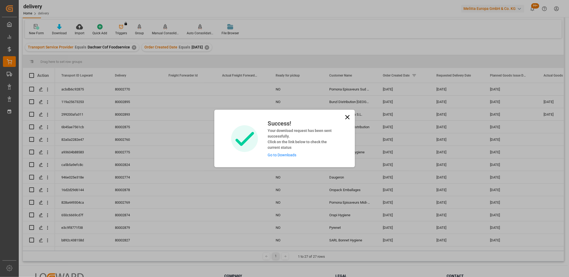
click at [284, 154] on link "Go to Downloads" at bounding box center [281, 155] width 29 height 4
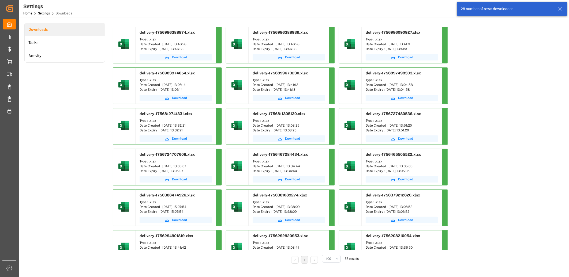
click at [172, 58] on button "Download" at bounding box center [175, 57] width 72 height 6
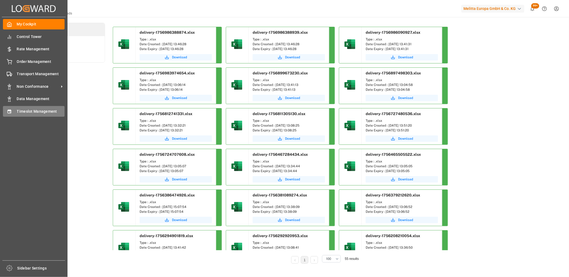
click at [10, 113] on icon at bounding box center [9, 111] width 5 height 5
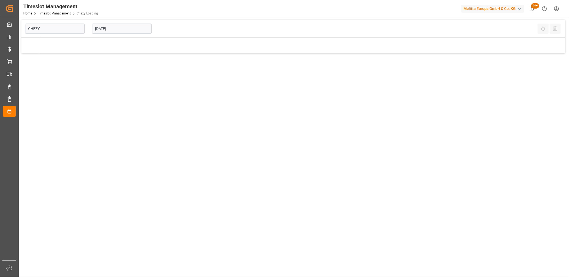
type input "Chezy Loading"
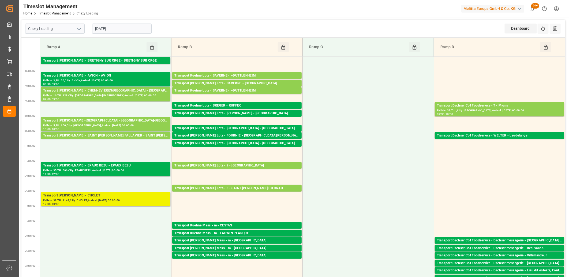
click at [99, 196] on div "Transport [PERSON_NAME] - CHOLET" at bounding box center [105, 195] width 125 height 5
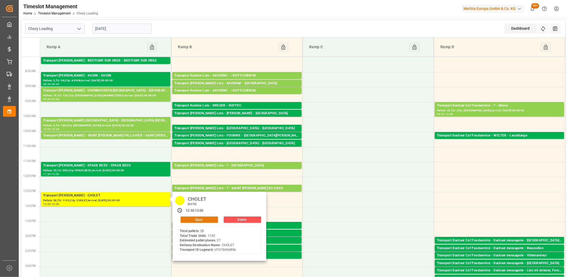
click at [188, 219] on button "Open" at bounding box center [198, 220] width 37 height 6
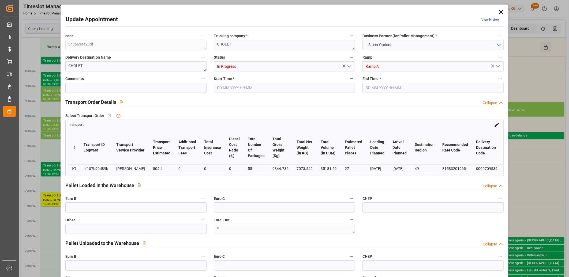
type input "27"
type input "804.4"
type input "0"
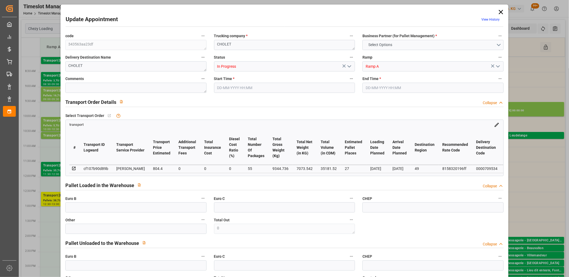
type input "777.2113"
type input "-27.1887"
type input "55"
type input "7073.542"
type input "10999.72"
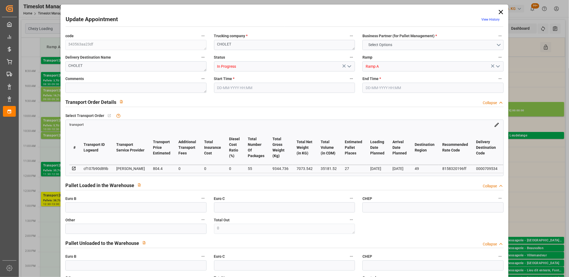
type input "35181.52"
type input "49"
type input "38"
type input "1142"
type input "55"
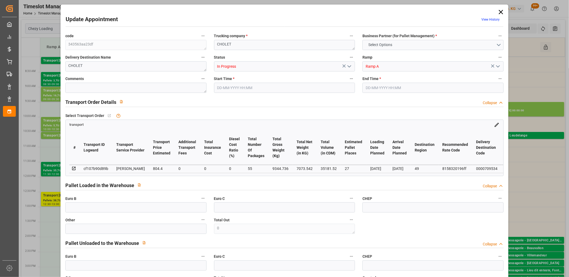
type input "101"
type input "9344.736"
type input "0"
type input "4710.8598"
type input "0"
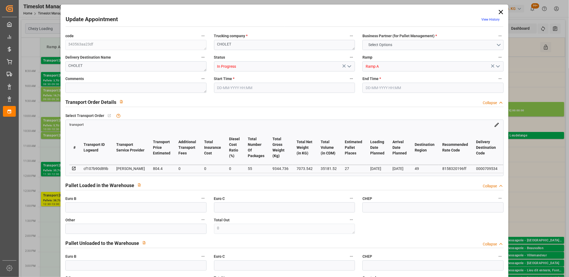
type input "0"
type input "21"
type input "35"
type input "04-09-2025 12:30"
type input "04-09-2025 13:00"
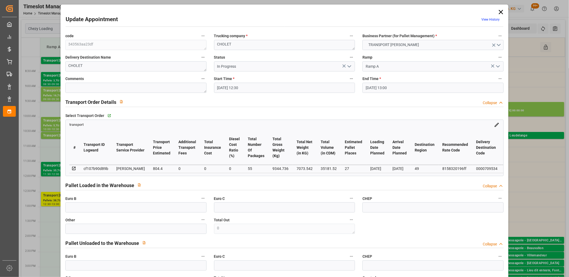
type input "03-09-2025 11:55"
type input "03-09-2025 11:29"
type input "08-09-2025"
type input "[DATE]"
click at [348, 67] on icon "open menu" at bounding box center [349, 66] width 6 height 6
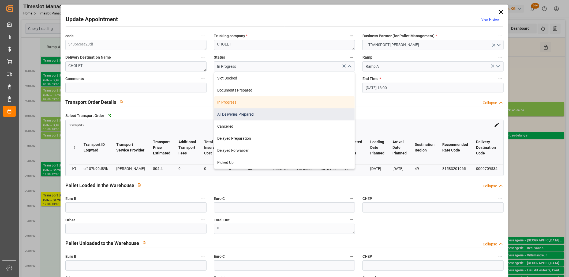
click at [315, 114] on div "All Deliveries Prepared" at bounding box center [284, 114] width 141 height 12
type input "All Deliveries Prepared"
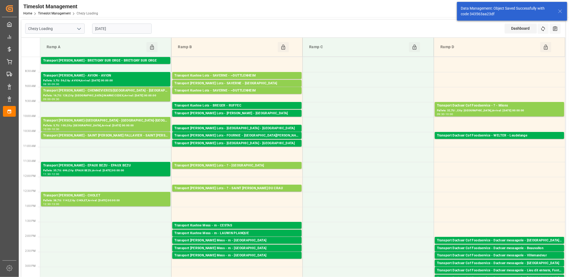
click at [136, 32] on input "[DATE]" at bounding box center [121, 29] width 59 height 10
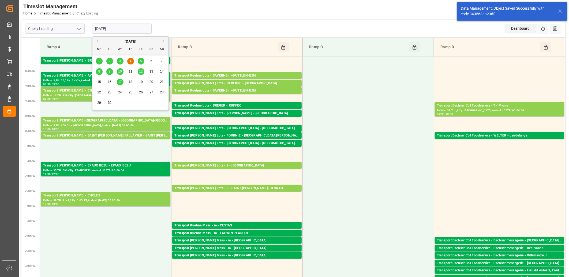
click at [141, 62] on span "5" at bounding box center [141, 61] width 2 height 4
type input "[DATE]"
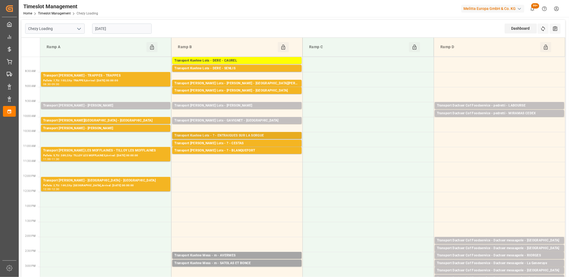
click at [202, 136] on div "Transport Kuehne Lots - ? - ENTRAIGUES SUR LA SORGUE" at bounding box center [236, 135] width 125 height 5
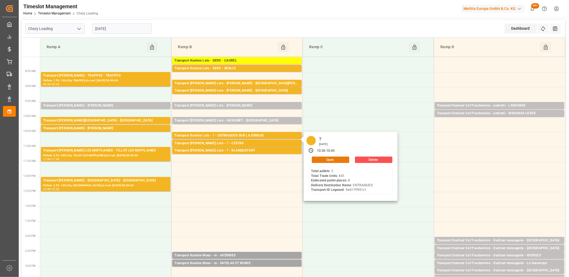
click at [320, 158] on button "Open" at bounding box center [330, 160] width 37 height 6
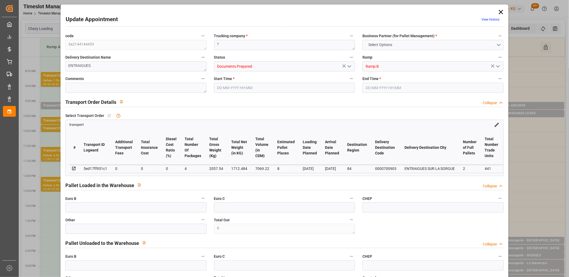
type input "8"
type input "0"
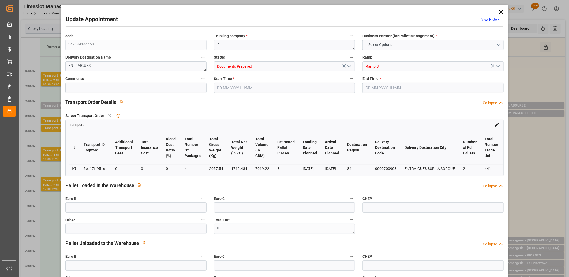
type input "4"
type input "1712.484"
type input "2450.716"
type input "7069.22"
type input "84"
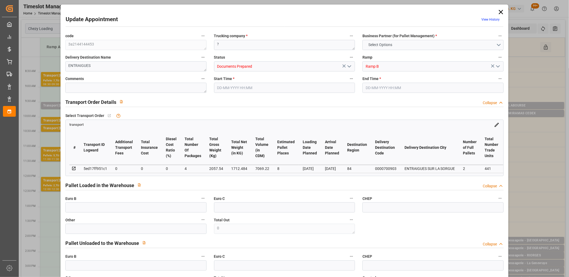
type input "2"
type input "441"
type input "15"
type input "101"
type input "2057.54"
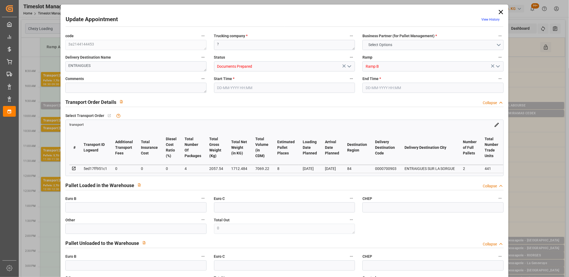
type input "0"
type input "4710.8598"
type input "0"
type input "21"
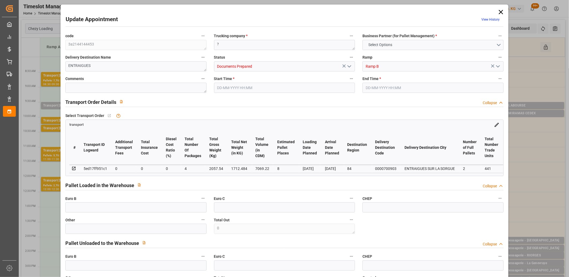
type input "35"
type input "05-09-2025 10:30"
type input "05-09-2025 10:45"
type input "03-09-2025 14:01"
type input "03-09-2025 11:25"
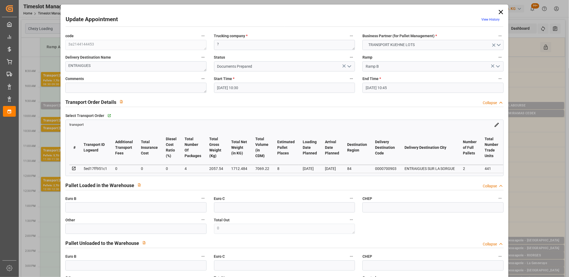
type input "[DATE]"
click at [349, 68] on icon "open menu" at bounding box center [349, 66] width 6 height 6
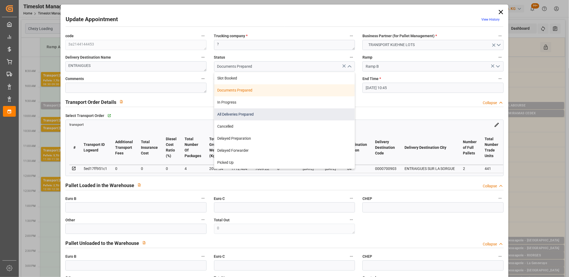
click at [328, 111] on div "All Deliveries Prepared" at bounding box center [284, 114] width 141 height 12
type input "All Deliveries Prepared"
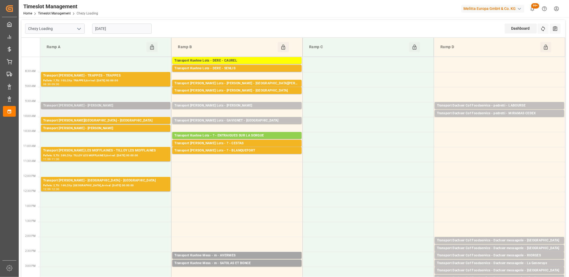
click at [127, 107] on div "Transport Delisle - REAU - REAU" at bounding box center [105, 105] width 125 height 5
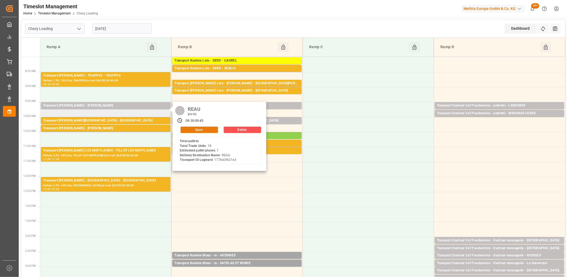
click at [212, 130] on button "Open" at bounding box center [198, 130] width 37 height 6
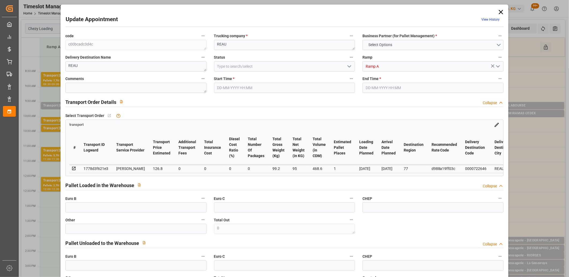
type input "1"
type input "126.8"
type input "0"
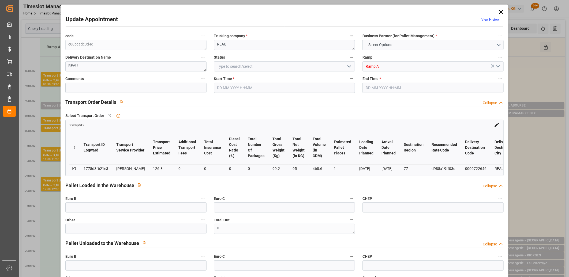
type input "122.5142"
type input "-4.2858"
type input "0"
type input "95"
type input "214.2"
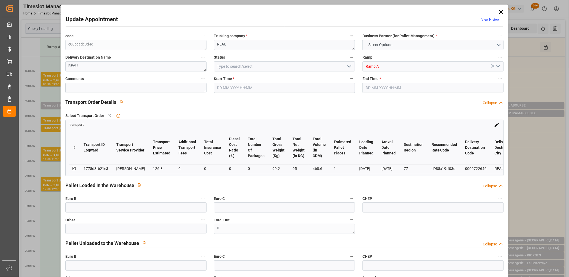
type input "468.6"
type input "77"
type input "0"
type input "18"
type input "5"
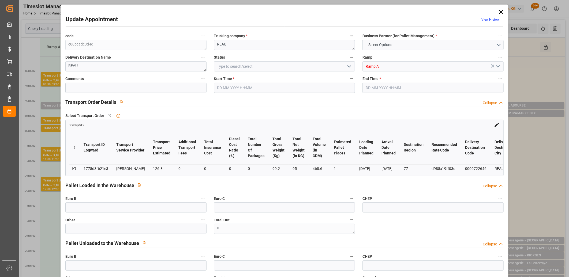
type input "101"
type input "99.2"
type input "0"
type input "4710.8598"
type input "0"
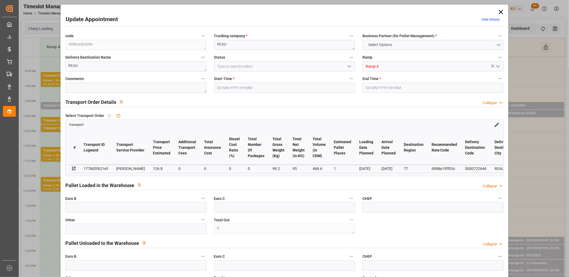
type input "0"
type input "21"
type input "35"
type input "05-09-2025 09:30"
type input "05-09-2025 09:45"
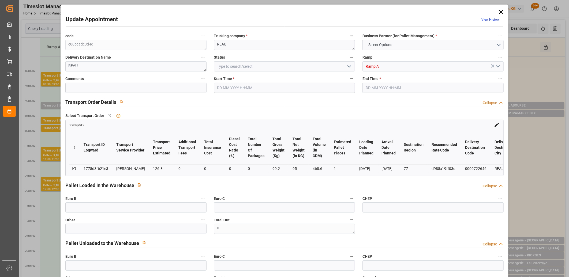
type input "04-09-2025 11:46"
type input "04-09-2025 11:22"
type input "08-09-2025"
type input "[DATE]"
click at [499, 12] on icon at bounding box center [500, 12] width 4 height 4
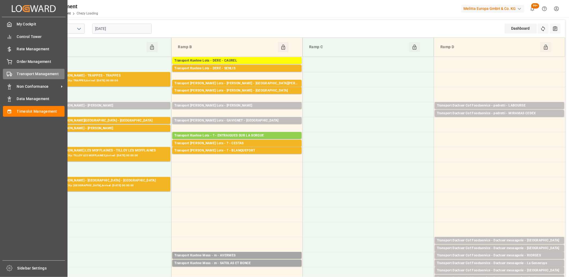
click at [9, 73] on icon at bounding box center [9, 73] width 5 height 5
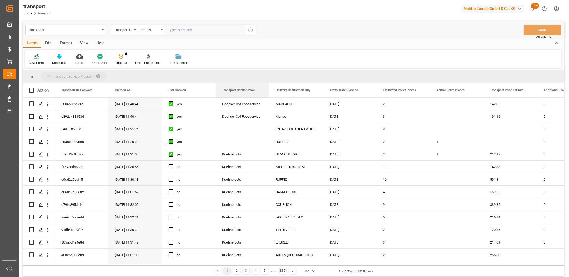
drag, startPoint x: 249, startPoint y: 91, endPoint x: 250, endPoint y: 76, distance: 15.3
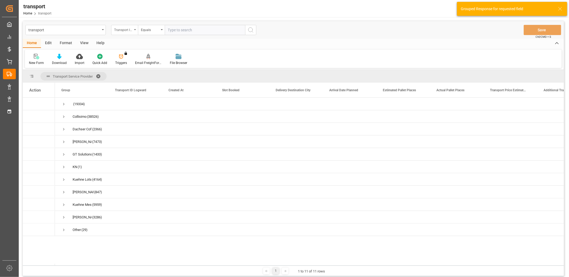
click at [133, 30] on div "Transport ID Logward" at bounding box center [124, 30] width 27 height 10
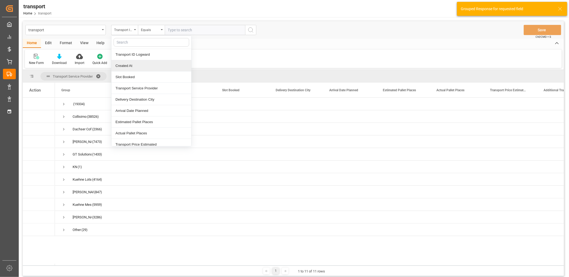
click at [135, 69] on div "Created At" at bounding box center [151, 65] width 80 height 11
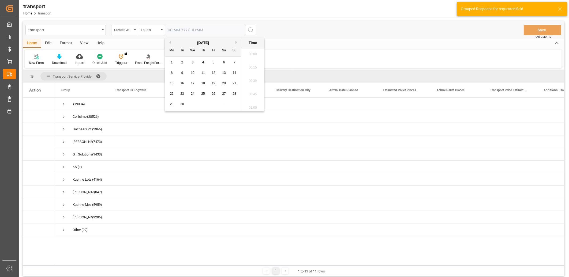
click at [181, 29] on input "text" at bounding box center [205, 30] width 80 height 10
click at [202, 62] on span "4" at bounding box center [203, 63] width 2 height 4
type input "04-09-2025 00:00"
click at [250, 29] on icon "search button" at bounding box center [250, 30] width 6 height 6
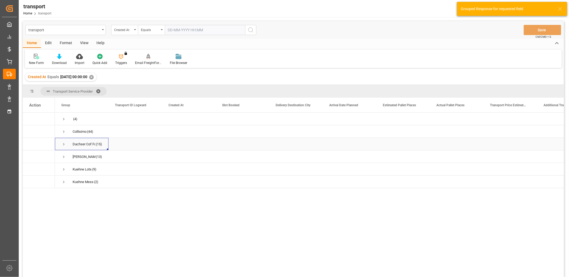
click at [60, 146] on div "Dachser Cof Foodservice (15)" at bounding box center [82, 144] width 54 height 12
click at [63, 145] on span "Press SPACE to select this row." at bounding box center [63, 144] width 5 height 5
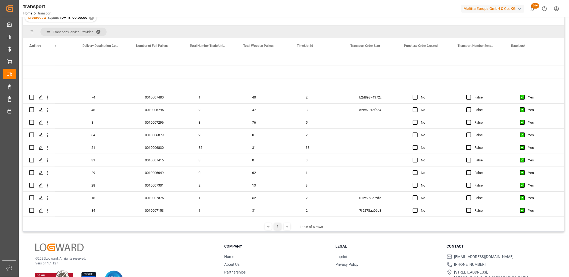
scroll to position [0, 1332]
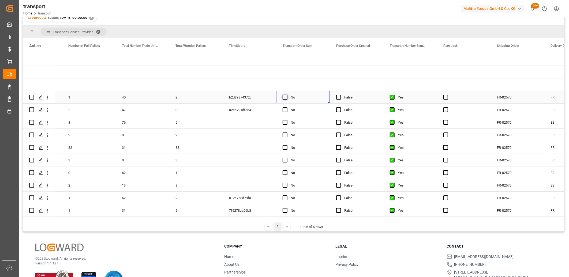
click at [285, 97] on span "Press SPACE to select this row." at bounding box center [284, 97] width 5 height 5
click at [286, 95] on input "Press SPACE to select this row." at bounding box center [286, 95] width 0 height 0
click at [285, 111] on span "Press SPACE to select this row." at bounding box center [284, 109] width 5 height 5
click at [286, 107] on input "Press SPACE to select this row." at bounding box center [286, 107] width 0 height 0
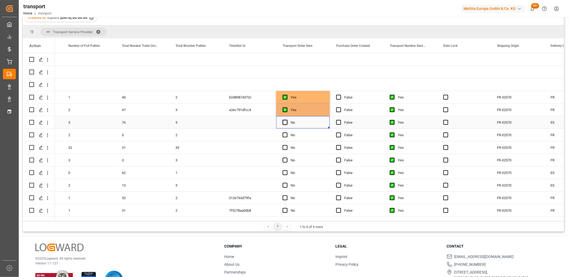
drag, startPoint x: 285, startPoint y: 121, endPoint x: 285, endPoint y: 129, distance: 8.6
click at [285, 121] on span "Press SPACE to select this row." at bounding box center [284, 122] width 5 height 5
click at [286, 120] on input "Press SPACE to select this row." at bounding box center [286, 120] width 0 height 0
click at [285, 134] on span "Press SPACE to select this row." at bounding box center [284, 135] width 5 height 5
click at [286, 133] on input "Press SPACE to select this row." at bounding box center [286, 133] width 0 height 0
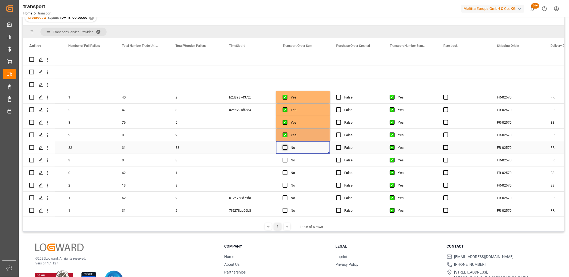
click at [285, 147] on span "Press SPACE to select this row." at bounding box center [284, 147] width 5 height 5
click at [286, 145] on input "Press SPACE to select this row." at bounding box center [286, 145] width 0 height 0
click at [285, 159] on span "Press SPACE to select this row." at bounding box center [284, 160] width 5 height 5
click at [286, 158] on input "Press SPACE to select this row." at bounding box center [286, 158] width 0 height 0
click at [285, 173] on span "Press SPACE to select this row." at bounding box center [284, 172] width 5 height 5
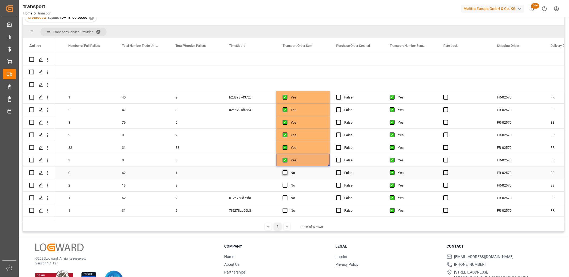
click at [286, 170] on input "Press SPACE to select this row." at bounding box center [286, 170] width 0 height 0
click at [285, 184] on span "Press SPACE to select this row." at bounding box center [284, 185] width 5 height 5
click at [286, 183] on input "Press SPACE to select this row." at bounding box center [286, 183] width 0 height 0
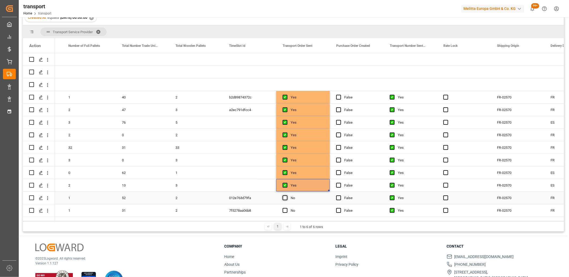
click at [285, 196] on span "Press SPACE to select this row." at bounding box center [284, 197] width 5 height 5
click at [286, 195] on input "Press SPACE to select this row." at bounding box center [286, 195] width 0 height 0
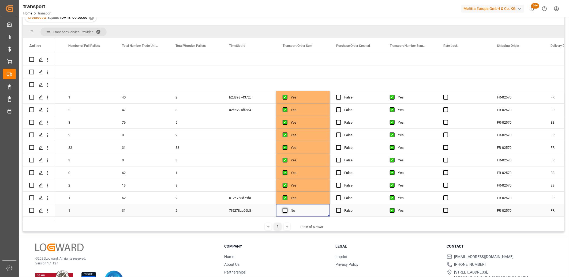
click at [285, 210] on span "Press SPACE to select this row." at bounding box center [284, 210] width 5 height 5
click at [286, 208] on input "Press SPACE to select this row." at bounding box center [286, 208] width 0 height 0
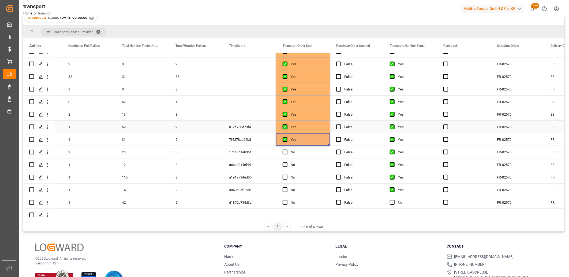
scroll to position [89, 0]
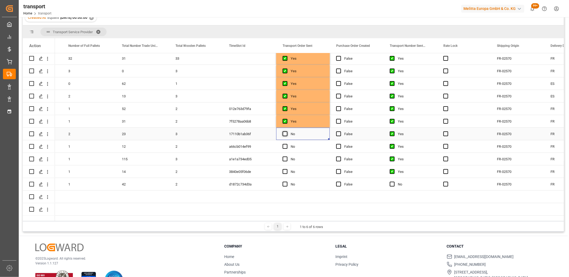
click at [283, 134] on span "Press SPACE to select this row." at bounding box center [284, 133] width 5 height 5
click at [286, 131] on input "Press SPACE to select this row." at bounding box center [286, 131] width 0 height 0
click at [283, 147] on span "Press SPACE to select this row." at bounding box center [284, 146] width 5 height 5
click at [286, 144] on input "Press SPACE to select this row." at bounding box center [286, 144] width 0 height 0
click at [285, 157] on span "Press SPACE to select this row." at bounding box center [284, 159] width 5 height 5
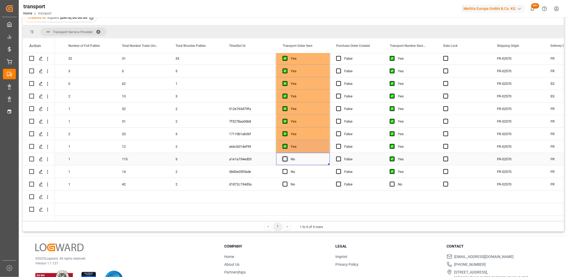
click at [286, 157] on input "Press SPACE to select this row." at bounding box center [286, 157] width 0 height 0
click at [285, 174] on div "Press SPACE to select this row." at bounding box center [286, 172] width 8 height 12
click at [285, 173] on span "Press SPACE to select this row." at bounding box center [284, 171] width 5 height 5
click at [286, 169] on input "Press SPACE to select this row." at bounding box center [286, 169] width 0 height 0
click at [285, 183] on span "Press SPACE to select this row." at bounding box center [284, 184] width 5 height 5
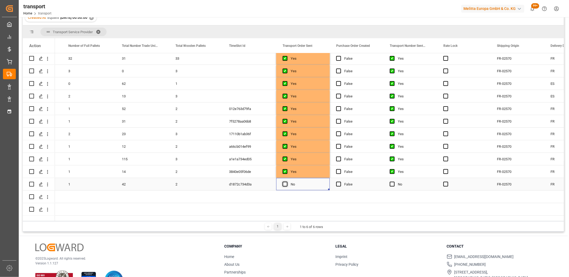
click at [286, 182] on input "Press SPACE to select this row." at bounding box center [286, 182] width 0 height 0
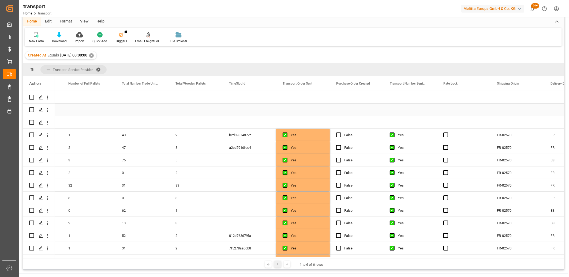
scroll to position [0, 0]
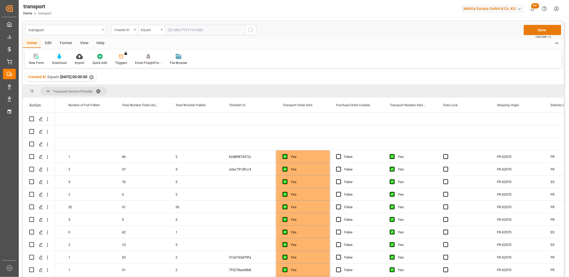
click at [534, 32] on button "Save" at bounding box center [541, 30] width 37 height 10
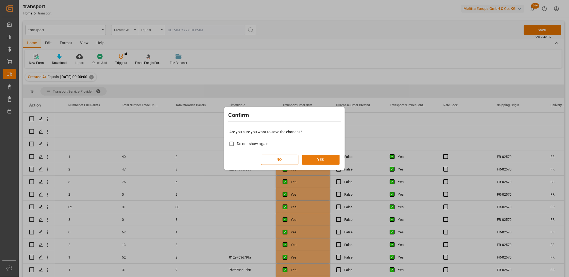
click at [321, 161] on button "YES" at bounding box center [320, 160] width 37 height 10
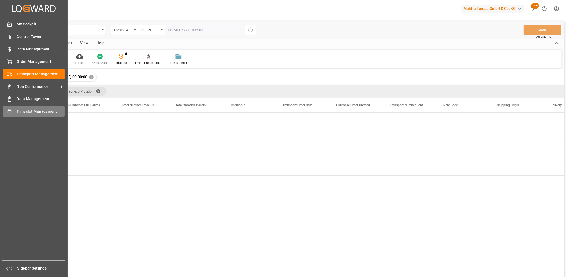
click at [7, 107] on div "Timeslot Management Timeslot Management" at bounding box center [34, 111] width 62 height 10
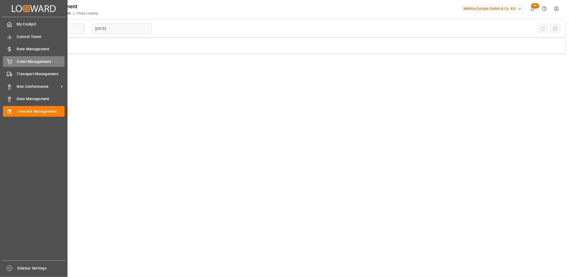
type input "Chezy Loading"
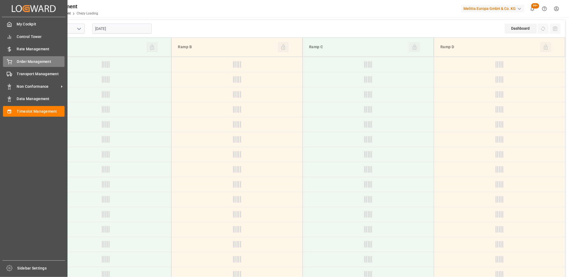
click at [12, 63] on div "Order Management Order Management" at bounding box center [34, 61] width 62 height 10
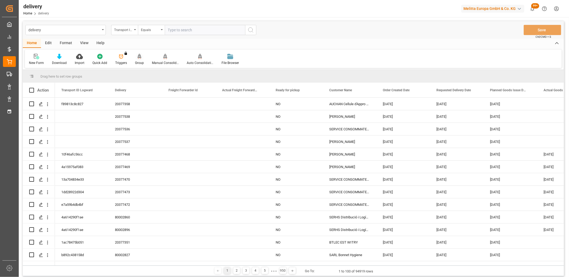
click at [138, 56] on icon at bounding box center [140, 56] width 4 height 5
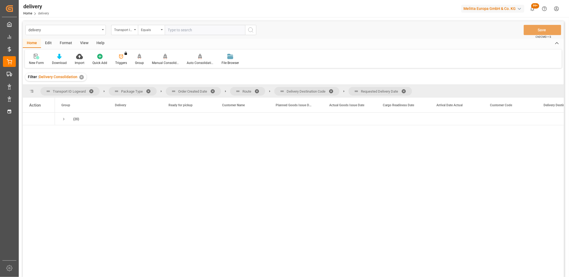
click at [405, 92] on span at bounding box center [405, 91] width 9 height 5
click at [333, 91] on span at bounding box center [332, 91] width 9 height 5
click at [257, 91] on span at bounding box center [258, 91] width 9 height 5
click at [213, 91] on span at bounding box center [214, 91] width 9 height 5
click at [62, 119] on span "Press SPACE to select this row." at bounding box center [63, 119] width 5 height 5
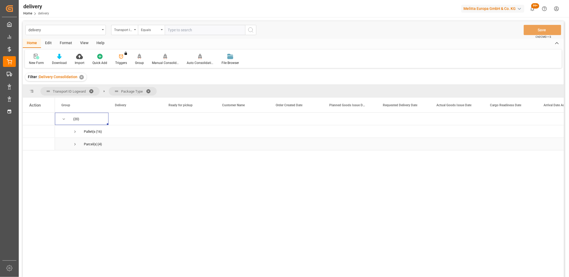
click at [74, 143] on span "Press SPACE to select this row." at bounding box center [75, 144] width 5 height 5
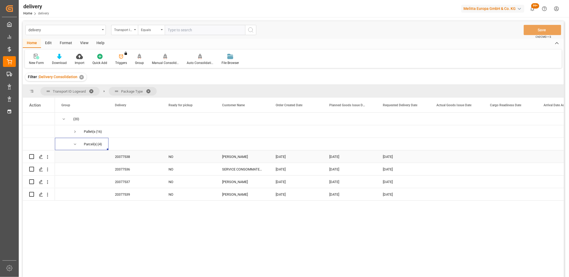
click at [32, 157] on input "Press Space to toggle row selection (unchecked)" at bounding box center [31, 156] width 5 height 5
checkbox input "true"
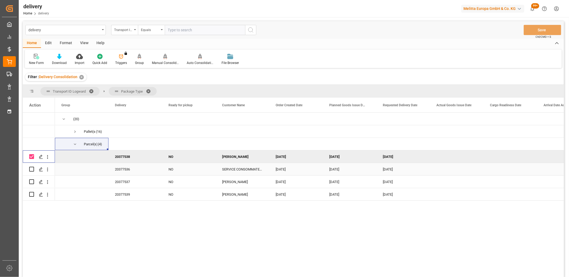
click at [33, 168] on input "Press Space to toggle row selection (unchecked)" at bounding box center [31, 169] width 5 height 5
checkbox input "true"
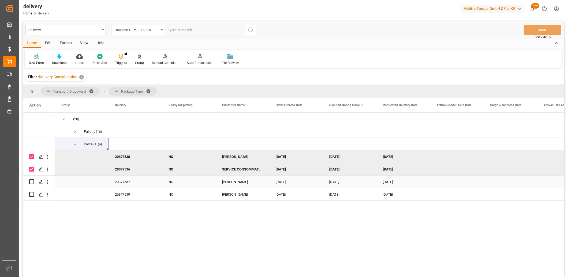
drag, startPoint x: 33, startPoint y: 180, endPoint x: 32, endPoint y: 187, distance: 6.4
click at [33, 181] on input "Press Space to toggle row selection (unchecked)" at bounding box center [31, 181] width 5 height 5
checkbox input "true"
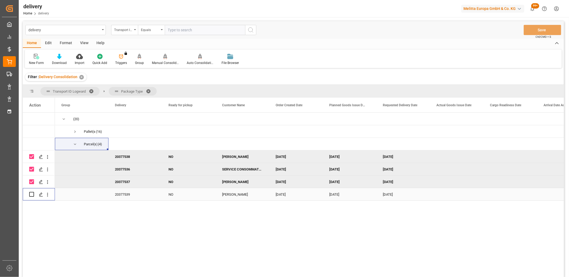
click at [31, 195] on input "Press Space to toggle row selection (unchecked)" at bounding box center [31, 194] width 5 height 5
checkbox input "true"
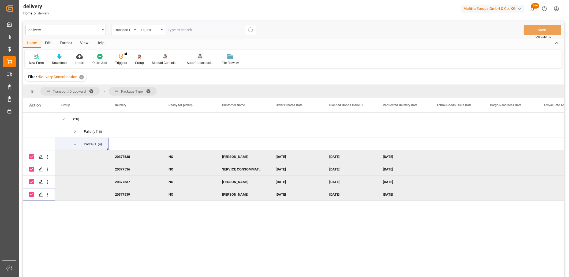
click at [199, 57] on icon at bounding box center [200, 56] width 4 height 5
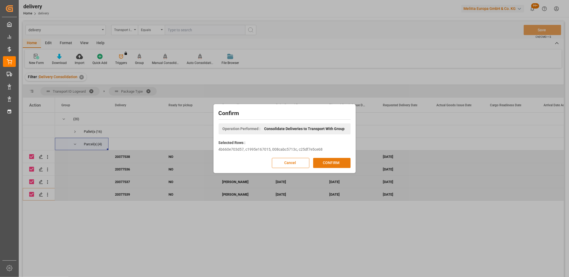
click at [320, 161] on button "CONFIRM" at bounding box center [331, 163] width 37 height 10
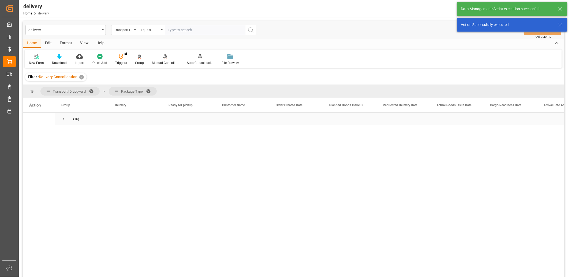
click at [62, 119] on span "Press SPACE to select this row." at bounding box center [63, 119] width 5 height 5
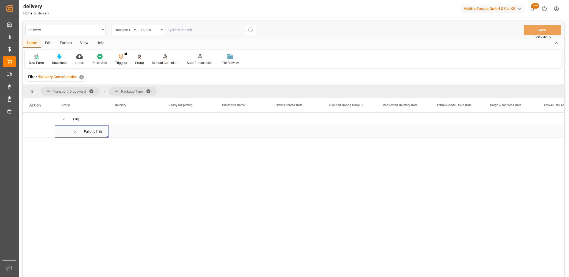
click at [73, 132] on span "Press SPACE to select this row." at bounding box center [75, 131] width 5 height 5
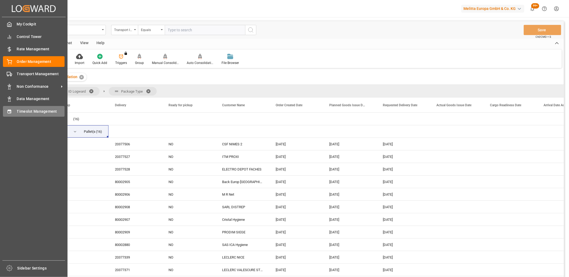
click at [14, 112] on div "Timeslot Management Timeslot Management" at bounding box center [34, 111] width 62 height 10
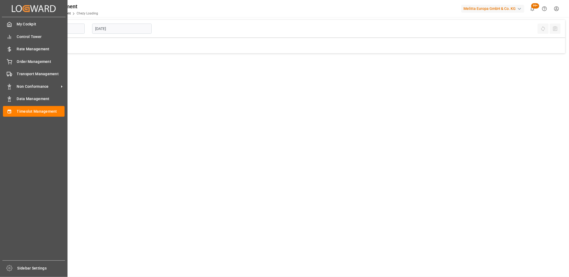
type input "Chezy Loading"
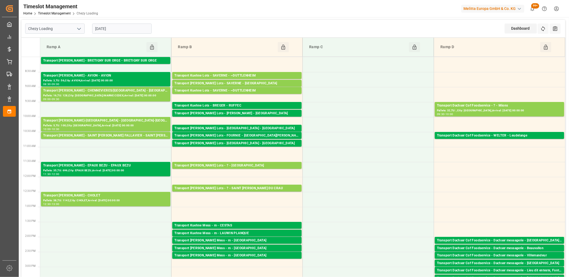
click at [114, 27] on input "[DATE]" at bounding box center [121, 29] width 59 height 10
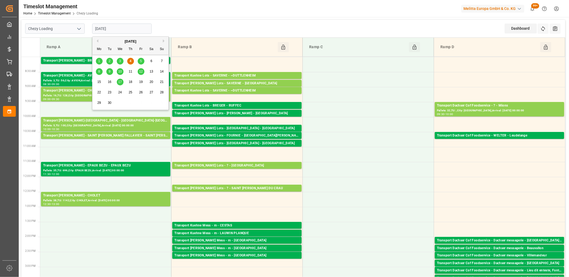
click at [139, 61] on div "5" at bounding box center [141, 61] width 7 height 6
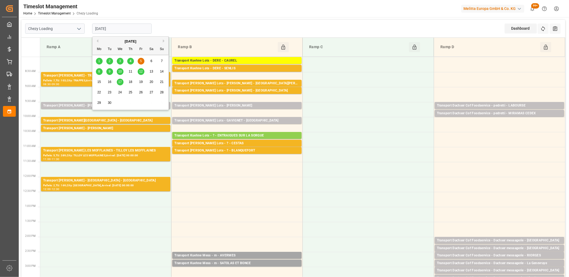
click at [133, 32] on input "[DATE]" at bounding box center [121, 29] width 59 height 10
click at [99, 71] on span "8" at bounding box center [99, 72] width 2 height 4
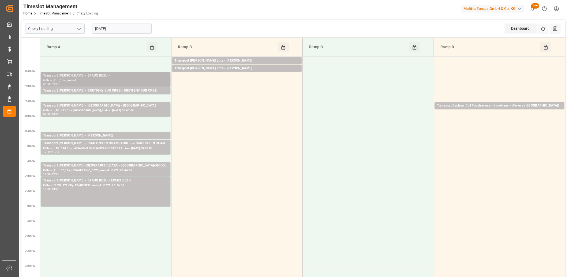
click at [97, 79] on div "Pallets: ,TU: ,City: ,Arrival:" at bounding box center [105, 80] width 125 height 5
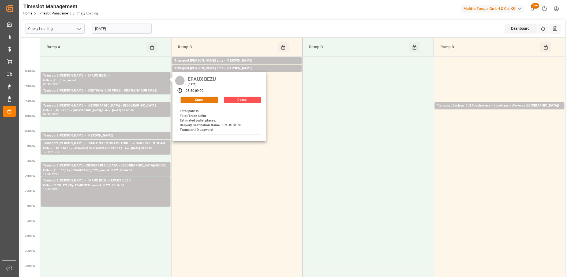
click at [193, 100] on button "Open" at bounding box center [198, 100] width 37 height 6
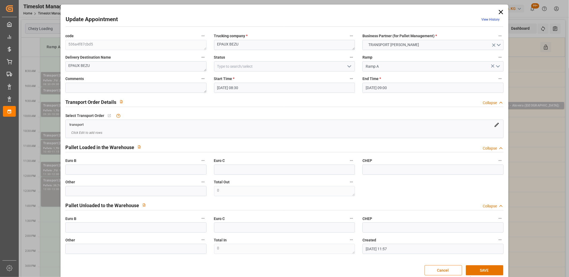
click at [499, 9] on icon at bounding box center [500, 11] width 7 height 7
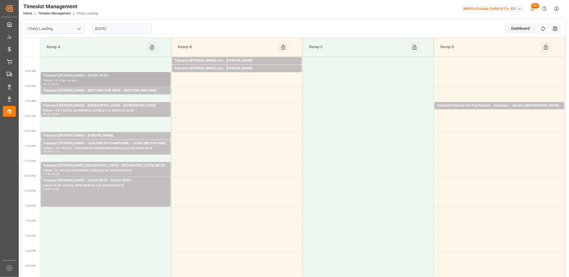
click at [112, 80] on div "Pallets: ,TU: ,City: ,Arrival:" at bounding box center [105, 80] width 125 height 5
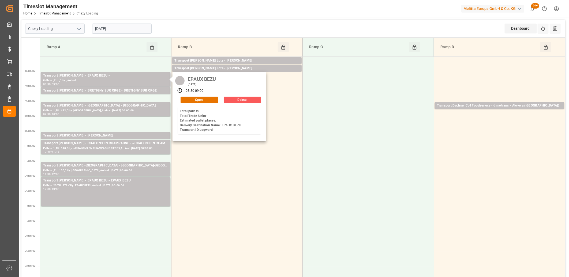
click at [232, 100] on button "Delete" at bounding box center [242, 100] width 37 height 6
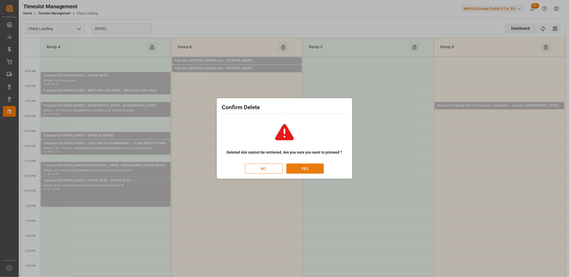
click at [307, 168] on button "YES" at bounding box center [304, 169] width 37 height 10
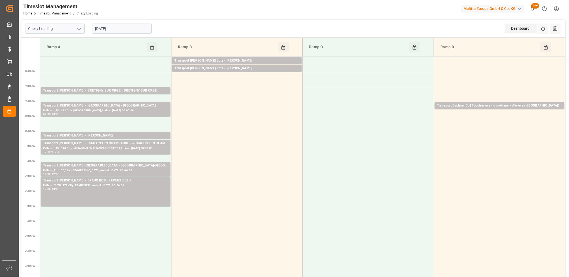
click at [130, 32] on input "08-09-2025" at bounding box center [121, 29] width 59 height 10
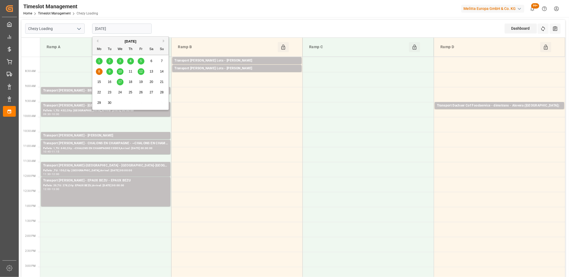
click at [109, 70] on span "9" at bounding box center [110, 72] width 2 height 4
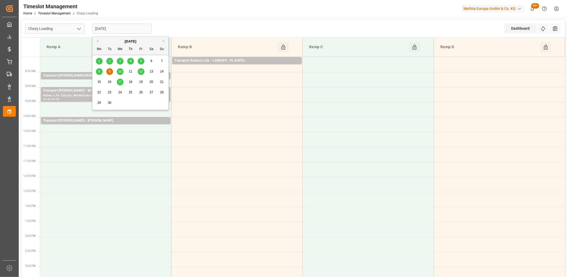
click at [124, 29] on input "[DATE]" at bounding box center [121, 29] width 59 height 10
click at [122, 71] on div "10" at bounding box center [120, 72] width 7 height 6
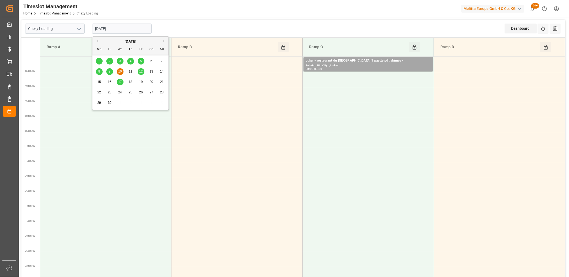
click at [136, 27] on input "10-09-2025" at bounding box center [121, 29] width 59 height 10
click at [129, 60] on div "4" at bounding box center [130, 61] width 7 height 6
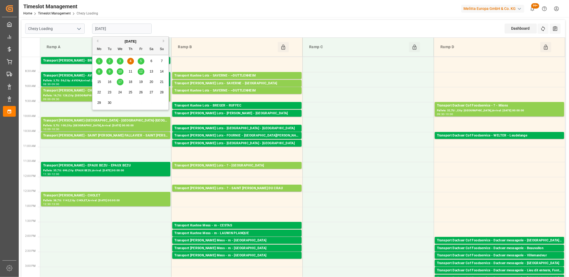
click at [122, 26] on input "[DATE]" at bounding box center [121, 29] width 59 height 10
click at [140, 60] on span "5" at bounding box center [141, 61] width 2 height 4
type input "[DATE]"
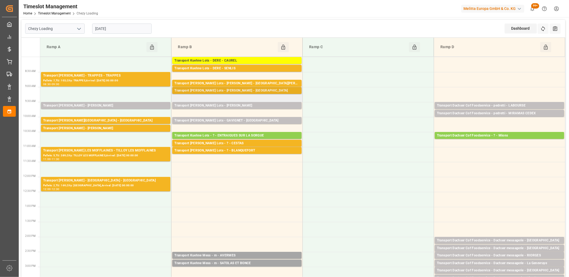
click at [222, 89] on div "Transport Kuehne Lots - LEBLANC - SAINT AVIT" at bounding box center [236, 90] width 125 height 5
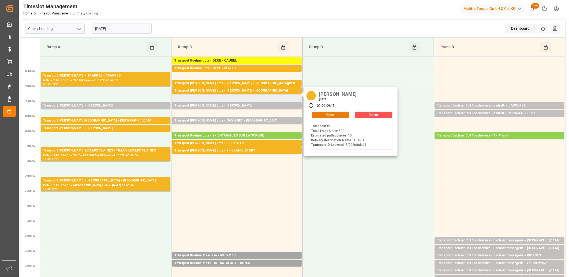
click at [320, 116] on button "Open" at bounding box center [330, 115] width 37 height 6
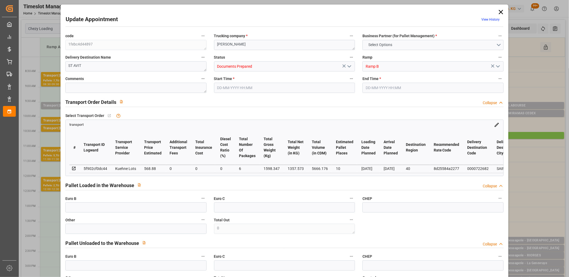
type input "10"
type input "568.88"
type input "0"
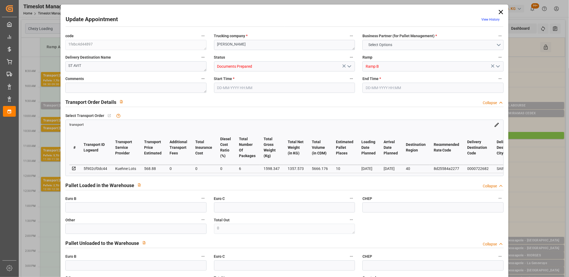
type input "568.88"
type input "0"
type input "6"
type input "1357.573"
type input "2702.347"
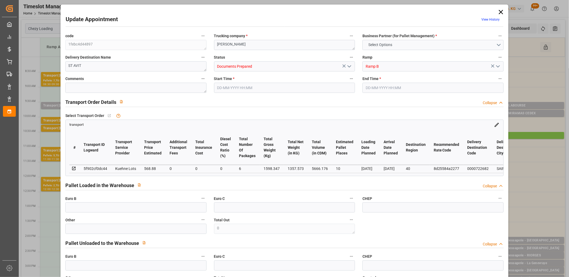
type input "5666.176"
type input "40"
type input "0"
type input "532"
type input "48"
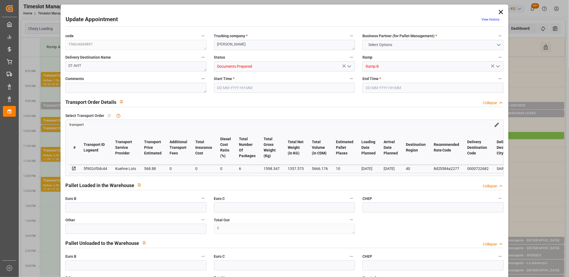
type input "101"
type input "1598.347"
type input "0"
type input "4710.8598"
type input "0"
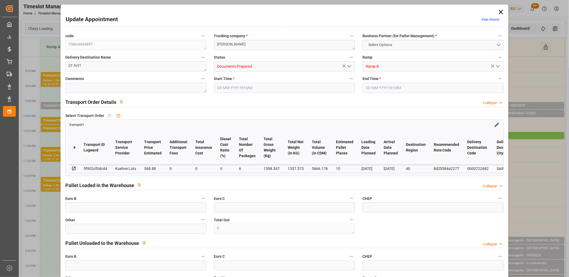
type input "0"
type input "21"
type input "35"
type input "05-09-2025 09:00"
type input "05-09-2025 09:15"
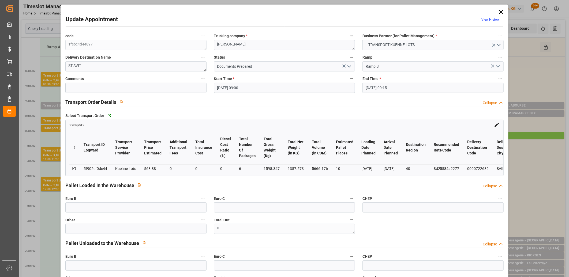
type input "03-09-2025 12:11"
type input "03-09-2025 11:25"
type input "[DATE]"
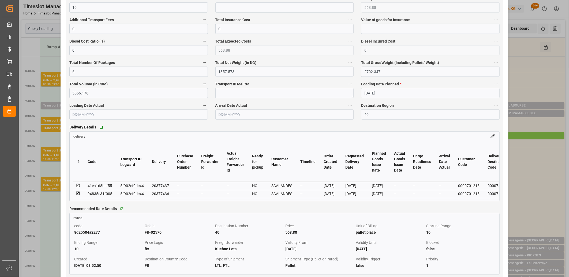
scroll to position [416, 0]
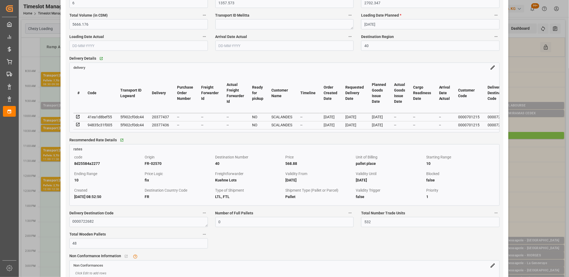
click at [78, 118] on icon at bounding box center [77, 117] width 5 height 5
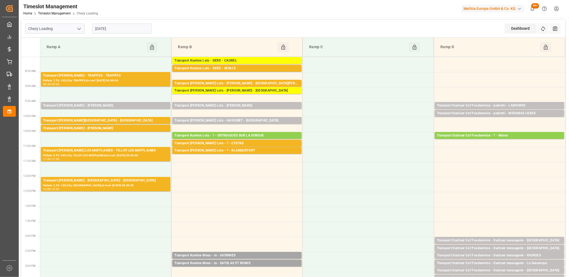
click at [124, 28] on input "[DATE]" at bounding box center [121, 29] width 59 height 10
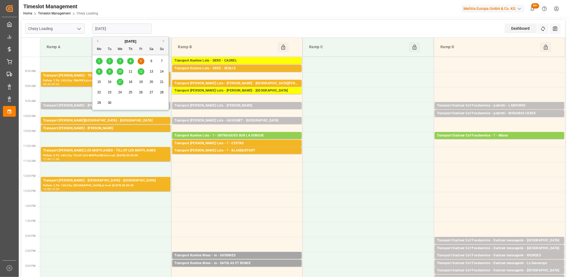
click at [130, 64] on div "4" at bounding box center [130, 61] width 7 height 6
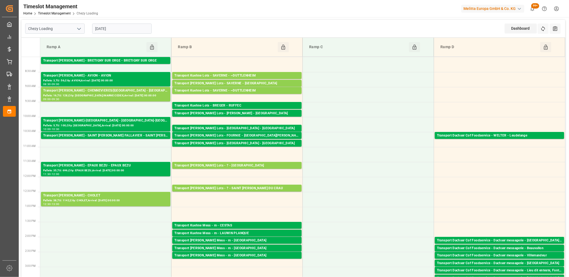
click at [127, 29] on input "[DATE]" at bounding box center [121, 29] width 59 height 10
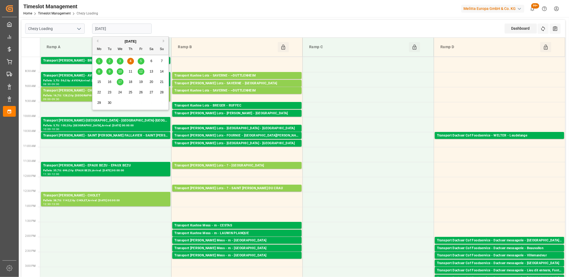
click at [140, 61] on span "5" at bounding box center [141, 61] width 2 height 4
type input "[DATE]"
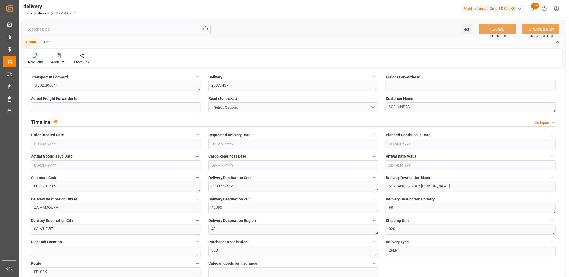
type input "6"
type input "1142.334"
type input "2234.101"
type input "4324.831"
type input "376"
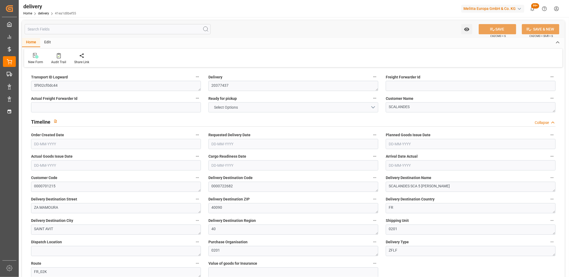
type input "39"
type input "0"
type input "8"
type input "0"
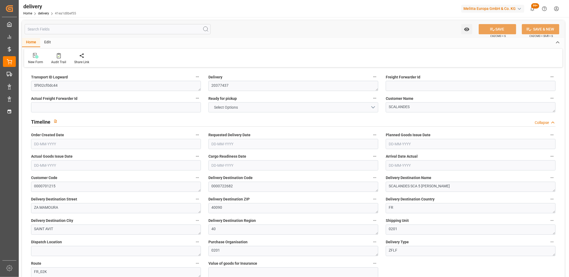
type input "0"
type input "455.104"
type input "0"
type input "135.36"
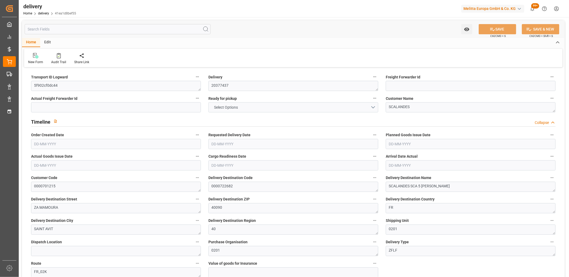
type input "1.5"
type input "1.3"
type input "0"
type input "58.5"
type input "1337.101"
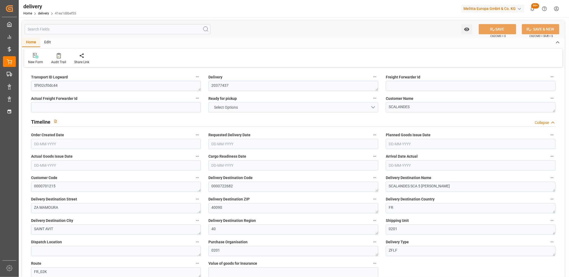
type input "101"
type input "8904.1494"
type input "0.5709"
type input "0"
type input "[DATE]"
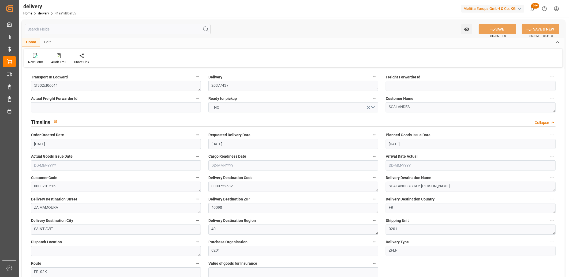
type input "[DATE]"
type input "[DATE] 11:01"
click at [223, 107] on button "NO" at bounding box center [293, 107] width 170 height 10
drag, startPoint x: 223, startPoint y: 107, endPoint x: 234, endPoint y: 107, distance: 11.0
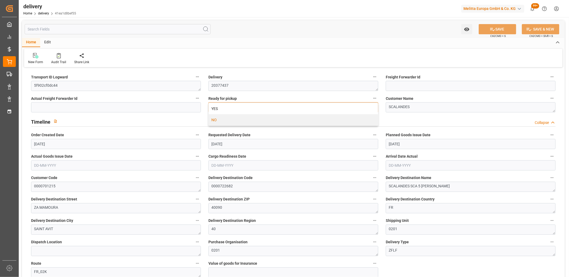
click at [223, 107] on div "YES" at bounding box center [293, 108] width 169 height 11
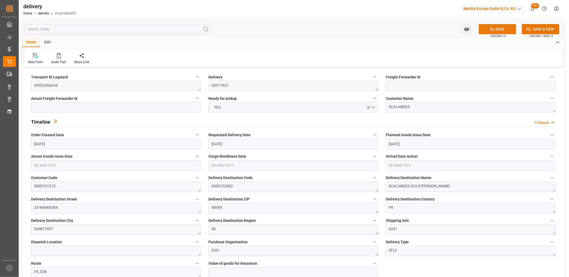
click at [501, 29] on button "SAVE" at bounding box center [496, 29] width 37 height 10
